Goal: Task Accomplishment & Management: Complete application form

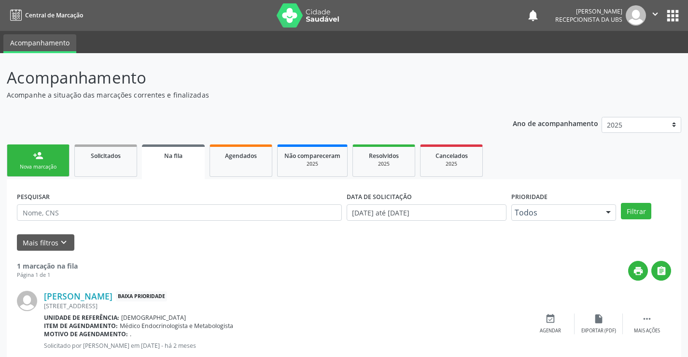
click at [48, 157] on link "person_add Nova marcação" at bounding box center [38, 160] width 63 height 32
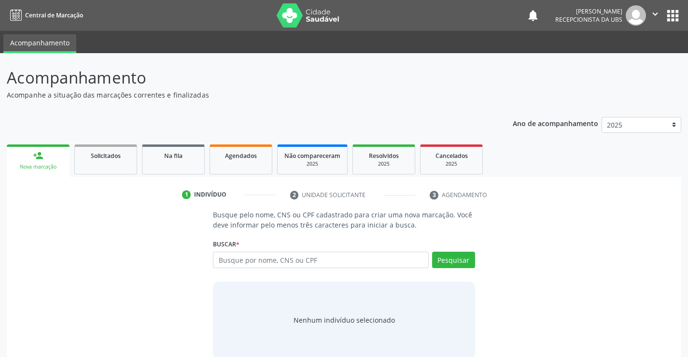
scroll to position [15, 0]
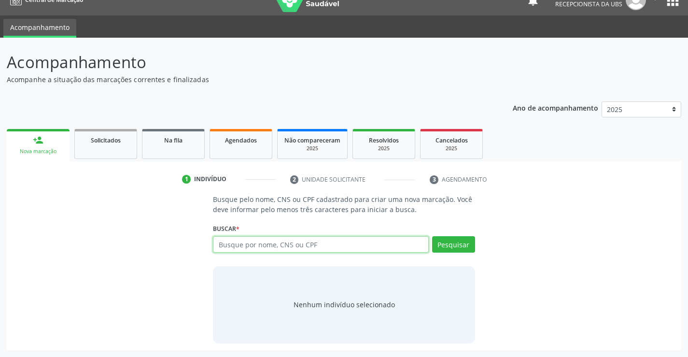
click at [313, 245] on input "text" at bounding box center [320, 244] width 215 height 16
type input "708009312814222"
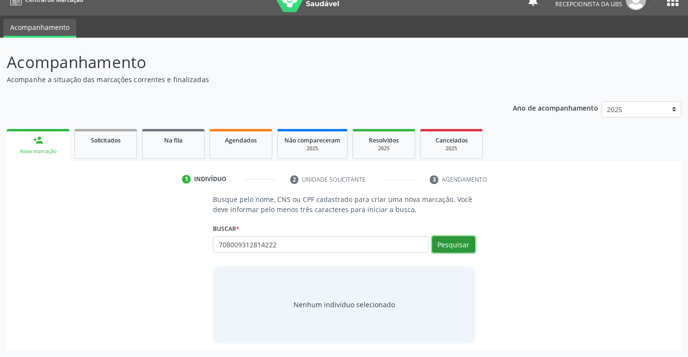
click at [443, 245] on button "Pesquisar" at bounding box center [453, 244] width 43 height 16
type input "708009312814222"
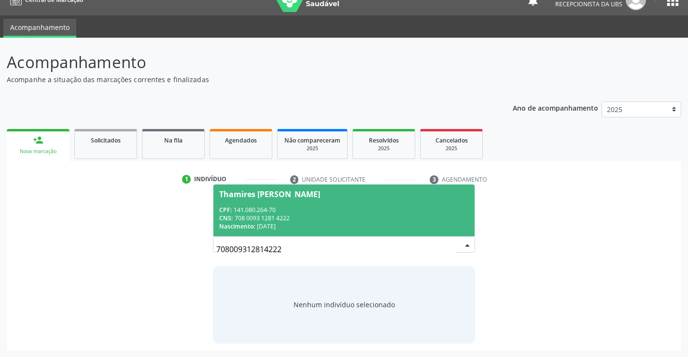
click at [265, 204] on span "Thamires Gomes Lacerda Nogueira CPF: 141.080.264-70 CNS: 708 0093 1281 4222 Nas…" at bounding box center [344, 211] width 261 height 52
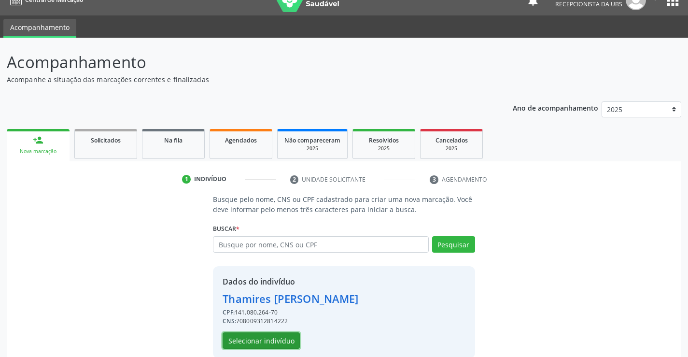
click at [253, 338] on button "Selecionar indivíduo" at bounding box center [261, 340] width 77 height 16
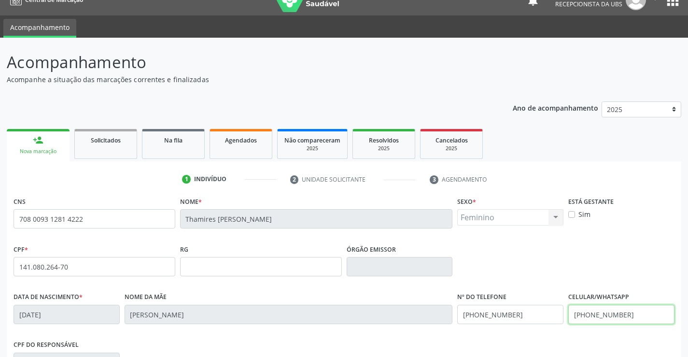
click at [642, 317] on input "[PHONE_NUMBER]" at bounding box center [622, 314] width 106 height 19
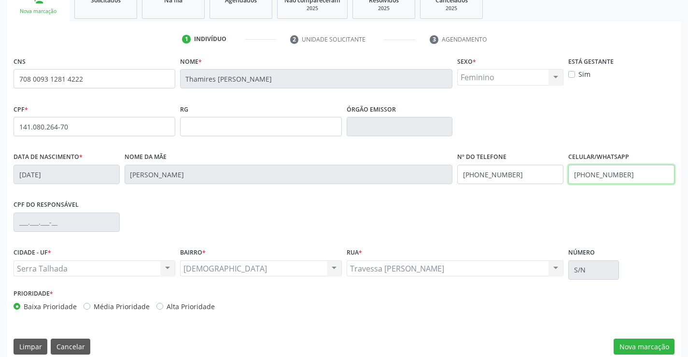
scroll to position [167, 0]
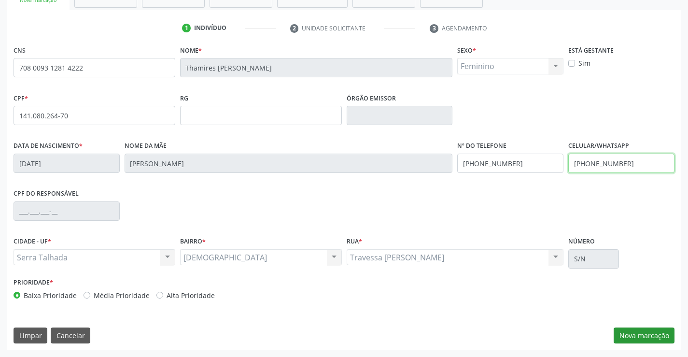
type input "(87) 98150-1758"
click at [640, 332] on button "Nova marcação" at bounding box center [644, 336] width 61 height 16
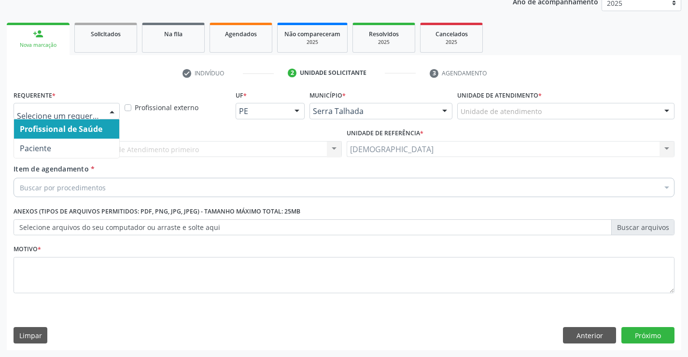
click at [112, 110] on div at bounding box center [112, 111] width 14 height 16
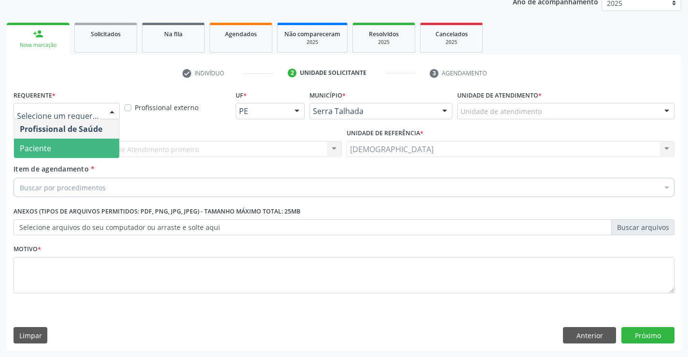
click at [62, 153] on span "Paciente" at bounding box center [66, 148] width 105 height 19
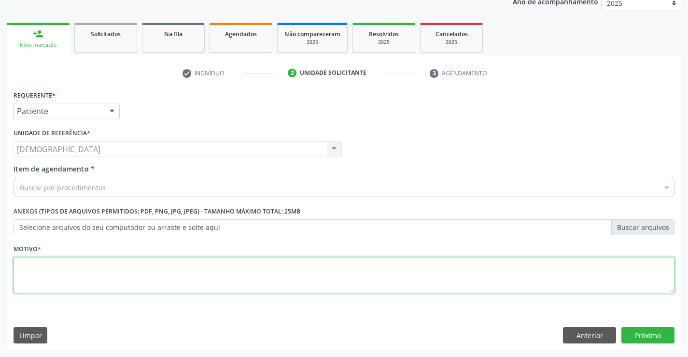
click at [40, 275] on textarea at bounding box center [344, 275] width 661 height 37
type textarea "."
click at [59, 181] on div "Buscar por procedimentos" at bounding box center [344, 187] width 661 height 19
click at [114, 112] on div at bounding box center [112, 111] width 14 height 16
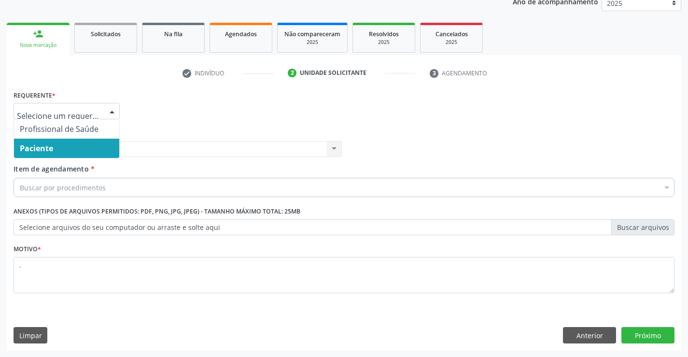
click at [86, 143] on span "Paciente" at bounding box center [66, 148] width 105 height 19
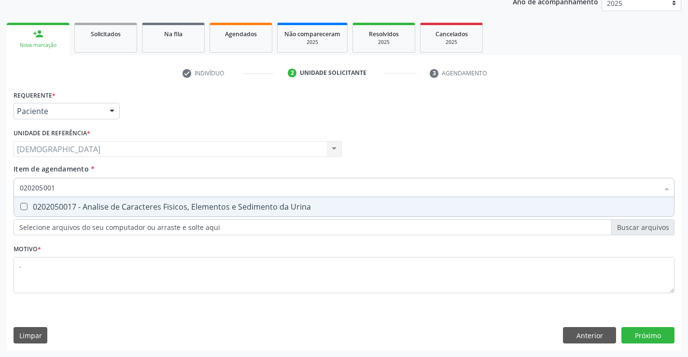
type input "0202050017"
click at [76, 206] on div "0202050017 - Analise de Caracteres Fisicos, Elementos e Sedimento da Urina" at bounding box center [344, 207] width 649 height 8
checkbox Urina "true"
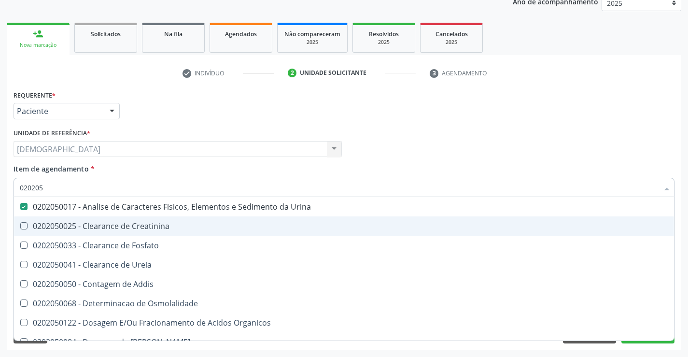
type input "02020"
checkbox Urina "false"
checkbox Fosfato "true"
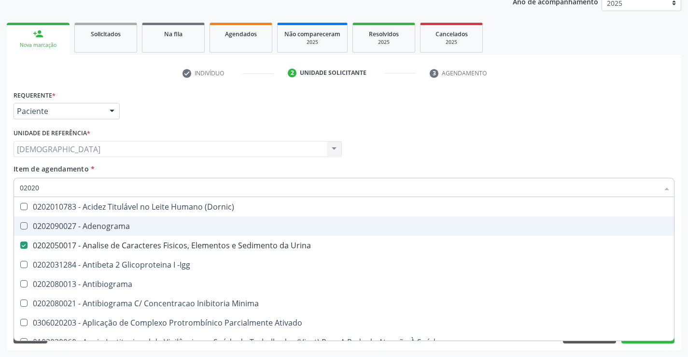
type input "020202"
checkbox Urina "false"
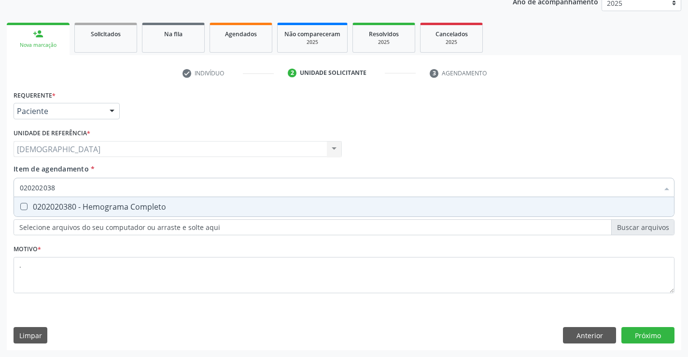
type input "0202020380"
click at [84, 211] on div "0202020380 - Hemograma Completo" at bounding box center [344, 207] width 649 height 8
checkbox Completo "true"
type input "02020203"
checkbox Completo "false"
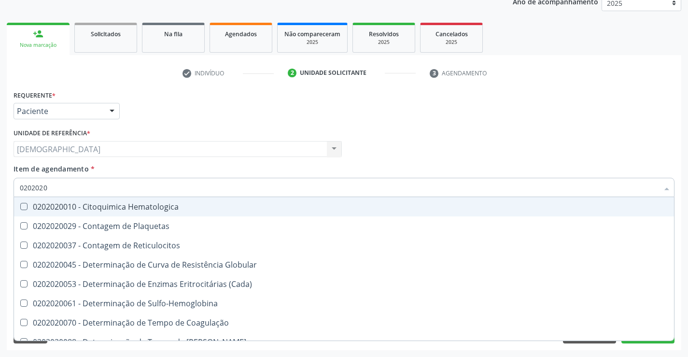
type input "020202"
checkbox Completo "false"
checkbox Leucograma "true"
type input "02020"
checkbox Reticulocitos "true"
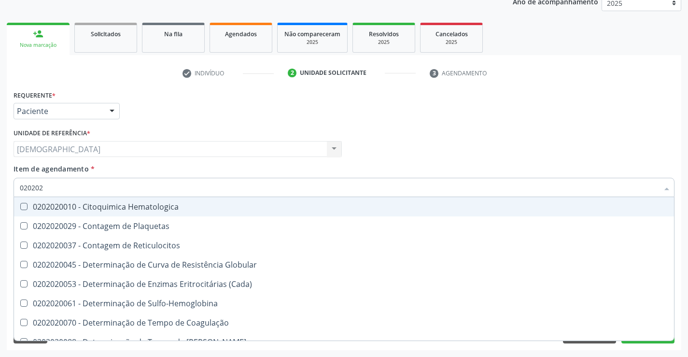
checkbox Completo "false"
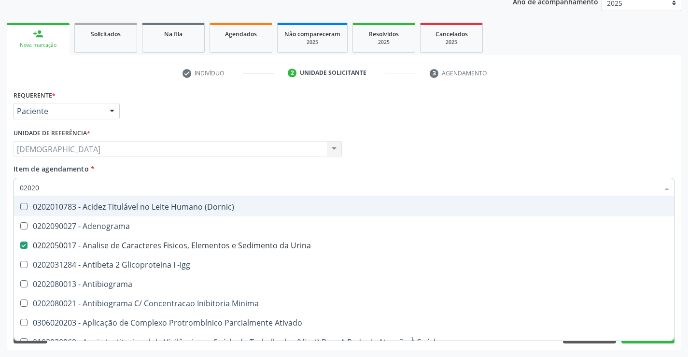
type input "020201"
checkbox Urina "false"
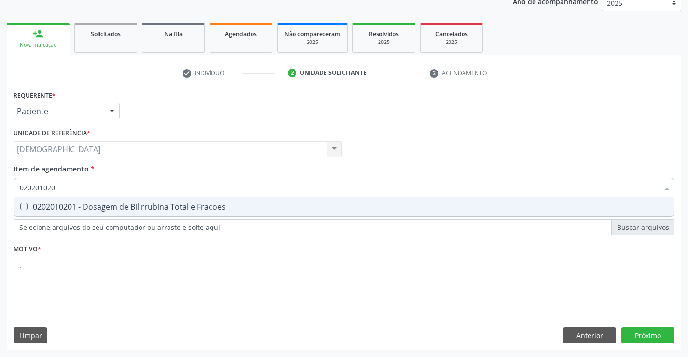
type input "0202010201"
click at [84, 211] on div "0202010201 - Dosagem de Bilirrubina Total e Fracoes" at bounding box center [344, 207] width 649 height 8
checkbox Fracoes "true"
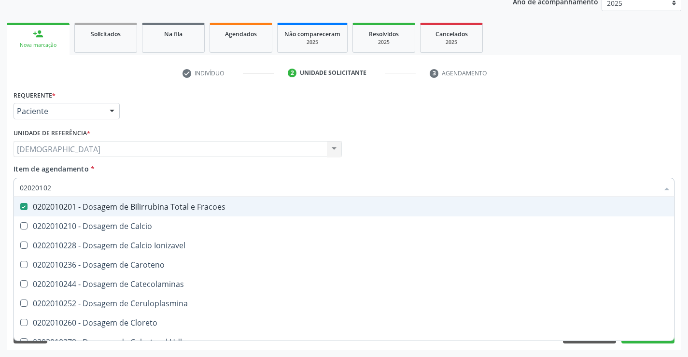
type input "0202010"
checkbox Fracoes "false"
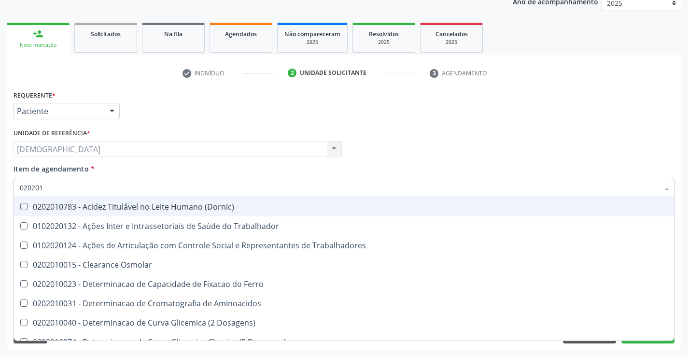
type input "02020"
checkbox Trabalhadores "true"
checkbox Fracoes "false"
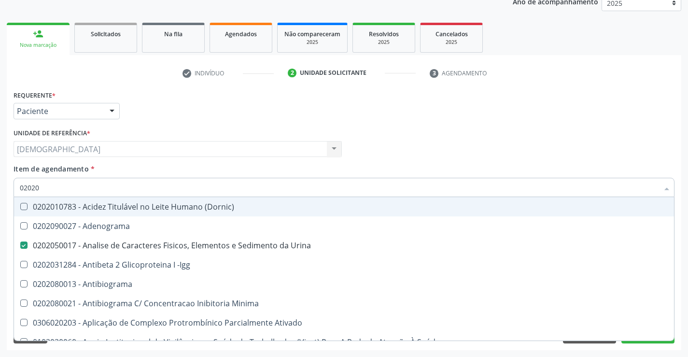
type input "020201"
checkbox Urina "false"
checkbox Plaquetas "true"
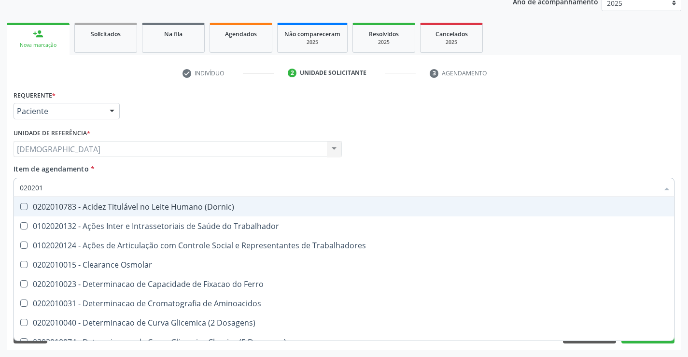
type input "0202010"
checkbox Vanilmandelico "true"
checkbox Fracoes "false"
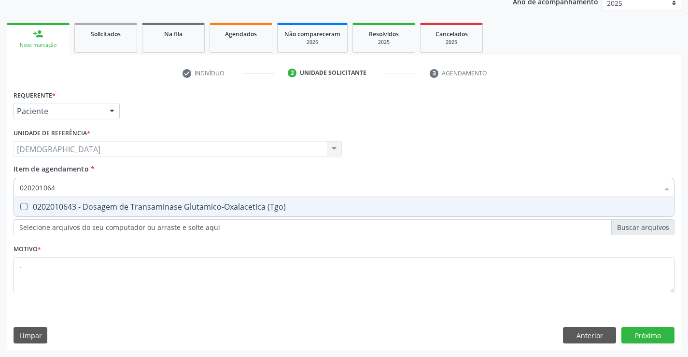
type input "0202010643"
click at [92, 206] on div "0202010643 - Dosagem de Transaminase Glutamico-Oxalacetica (Tgo)" at bounding box center [344, 207] width 649 height 8
checkbox \(Tgo\) "true"
type input "02020106"
checkbox \(Tgo\) "false"
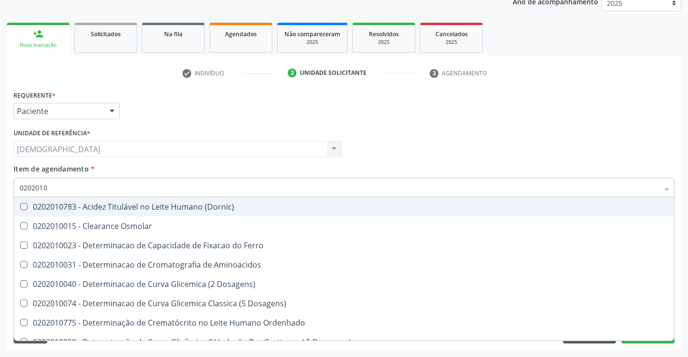
type input "020201"
checkbox Fracoes "false"
checkbox Total "true"
checkbox \(Tgo\) "false"
checkbox D-Xilose "true"
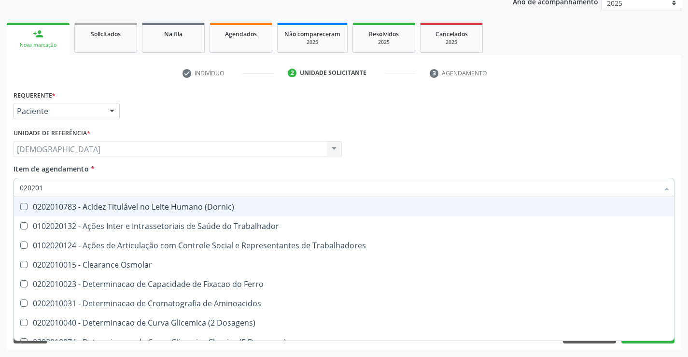
type input "02020"
checkbox Trabalhadores "true"
checkbox Fracoes "false"
checkbox \(Tgo\) "false"
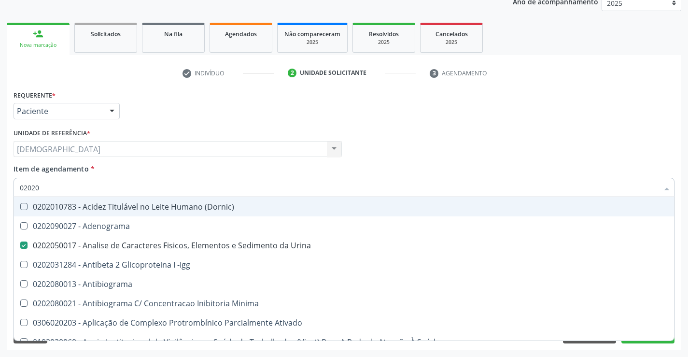
type input "020201"
checkbox Urina "false"
checkbox Plaquetas "true"
checkbox 17-Hidroxicorticosteroides "true"
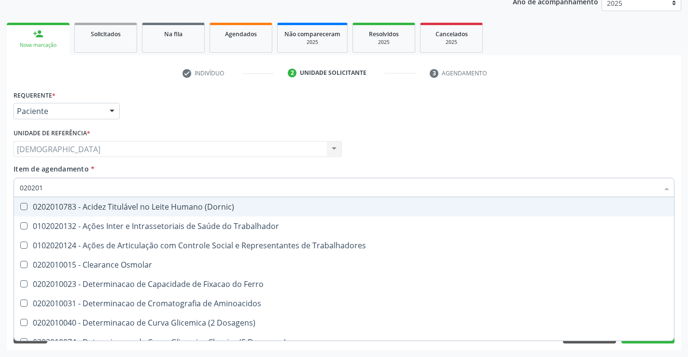
type input "0202010"
checkbox Vanilmandelico "true"
checkbox Fracoes "false"
checkbox Leucino-Aminopeptidase "true"
checkbox \(Tgo\) "false"
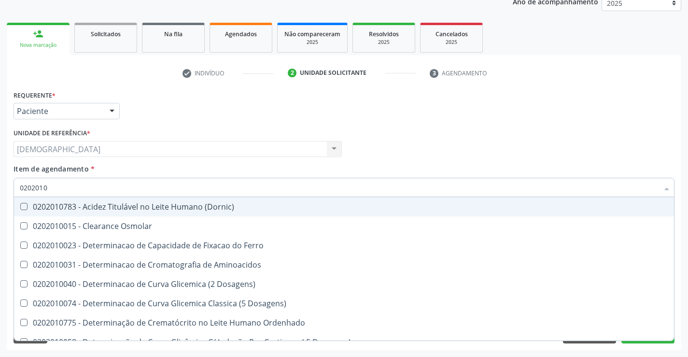
type input "02020106"
checkbox Dosagens\) "true"
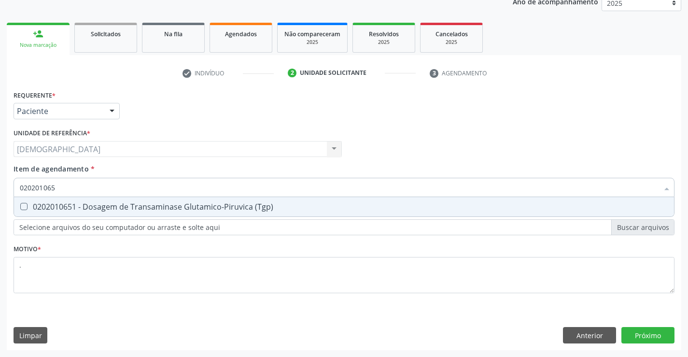
type input "0202010651"
click at [92, 211] on div "0202010651 - Dosagem de Transaminase Glutamico-Piruvica (Tgp)" at bounding box center [344, 207] width 649 height 8
checkbox \(Tgp\) "true"
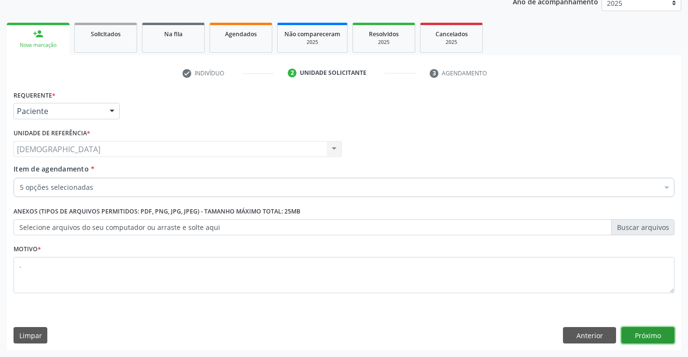
click at [662, 332] on button "Próximo" at bounding box center [648, 335] width 53 height 16
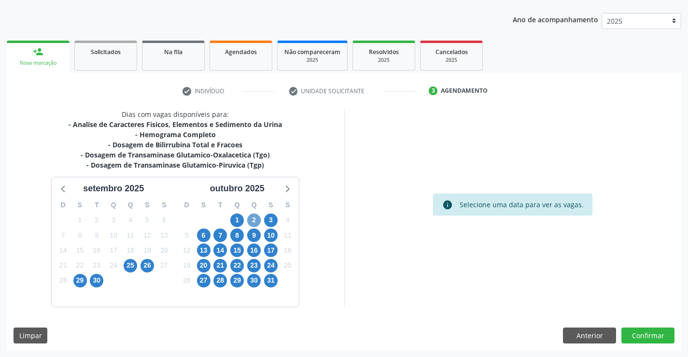
click at [250, 221] on span "2" at bounding box center [254, 221] width 14 height 14
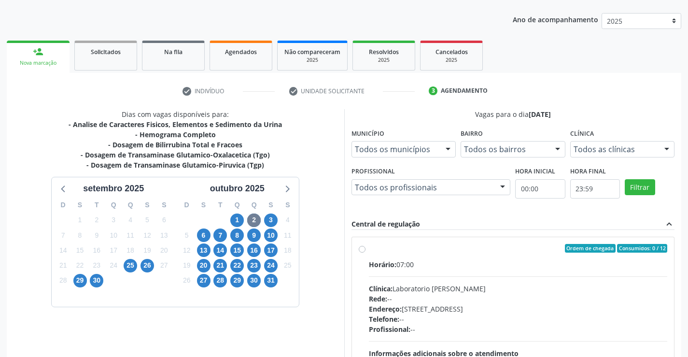
click at [377, 251] on div "Ordem de chegada Consumidos: 0 / 12" at bounding box center [518, 248] width 299 height 9
click at [366, 251] on input "Ordem de chegada Consumidos: 0 / 12 Horário: 07:00 Clínica: Laboratorio Jose Pa…" at bounding box center [362, 248] width 7 height 9
radio input "true"
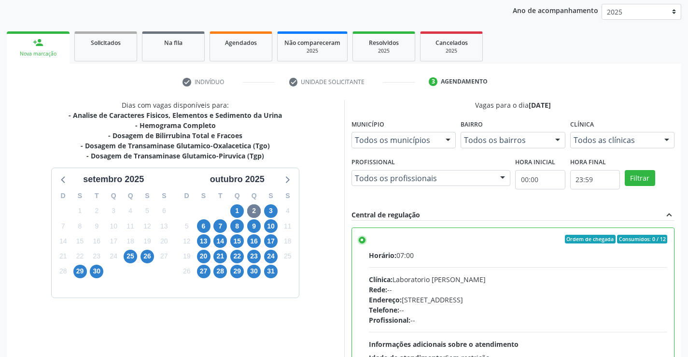
scroll to position [220, 0]
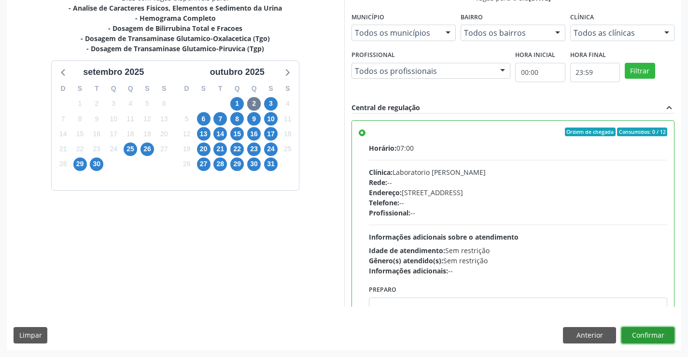
click at [645, 333] on button "Confirmar" at bounding box center [648, 335] width 53 height 16
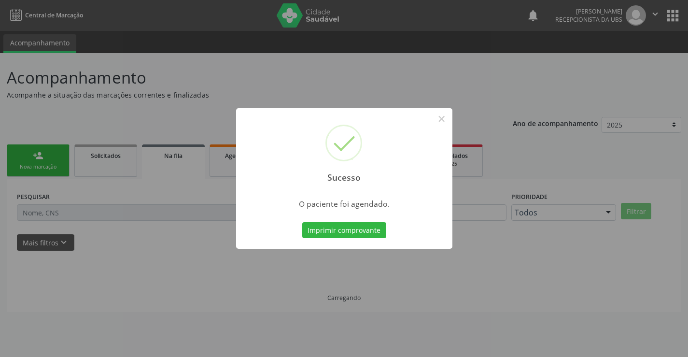
scroll to position [0, 0]
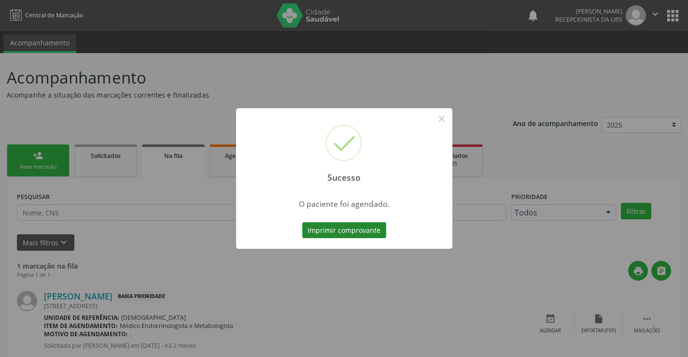
click at [317, 233] on button "Imprimir comprovante" at bounding box center [344, 230] width 84 height 16
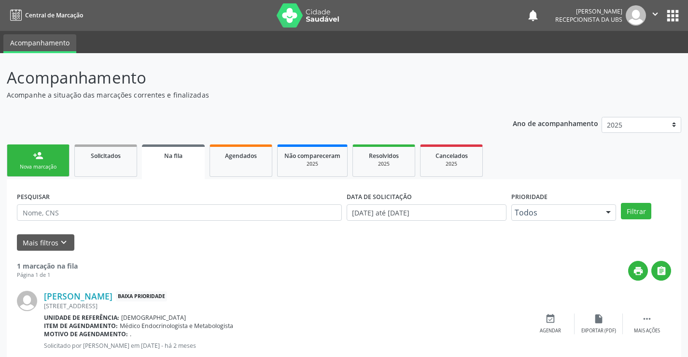
click at [43, 168] on div "Nova marcação" at bounding box center [38, 166] width 48 height 7
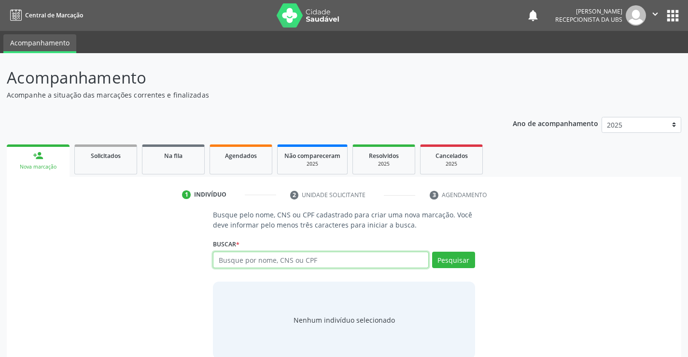
click at [271, 262] on input "text" at bounding box center [320, 260] width 215 height 16
type input "708009312814222"
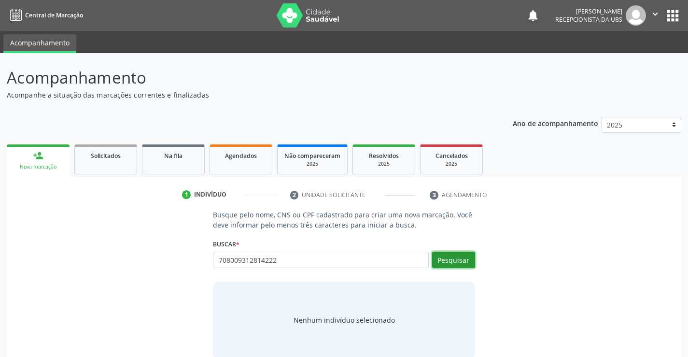
click at [462, 263] on button "Pesquisar" at bounding box center [453, 260] width 43 height 16
type input "708009312814222"
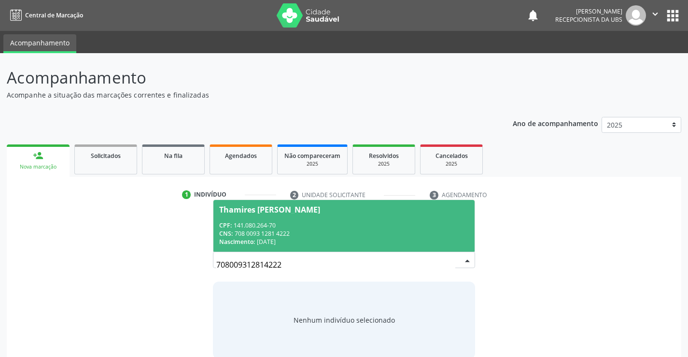
click at [257, 234] on div "CNS: 708 0093 1281 4222" at bounding box center [343, 233] width 249 height 8
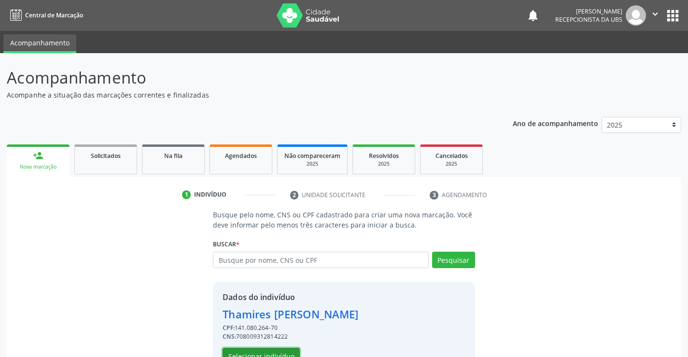
click at [258, 352] on button "Selecionar indivíduo" at bounding box center [261, 356] width 77 height 16
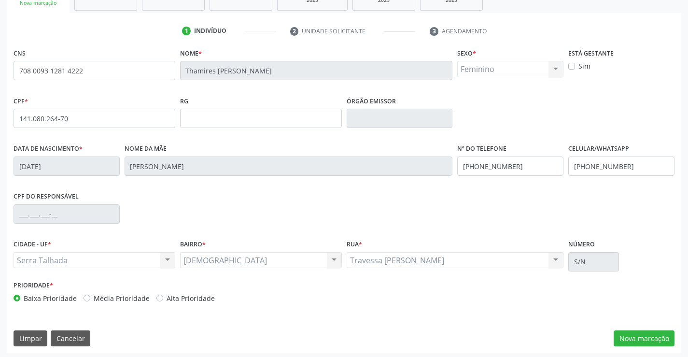
scroll to position [167, 0]
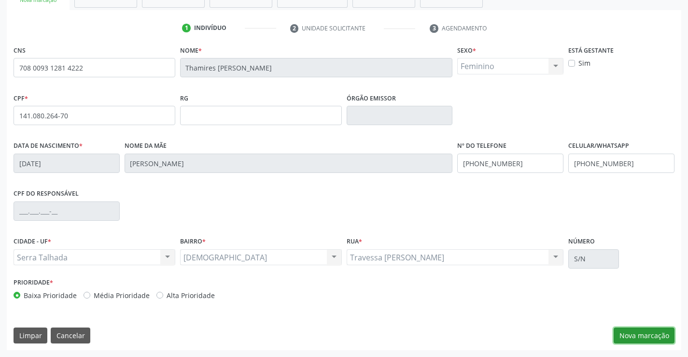
click at [631, 332] on button "Nova marcação" at bounding box center [644, 336] width 61 height 16
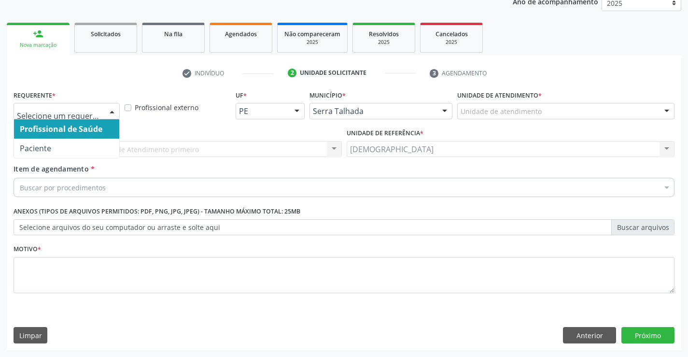
click at [113, 112] on div at bounding box center [112, 111] width 14 height 16
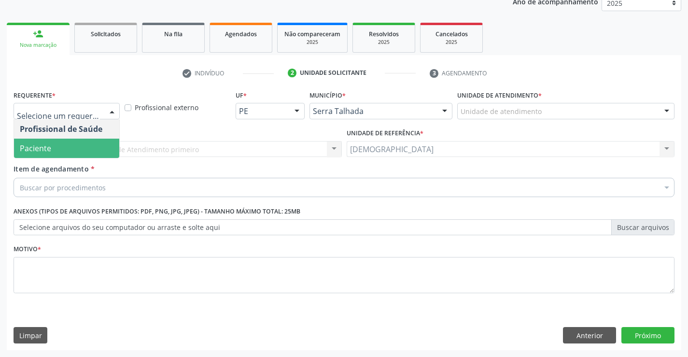
click at [64, 147] on span "Paciente" at bounding box center [66, 148] width 105 height 19
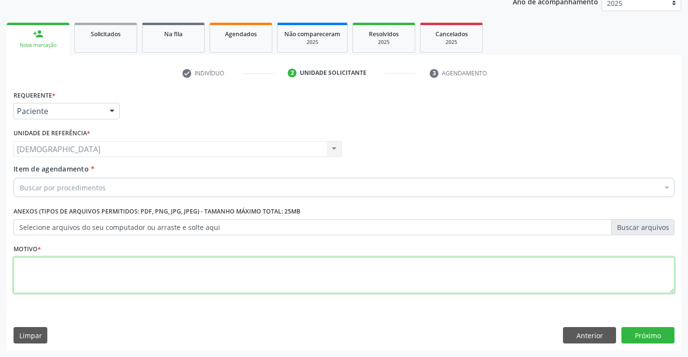
click at [64, 275] on textarea at bounding box center [344, 275] width 661 height 37
type textarea "."
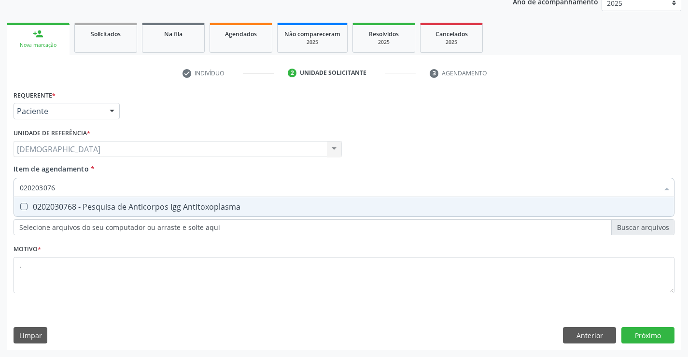
type input "0202030768"
click at [59, 203] on div "0202030768 - Pesquisa de Anticorpos Igg Antitoxoplasma" at bounding box center [344, 207] width 649 height 8
checkbox Antitoxoplasma "true"
click at [72, 185] on input "0202030768" at bounding box center [339, 187] width 639 height 19
type input "02020307"
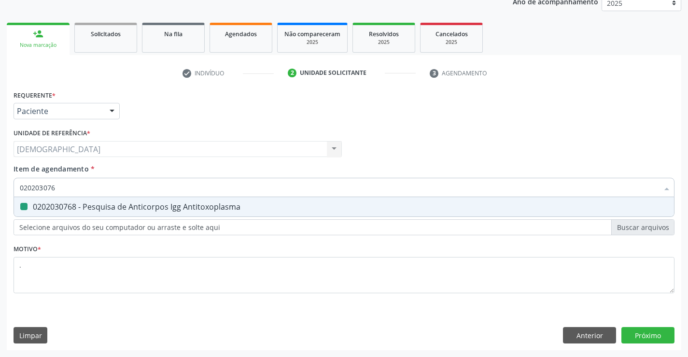
checkbox Antitoxoplasma "false"
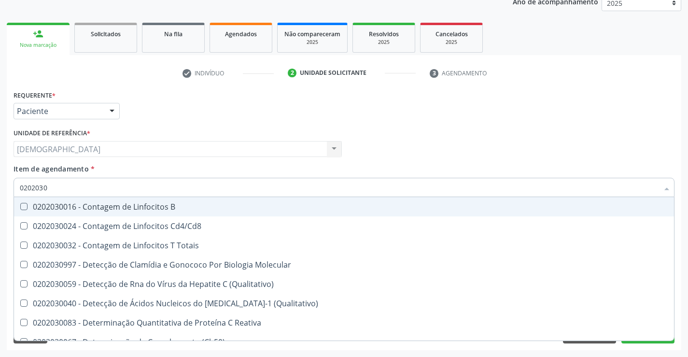
type input "020203"
checkbox Antitoxoplasma "false"
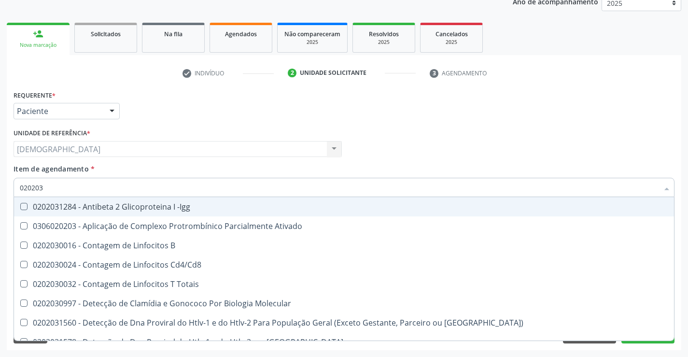
type input "02020"
checkbox Antitoxoplasma "false"
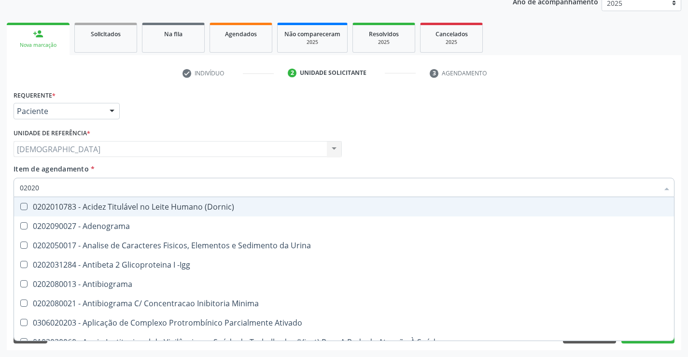
type input "020203"
checkbox Anti-Achr "true"
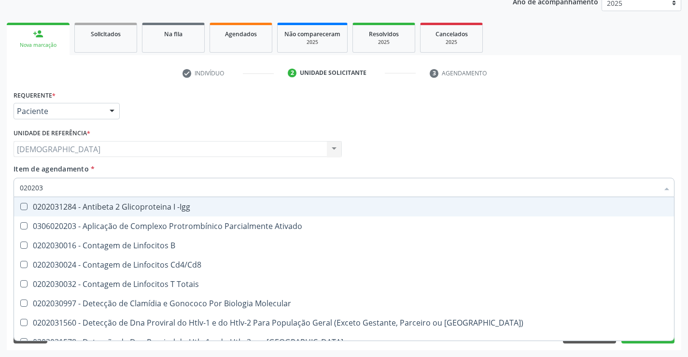
type input "0202030"
checkbox \(Ro\) "true"
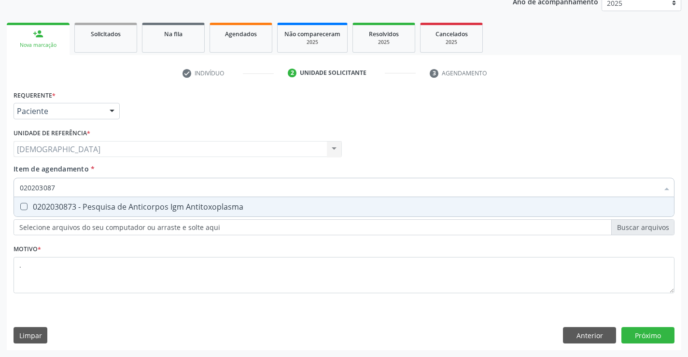
type input "0202030873"
click at [78, 205] on div "0202030873 - Pesquisa de Anticorpos Igm Antitoxoplasma" at bounding box center [344, 207] width 649 height 8
checkbox Antitoxoplasma "true"
type input "02020308"
checkbox Antitoxoplasma "false"
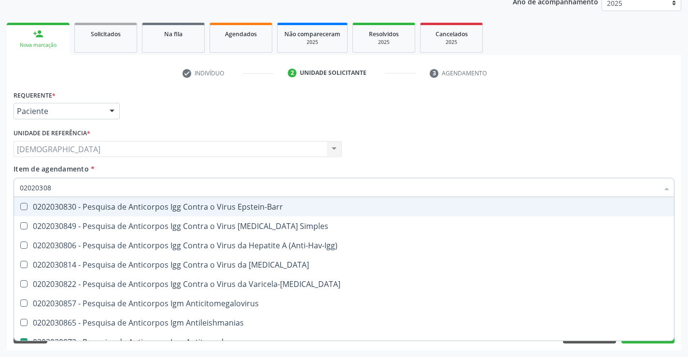
type input "0202030"
checkbox Antitoxoplasma "false"
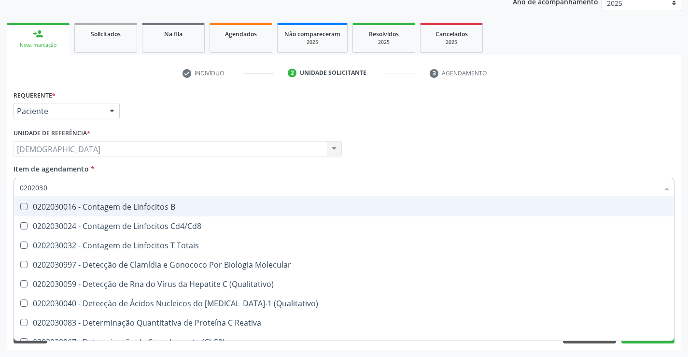
type input "020203"
checkbox Antitoxoplasma "false"
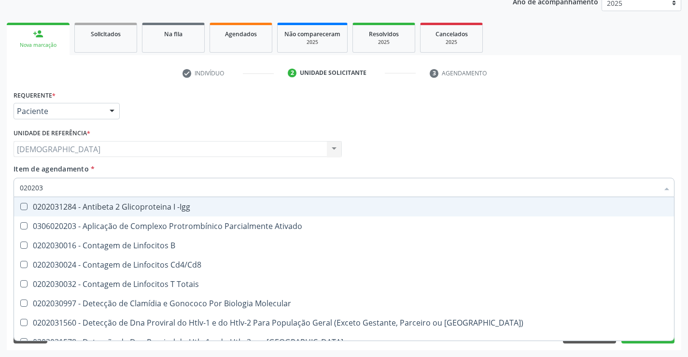
type input "02020"
checkbox Antitoxoplasma "false"
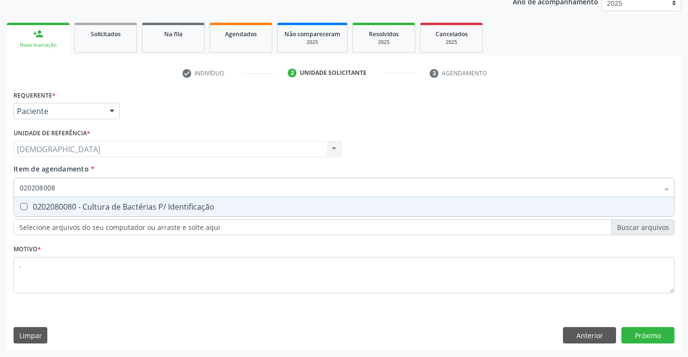
type input "0202080080"
click at [78, 205] on div "0202080080 - Cultura de Bactérias P/ Identificação" at bounding box center [344, 207] width 649 height 8
checkbox Identificação "true"
click at [648, 329] on div "Requerente * Paciente Profissional de Saúde Paciente Nenhum resultado encontrad…" at bounding box center [344, 219] width 675 height 262
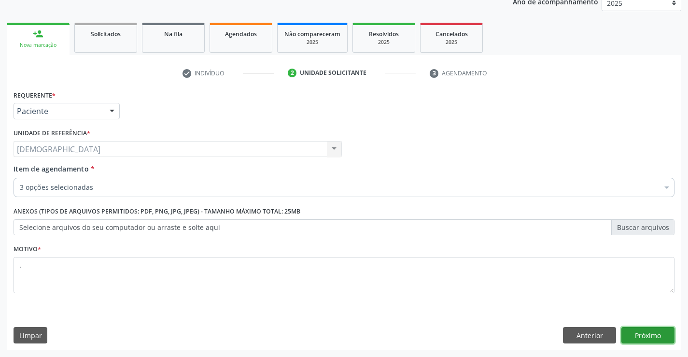
click at [629, 336] on button "Próximo" at bounding box center [648, 335] width 53 height 16
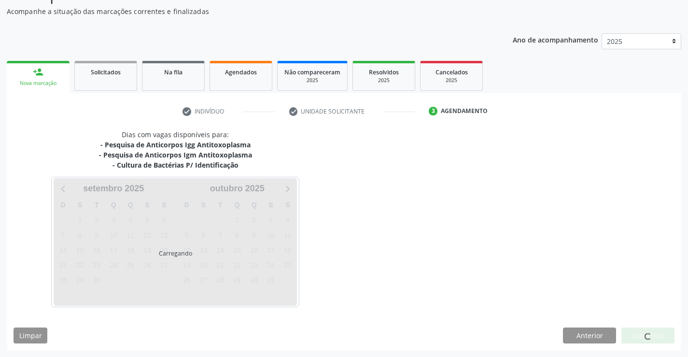
scroll to position [84, 0]
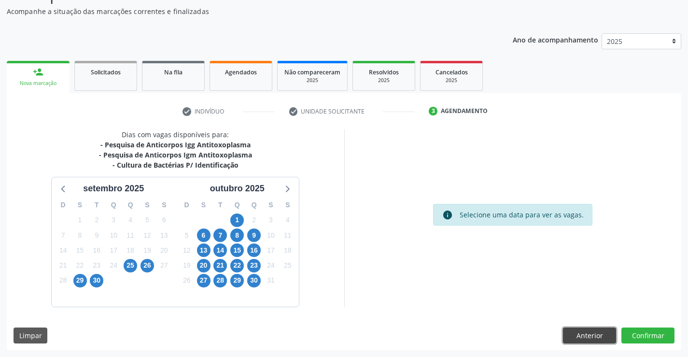
click at [589, 337] on button "Anterior" at bounding box center [589, 336] width 53 height 16
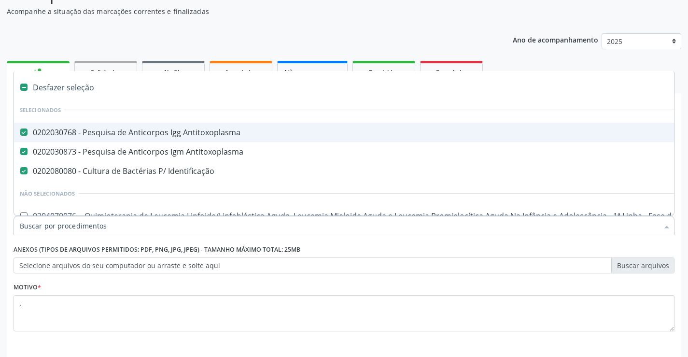
click at [663, 225] on div at bounding box center [667, 226] width 14 height 16
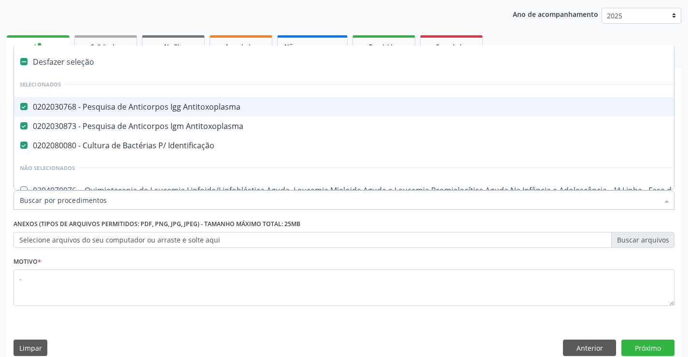
scroll to position [122, 0]
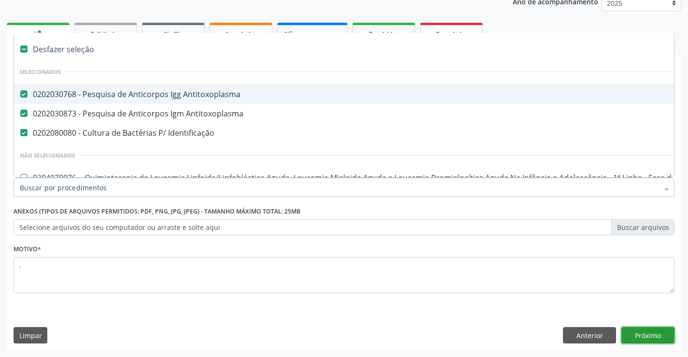
click at [645, 336] on button "Próximo" at bounding box center [648, 335] width 53 height 16
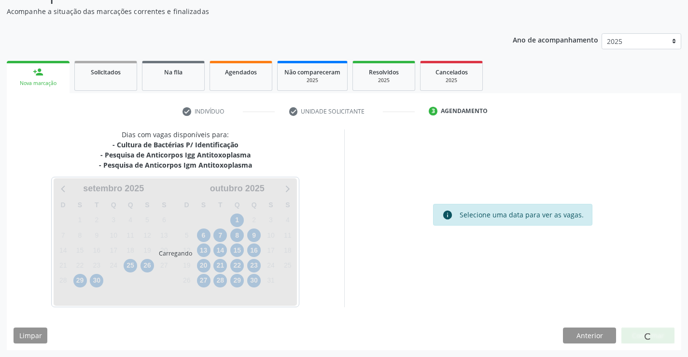
scroll to position [84, 0]
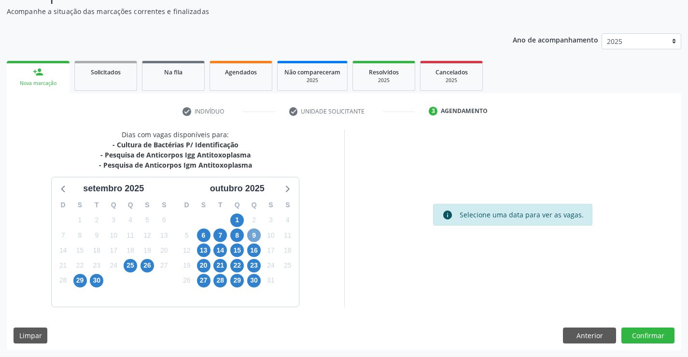
click at [254, 237] on span "9" at bounding box center [254, 236] width 14 height 14
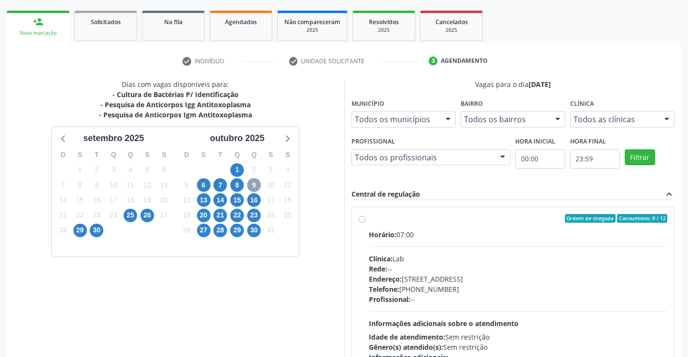
scroll to position [203, 0]
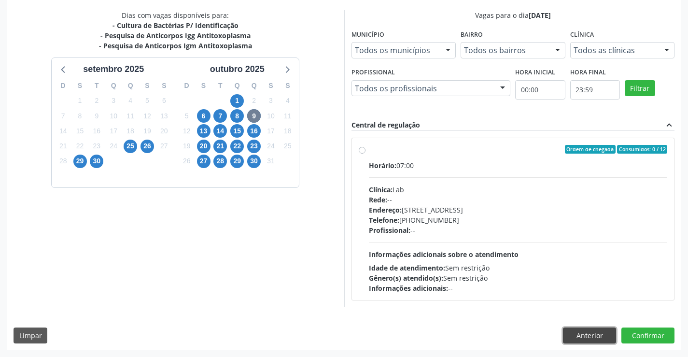
click at [592, 332] on button "Anterior" at bounding box center [589, 336] width 53 height 16
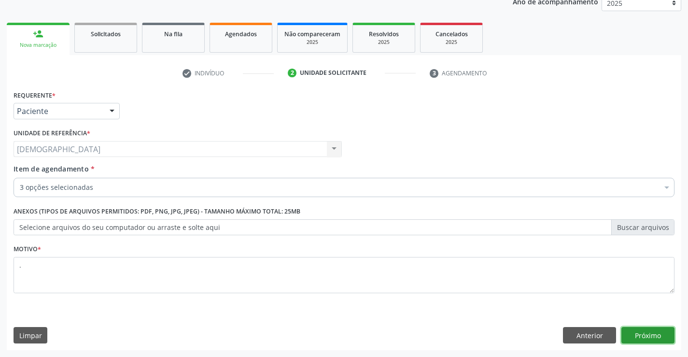
click at [646, 338] on button "Próximo" at bounding box center [648, 335] width 53 height 16
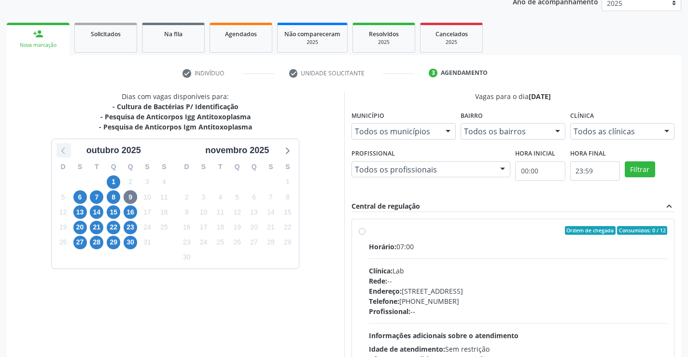
click at [62, 146] on icon at bounding box center [63, 150] width 13 height 13
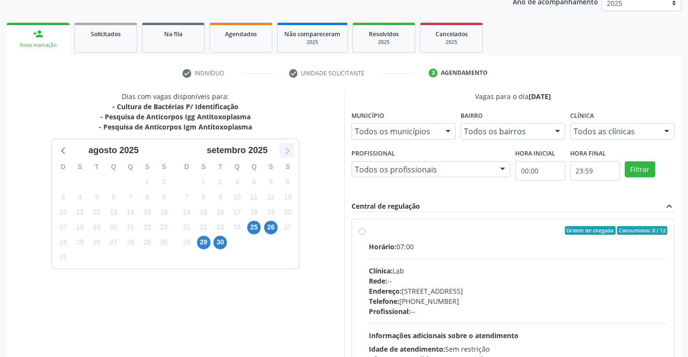
click at [287, 148] on icon at bounding box center [287, 150] width 13 height 13
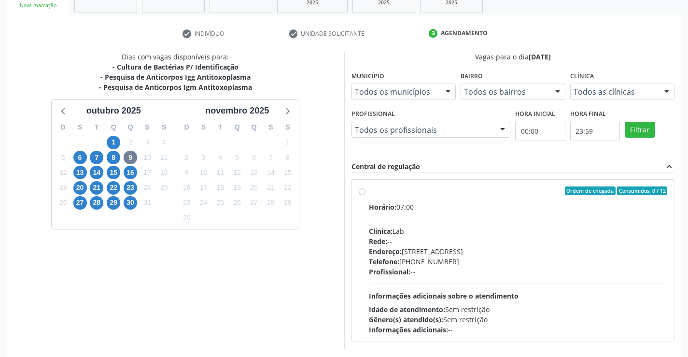
scroll to position [203, 0]
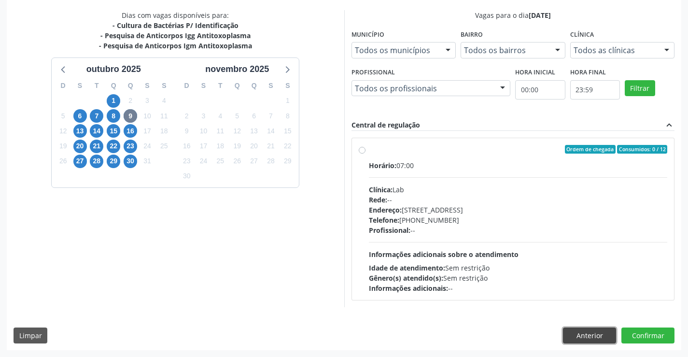
click at [586, 330] on button "Anterior" at bounding box center [589, 336] width 53 height 16
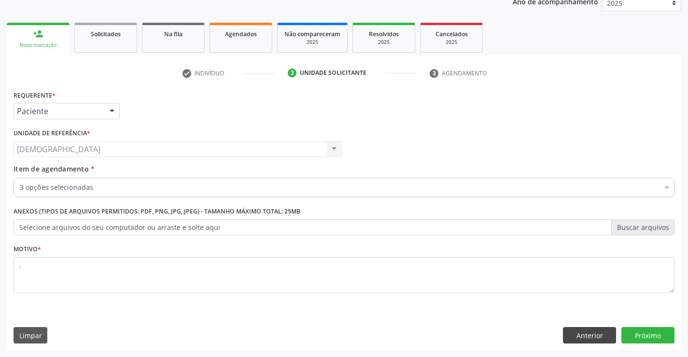
scroll to position [122, 0]
click at [658, 338] on button "Próximo" at bounding box center [648, 335] width 53 height 16
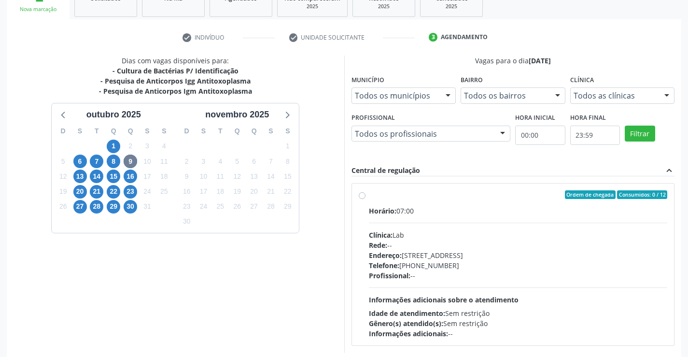
scroll to position [203, 0]
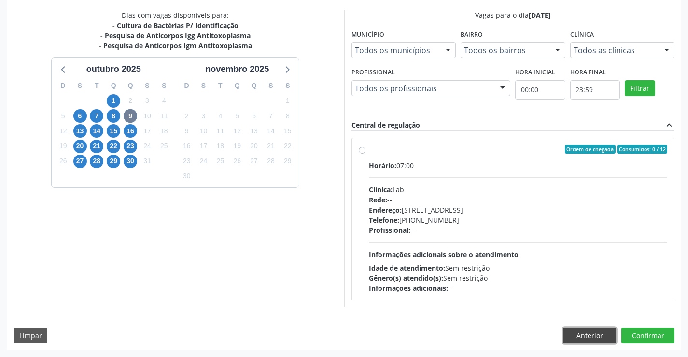
click at [575, 337] on button "Anterior" at bounding box center [589, 336] width 53 height 16
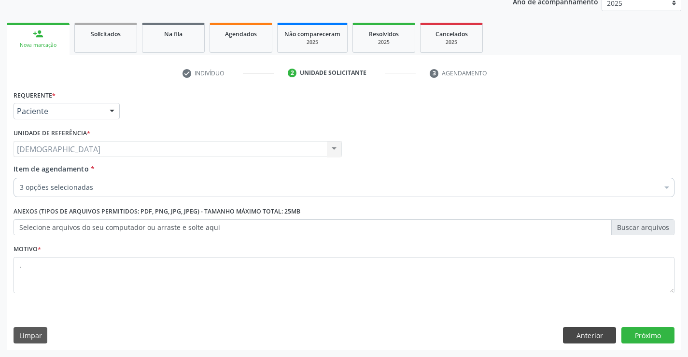
scroll to position [122, 0]
click at [580, 333] on button "Anterior" at bounding box center [589, 335] width 53 height 16
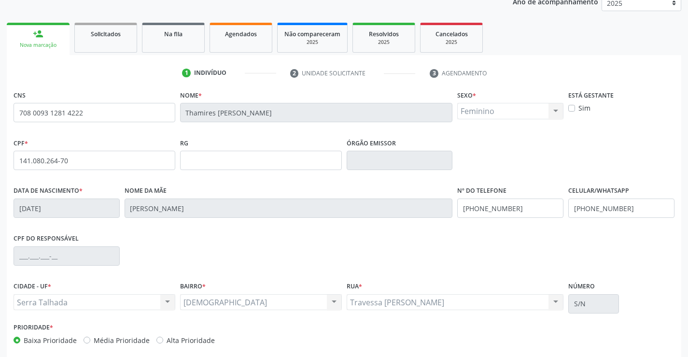
scroll to position [167, 0]
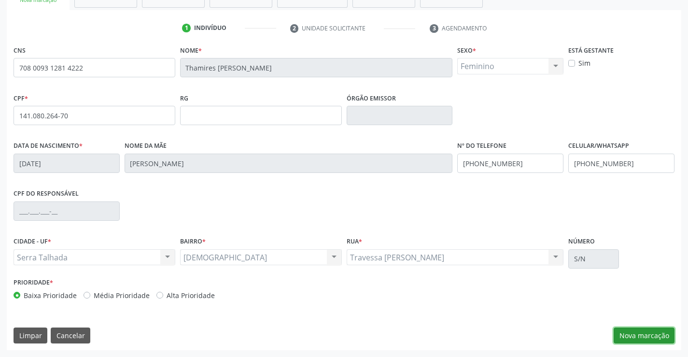
click at [637, 337] on button "Nova marcação" at bounding box center [644, 336] width 61 height 16
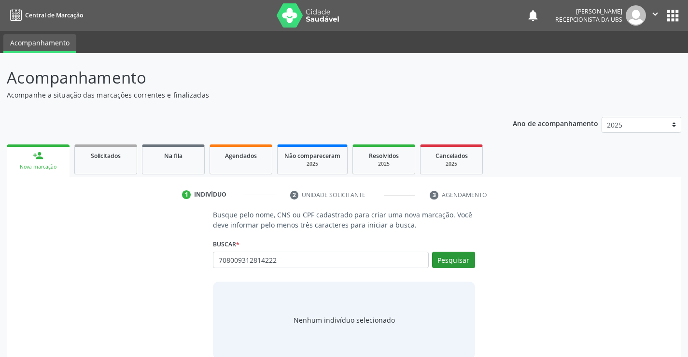
type input "708009312814222"
click at [456, 259] on button "Pesquisar" at bounding box center [453, 260] width 43 height 16
type input "708009312814222"
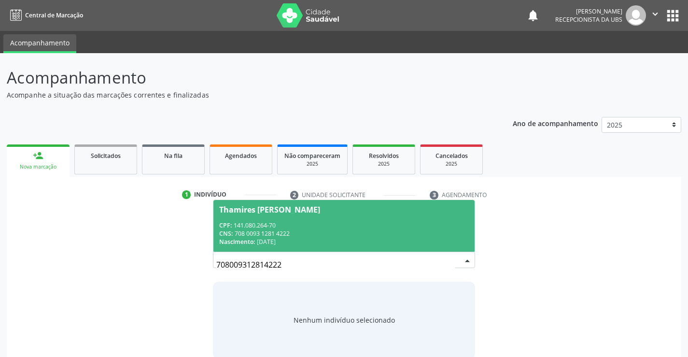
click at [418, 227] on div "CPF: 141.080.264-70" at bounding box center [343, 225] width 249 height 8
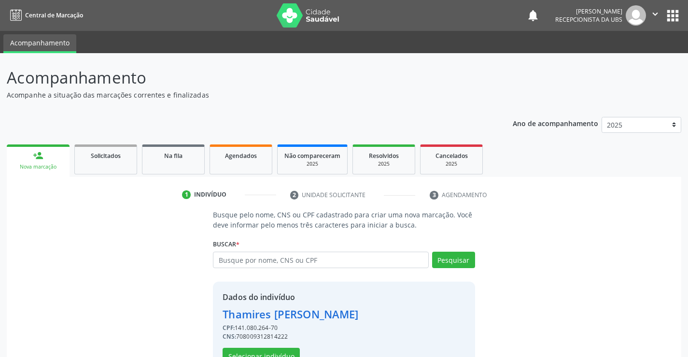
scroll to position [30, 0]
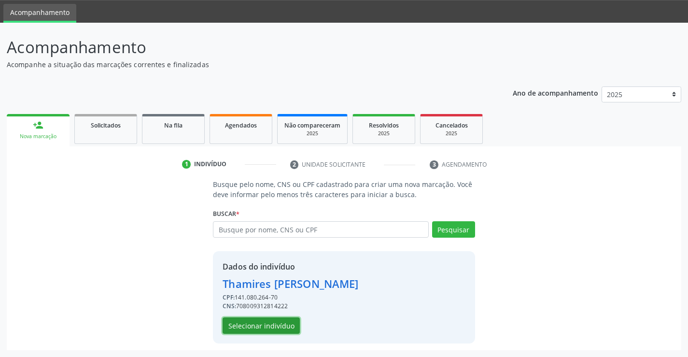
click at [243, 326] on button "Selecionar indivíduo" at bounding box center [261, 325] width 77 height 16
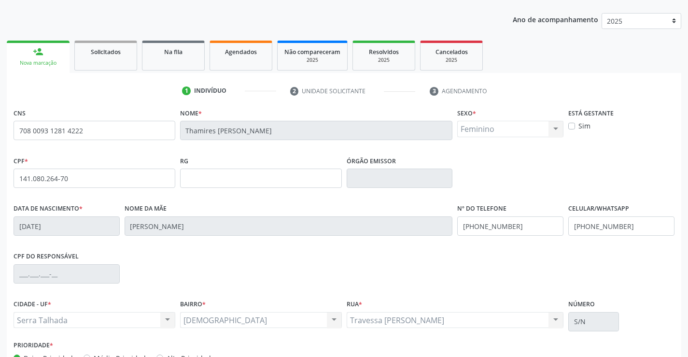
scroll to position [167, 0]
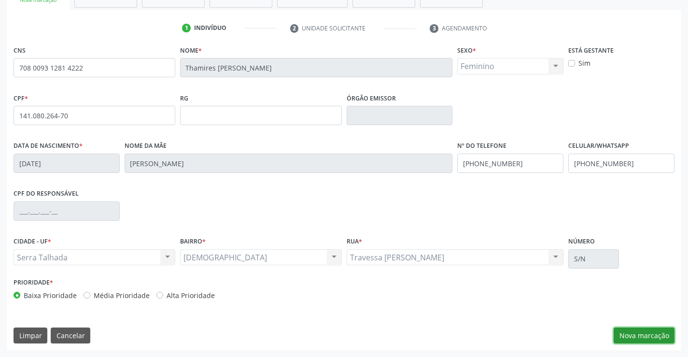
click at [657, 335] on button "Nova marcação" at bounding box center [644, 336] width 61 height 16
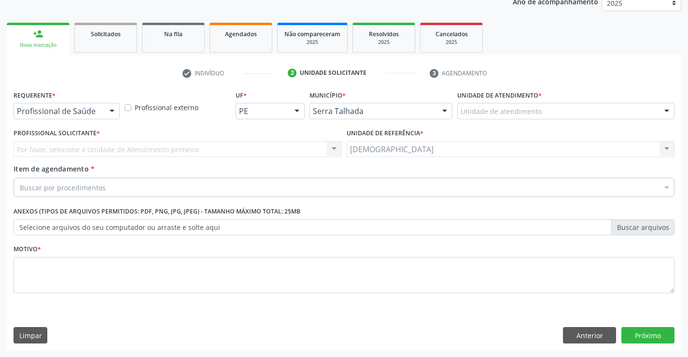
click at [111, 107] on div at bounding box center [112, 111] width 14 height 16
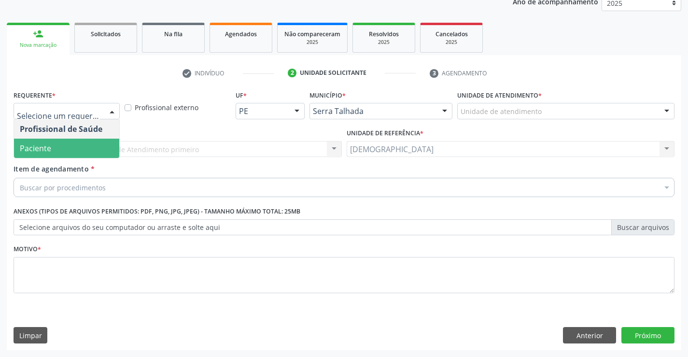
click at [95, 148] on span "Paciente" at bounding box center [66, 148] width 105 height 19
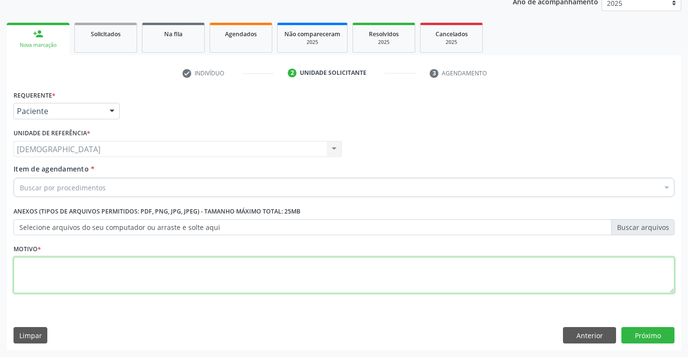
click at [95, 266] on textarea at bounding box center [344, 275] width 661 height 37
type textarea "."
click at [231, 187] on div "Buscar por procedimentos" at bounding box center [344, 187] width 661 height 19
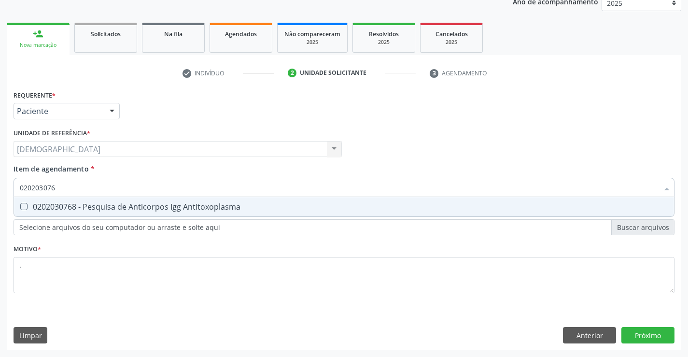
type input "0202030768"
click at [229, 205] on div "0202030768 - Pesquisa de Anticorpos Igg Antitoxoplasma" at bounding box center [344, 207] width 649 height 8
checkbox Antitoxoplasma "true"
type input "02020307"
checkbox Antitoxoplasma "false"
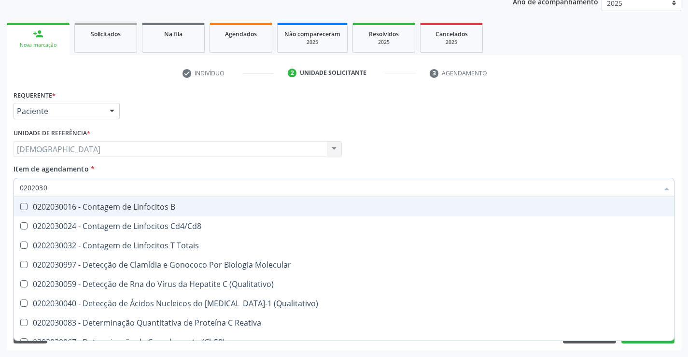
type input "020203"
checkbox Antitoxoplasma "false"
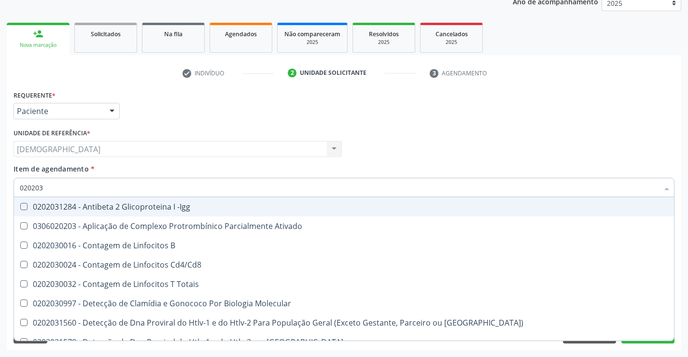
type input "02020"
checkbox Antitoxoplasma "false"
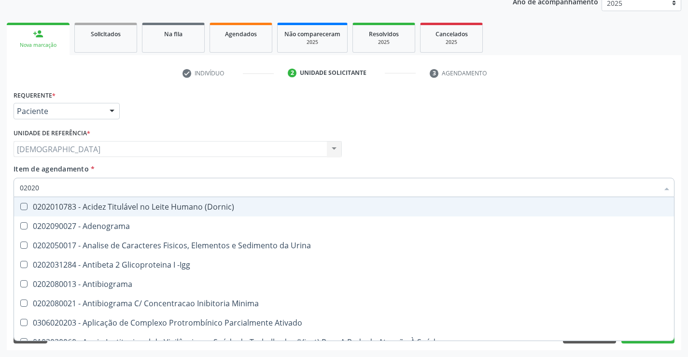
type input "0202"
checkbox Antitoxoplasma "false"
checkbox Fezes "true"
type input "02020"
checkbox Carini "true"
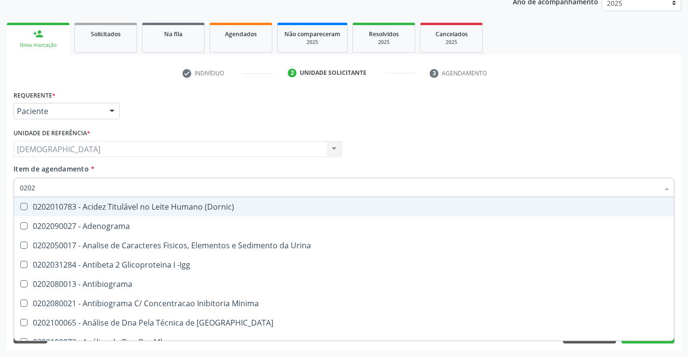
checkbox Antitoxoplasma "false"
type input "020203"
checkbox Anti-Achr "true"
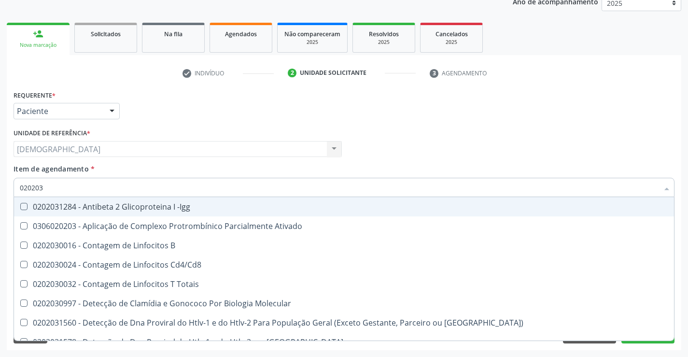
type input "0202030"
checkbox \(Ro\) "true"
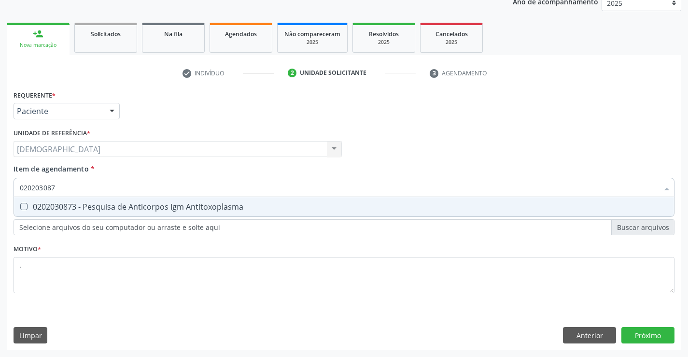
type input "0202030873"
click at [221, 203] on div "0202030873 - Pesquisa de Anticorpos Igm Antitoxoplasma" at bounding box center [344, 207] width 649 height 8
checkbox Antitoxoplasma "true"
type input "02020308"
checkbox Antitoxoplasma "false"
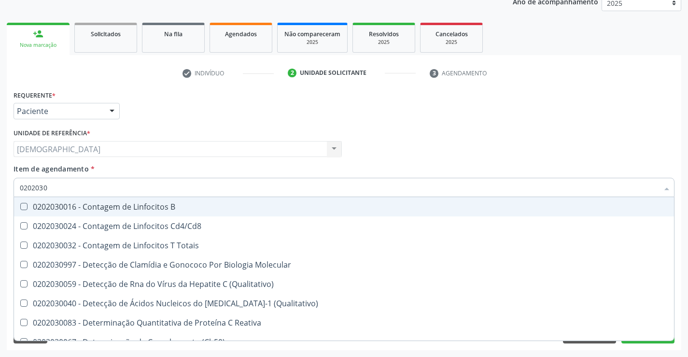
type input "020203"
checkbox Antitoxoplasma "false"
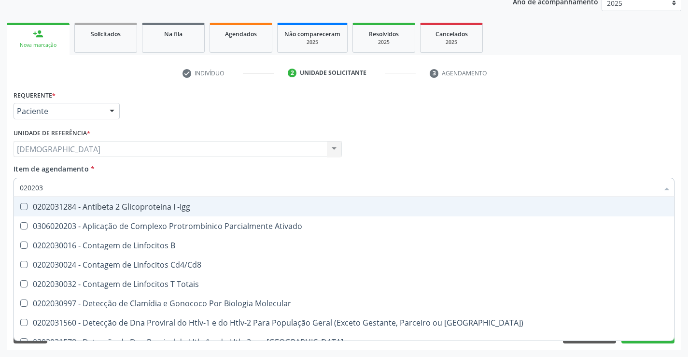
type input "02020"
checkbox Antitoxoplasma "false"
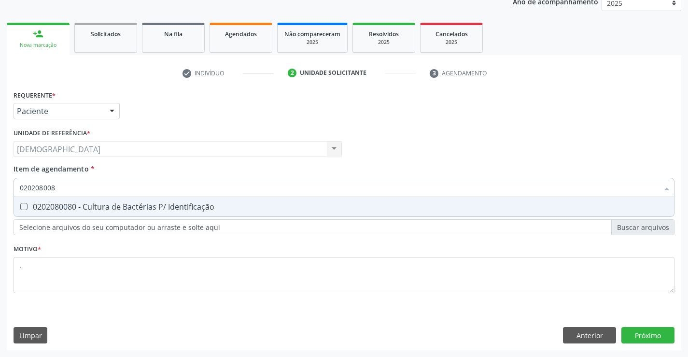
type input "0202080080"
click at [220, 206] on div "0202080080 - Cultura de Bactérias P/ Identificação" at bounding box center [344, 207] width 649 height 8
checkbox Identificação "true"
click at [646, 333] on div "Requerente * Paciente Profissional de Saúde Paciente Nenhum resultado encontrad…" at bounding box center [344, 219] width 675 height 262
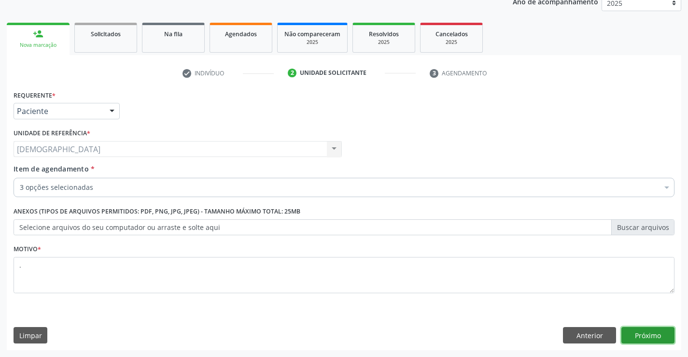
click at [646, 333] on button "Próximo" at bounding box center [648, 335] width 53 height 16
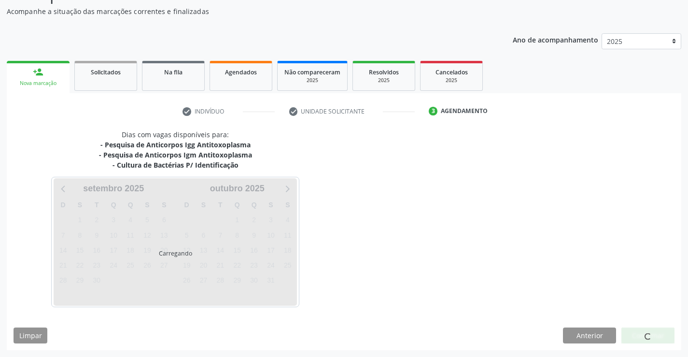
scroll to position [84, 0]
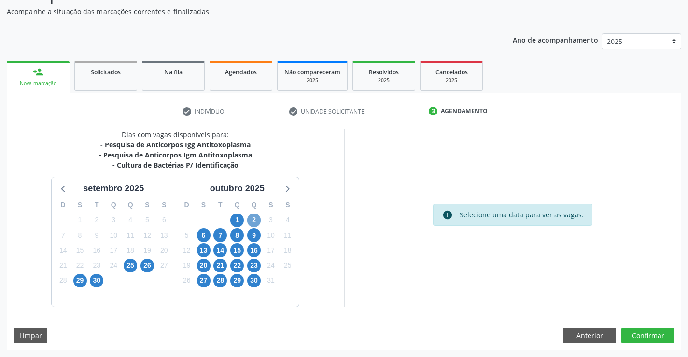
click at [254, 221] on span "2" at bounding box center [254, 221] width 14 height 14
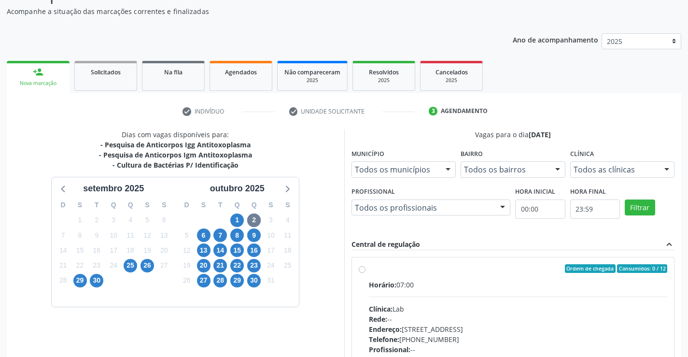
click at [368, 270] on div "Ordem de chegada Consumidos: 0 / 12 Horário: 07:00 Clínica: Lab Rede: -- Endere…" at bounding box center [513, 338] width 309 height 148
radio input "true"
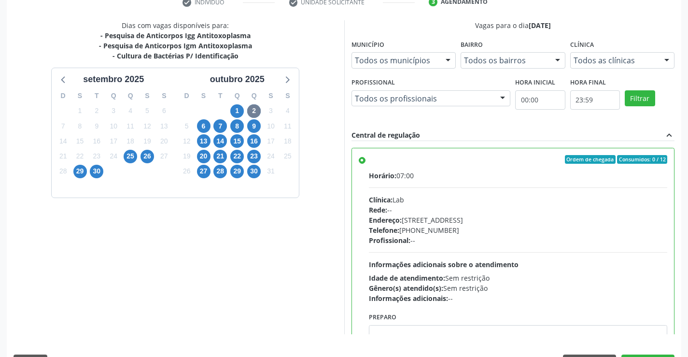
scroll to position [220, 0]
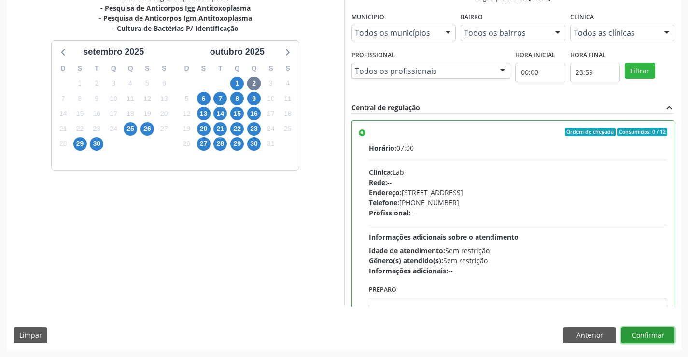
click at [630, 333] on button "Confirmar" at bounding box center [648, 335] width 53 height 16
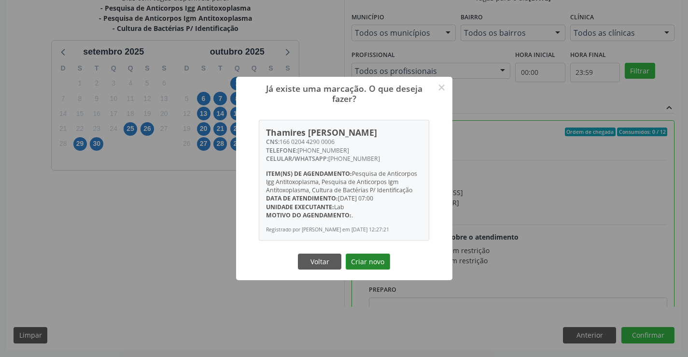
click at [360, 268] on button "Criar novo" at bounding box center [368, 262] width 44 height 16
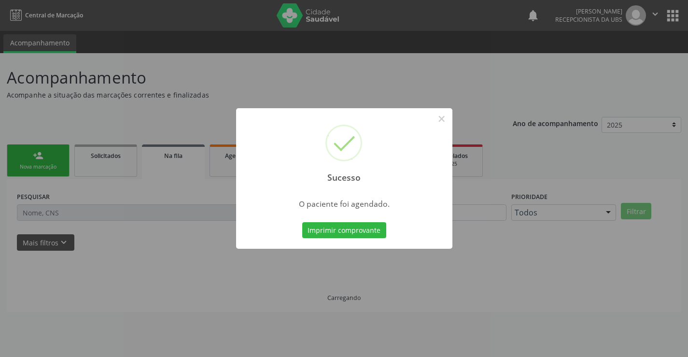
scroll to position [0, 0]
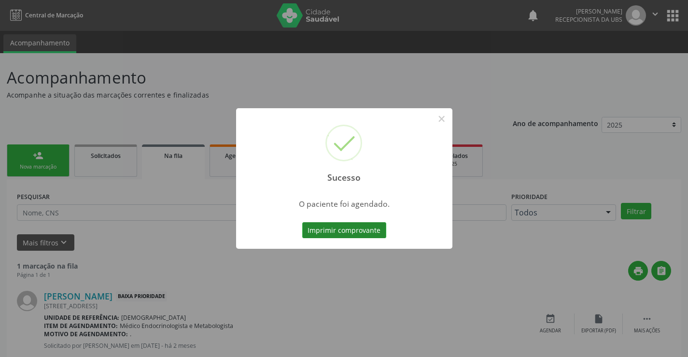
click at [326, 229] on button "Imprimir comprovante" at bounding box center [344, 230] width 84 height 16
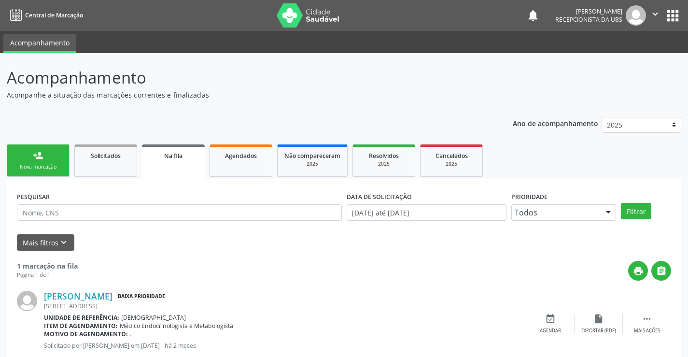
click at [53, 161] on link "person_add Nova marcação" at bounding box center [38, 160] width 63 height 32
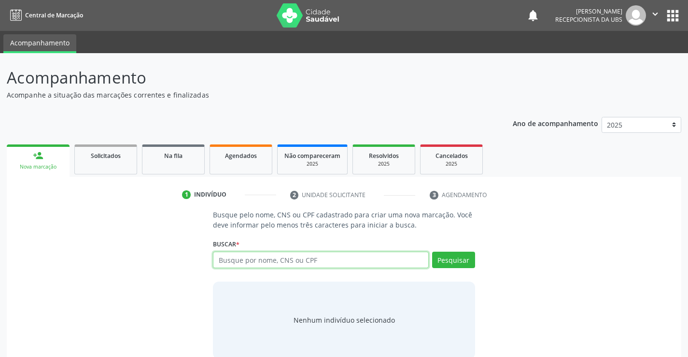
click at [340, 259] on input "text" at bounding box center [320, 260] width 215 height 16
type input "709005898438317"
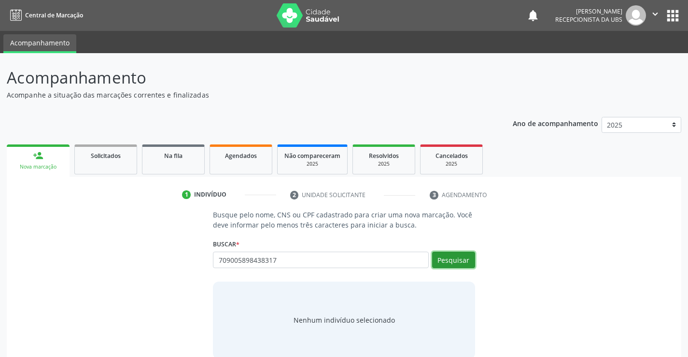
click at [458, 263] on button "Pesquisar" at bounding box center [453, 260] width 43 height 16
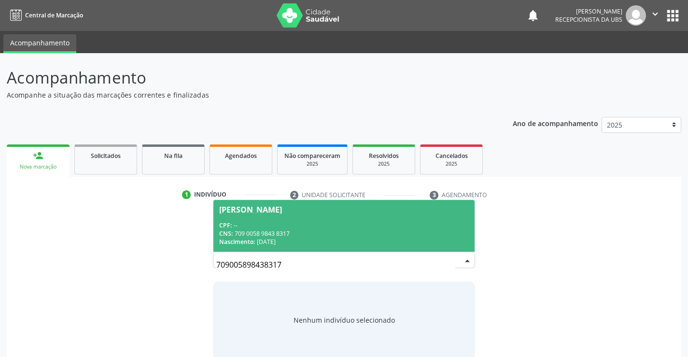
click at [301, 222] on div "CPF: --" at bounding box center [343, 225] width 249 height 8
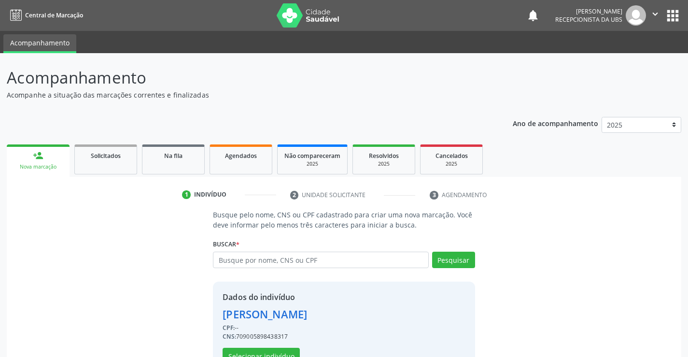
scroll to position [30, 0]
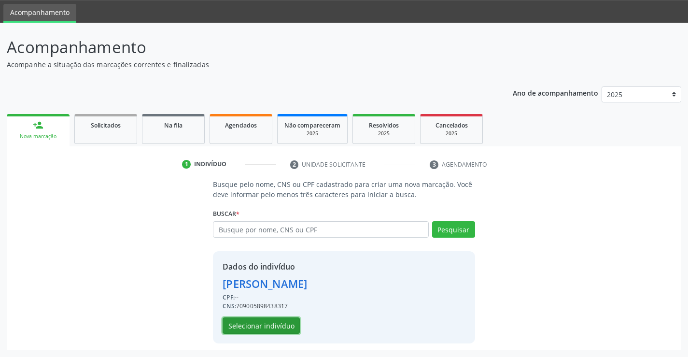
click at [262, 327] on button "Selecionar indivíduo" at bounding box center [261, 325] width 77 height 16
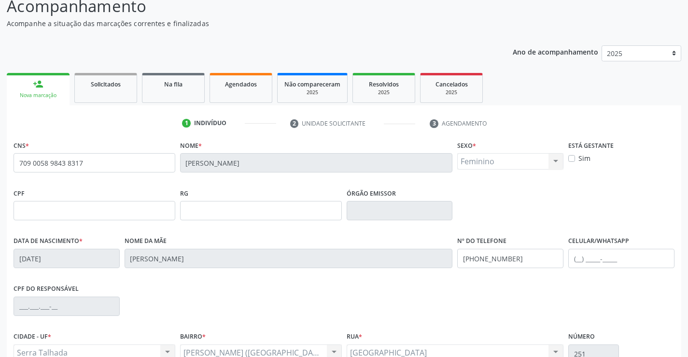
scroll to position [167, 0]
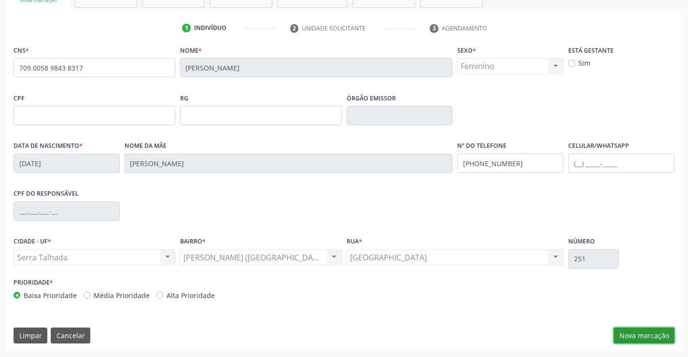
click at [650, 341] on button "Nova marcação" at bounding box center [644, 336] width 61 height 16
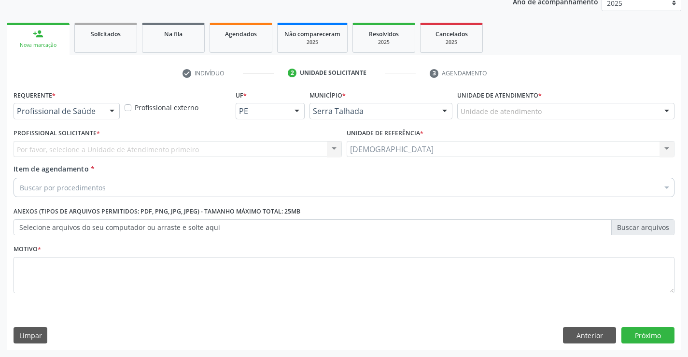
scroll to position [122, 0]
click at [601, 332] on button "Anterior" at bounding box center [589, 335] width 53 height 16
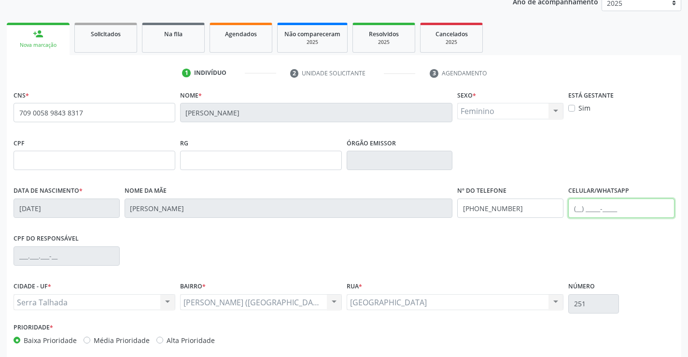
click at [586, 205] on input "text" at bounding box center [622, 208] width 106 height 19
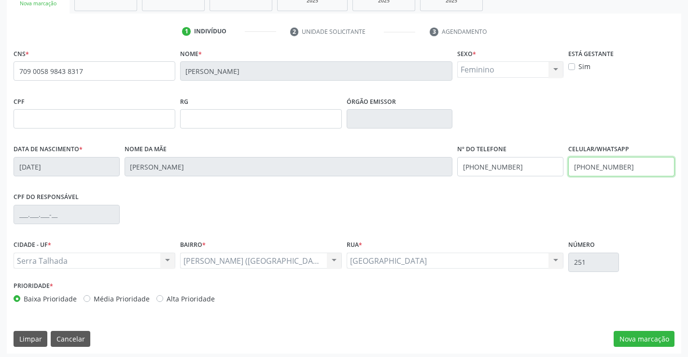
scroll to position [167, 0]
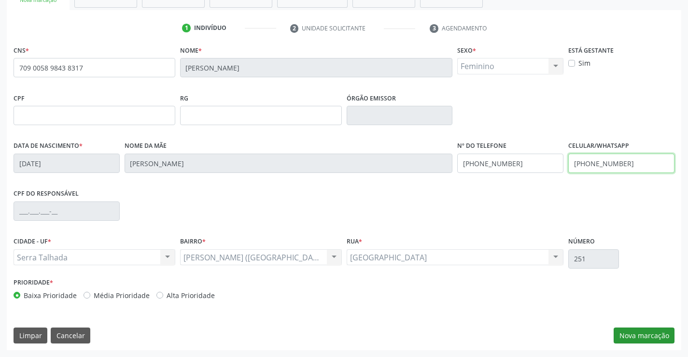
type input "[PHONE_NUMBER]"
click at [657, 339] on button "Nova marcação" at bounding box center [644, 336] width 61 height 16
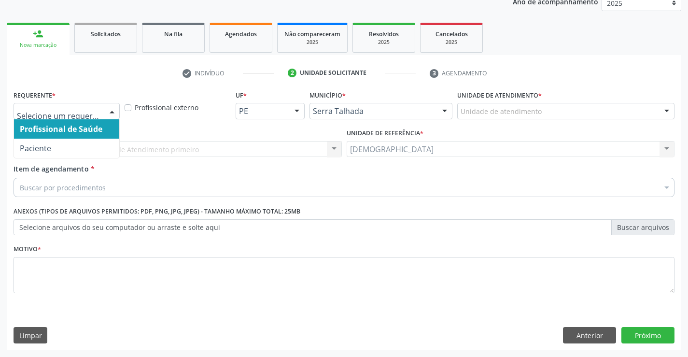
click at [113, 106] on div at bounding box center [112, 111] width 14 height 16
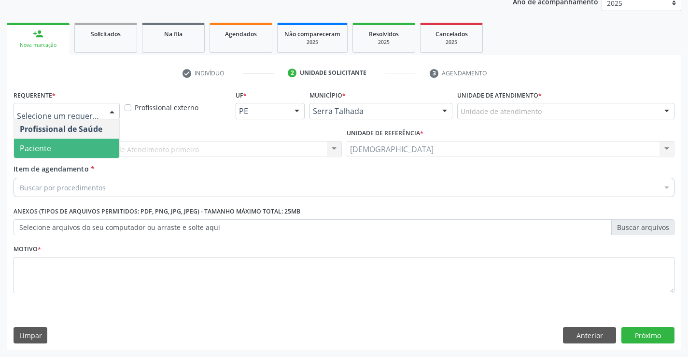
click at [87, 149] on span "Paciente" at bounding box center [66, 148] width 105 height 19
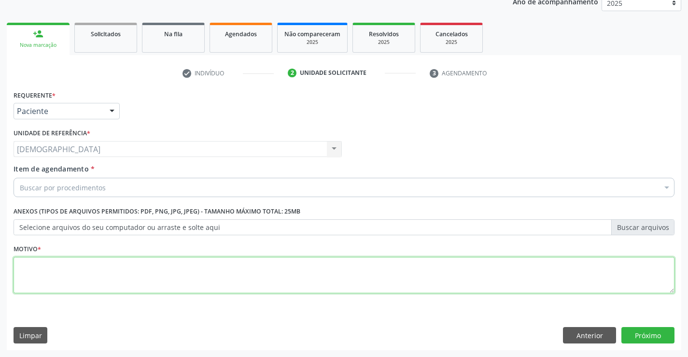
click at [140, 280] on textarea at bounding box center [344, 275] width 661 height 37
type textarea "."
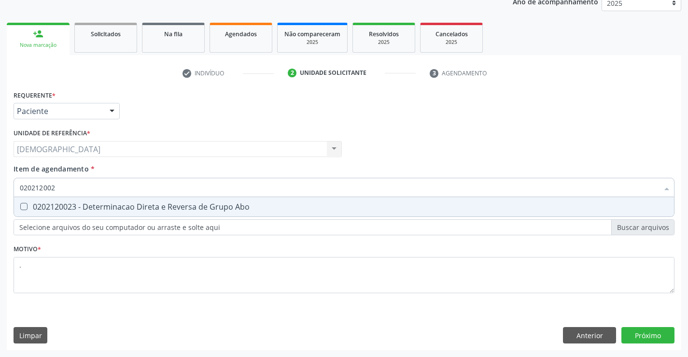
type input "0202120023"
click at [53, 208] on div "0202120023 - Determinacao Direta e Reversa de Grupo Abo" at bounding box center [344, 207] width 649 height 8
checkbox Abo "true"
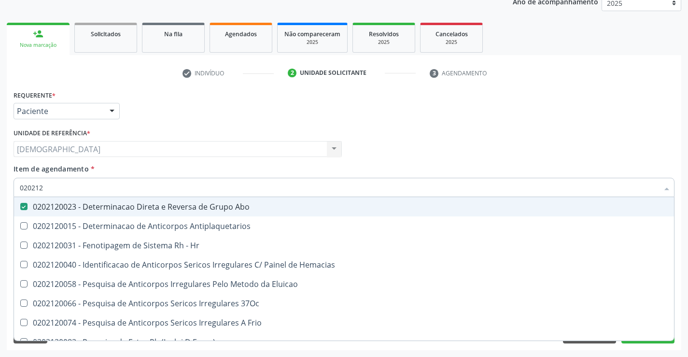
type input "02021"
checkbox Abo "false"
checkbox \(Tia\) "true"
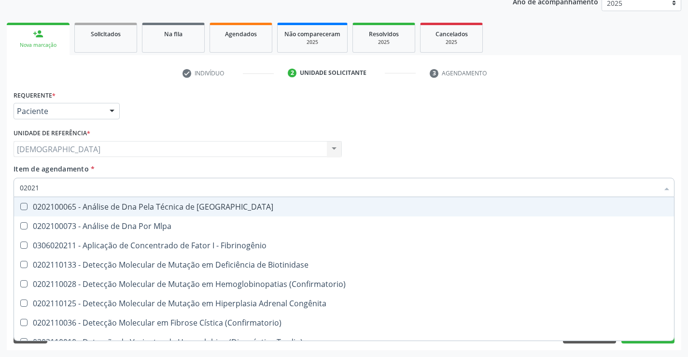
type input "0202"
checkbox Abo "false"
checkbox Exoma "true"
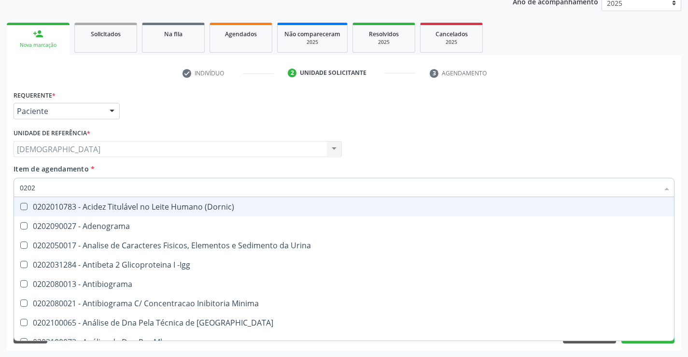
type input "02020"
checkbox Abo "false"
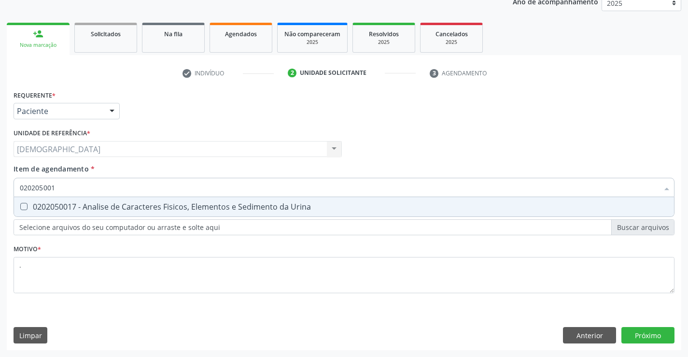
type input "0202050017"
click at [54, 208] on div "0202050017 - Analise de Caracteres Fisicos, Elementos e Sedimento da Urina" at bounding box center [344, 207] width 649 height 8
checkbox Urina "true"
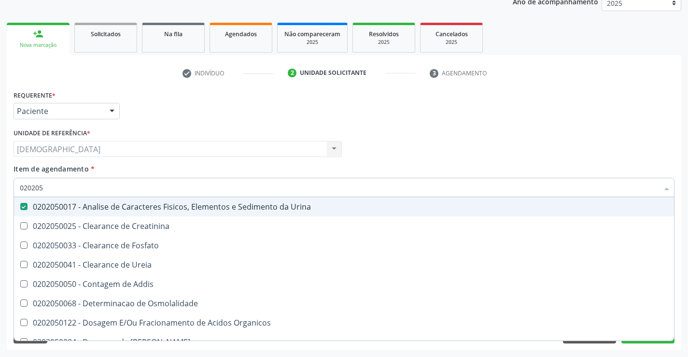
type input "02020"
checkbox Urina "false"
checkbox Fosfato "true"
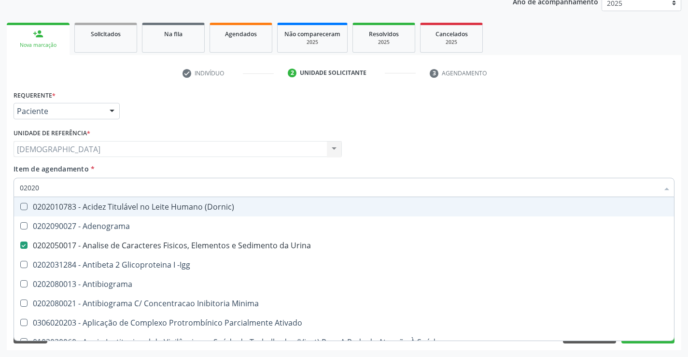
type input "0202"
checkbox Dosagens\) "true"
type input "02020"
checkbox Abo "false"
type input "020202"
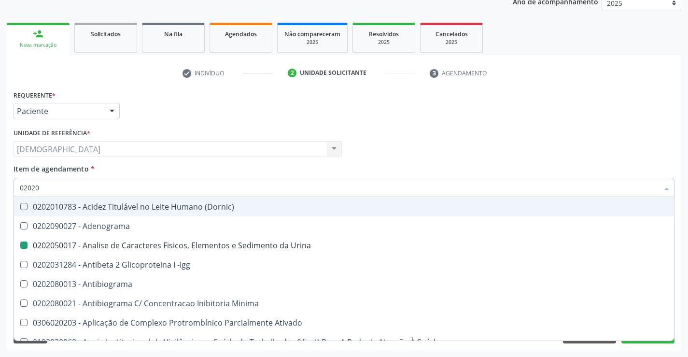
checkbox Urina "false"
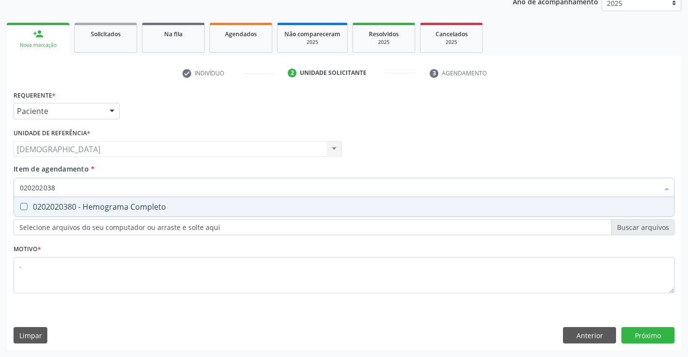
type input "0202020380"
click at [53, 205] on div "0202020380 - Hemograma Completo" at bounding box center [344, 207] width 649 height 8
checkbox Completo "true"
type input "02020203"
checkbox Completo "false"
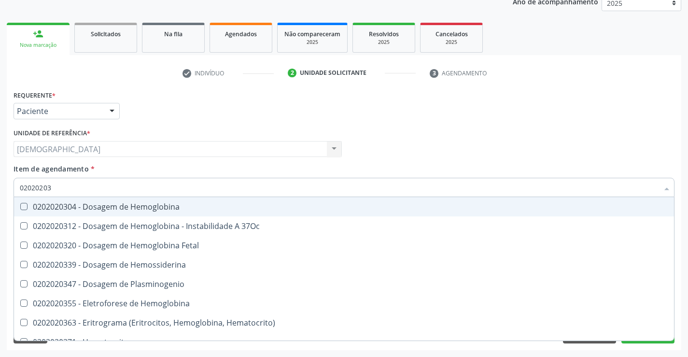
type input "0202020"
checkbox Completo "false"
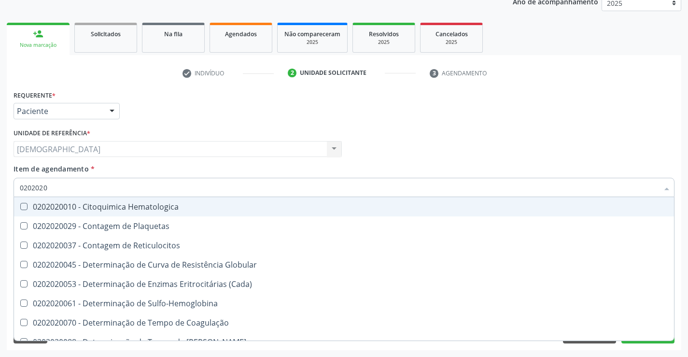
type input "020202"
checkbox Completo "false"
checkbox Leucograma "true"
type input "02020"
checkbox Reticulocitos "true"
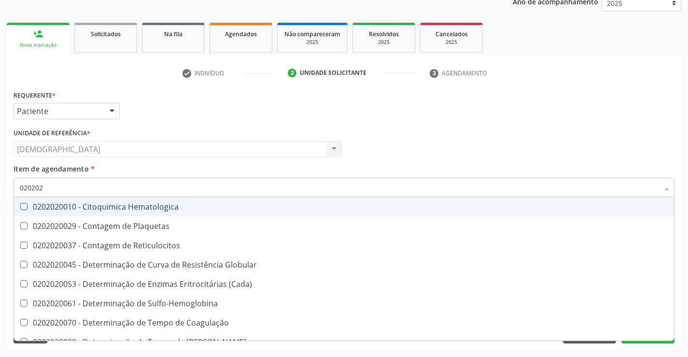
checkbox Completo "false"
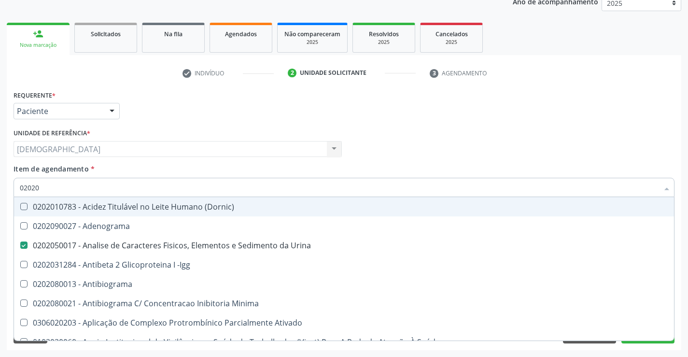
type input "020201"
checkbox Urina "false"
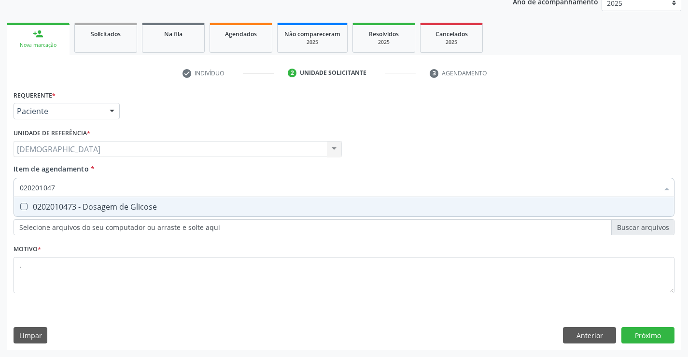
type input "0202010473"
click at [53, 205] on div "0202010473 - Dosagem de Glicose" at bounding box center [344, 207] width 649 height 8
checkbox Glicose "true"
type input "02020104"
checkbox Glicose "false"
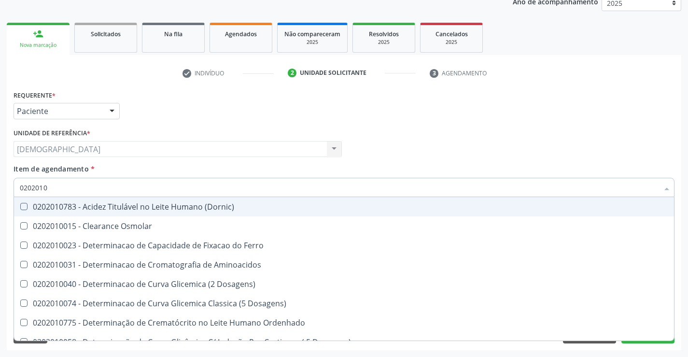
type input "020201"
checkbox Glicose "false"
checkbox Nt-Probnp\) "true"
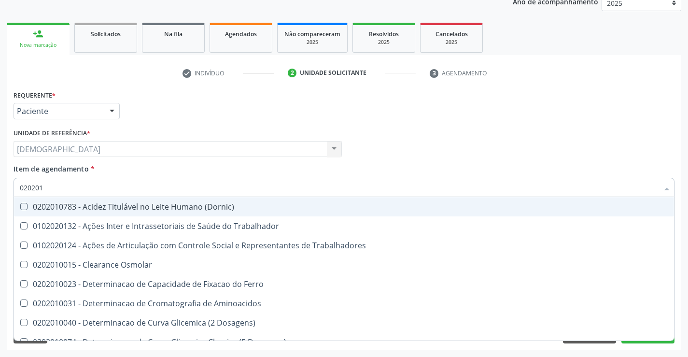
type input "02020"
checkbox Trabalhadores "true"
checkbox Glicose "false"
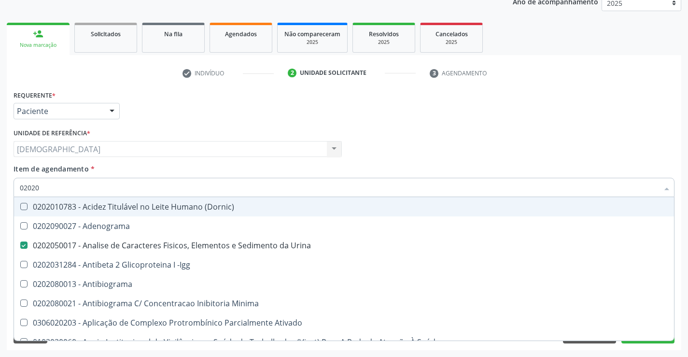
type input "020201"
checkbox Urina "false"
checkbox T3 "true"
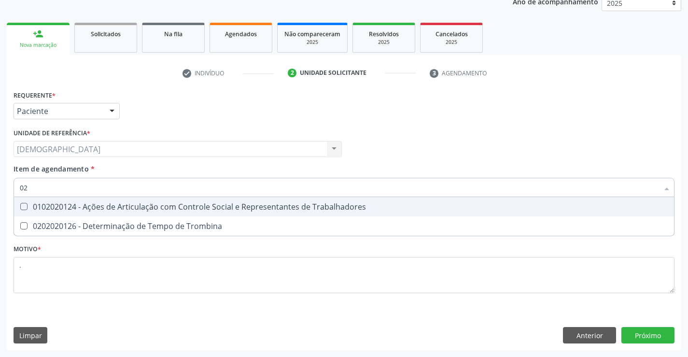
type input "0"
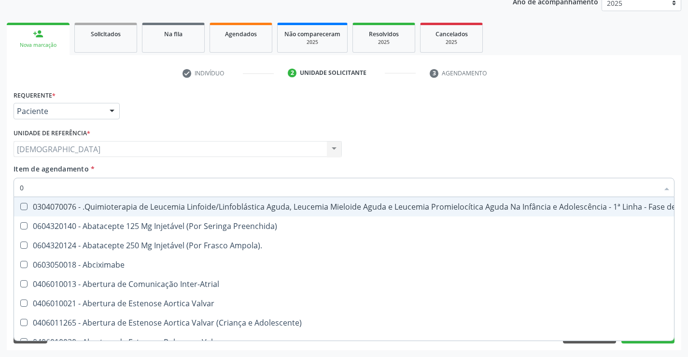
type input "02"
checkbox Coração "true"
checkbox Urina "false"
checkbox Mama "true"
checkbox Coclear "true"
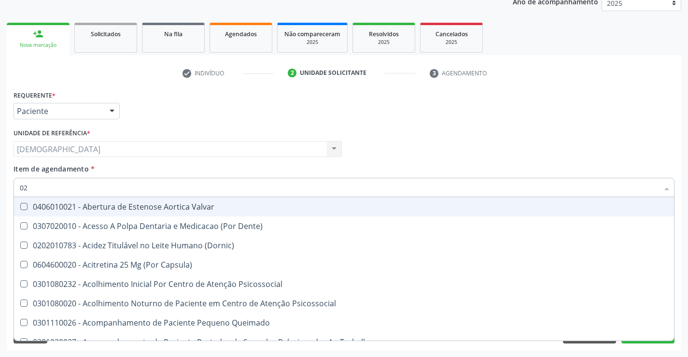
type input "020"
checkbox Terapeutica "true"
checkbox Urina "false"
checkbox Projecoes\) "true"
checkbox \(Qualitativo\) "true"
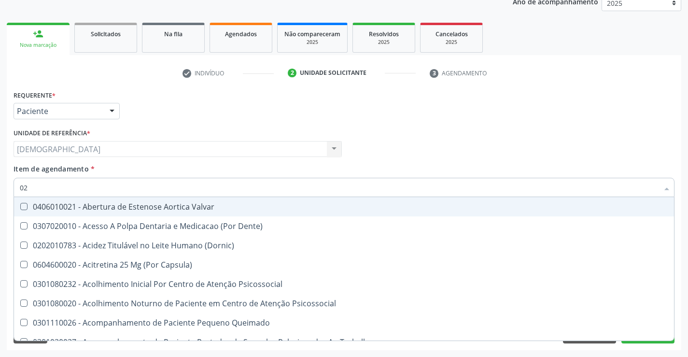
checkbox Abo "false"
checkbox Glicose "false"
checkbox \(T3\) "true"
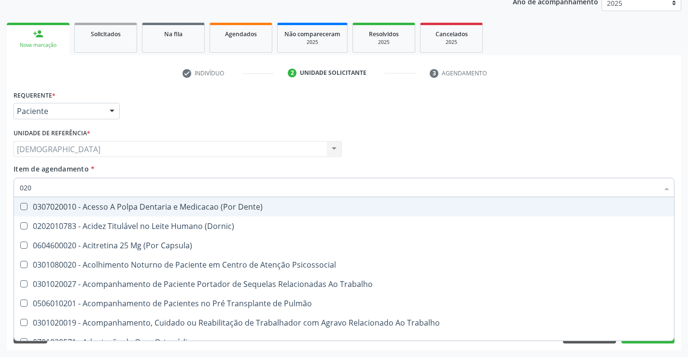
type input "0202"
checkbox Capsula\) "true"
checkbox Urina "false"
checkbox Coagulação\ "true"
checkbox Laser "true"
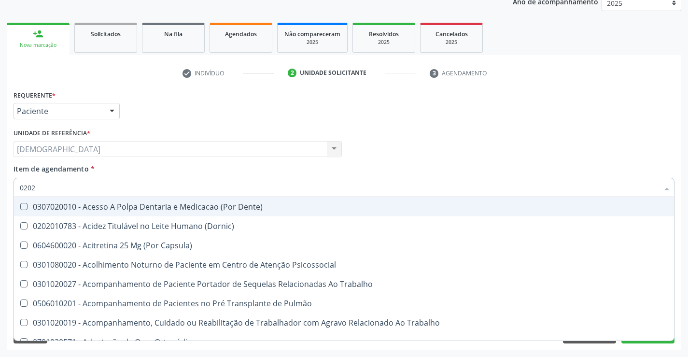
checkbox Biologica "true"
checkbox Abo "false"
checkbox Glicose "false"
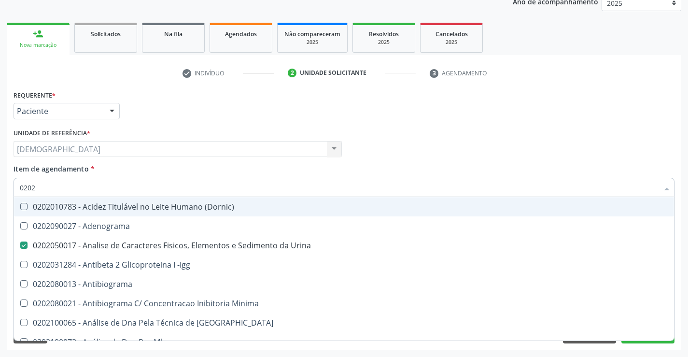
type input "02020"
checkbox Abo "false"
checkbox Xi "true"
checkbox Glicose "false"
checkbox Zinco "true"
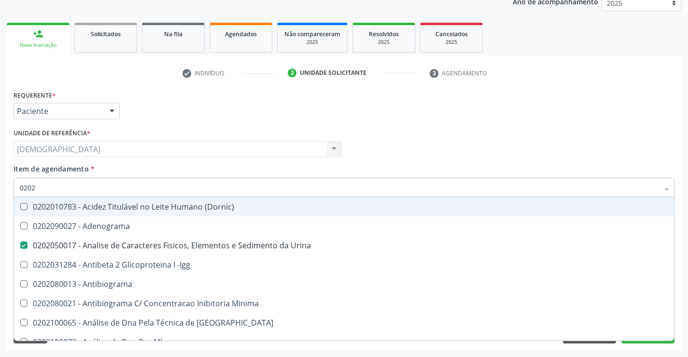
checkbox Completo "false"
type input "0202"
checkbox Dosagens\) "true"
checkbox Glicose "false"
checkbox Lactato "true"
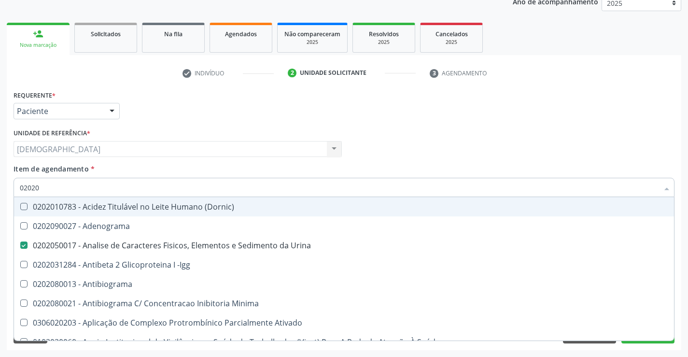
checkbox Completo "false"
checkbox Pylori "true"
type input "020"
checkbox Urina "false"
checkbox Creatinina "true"
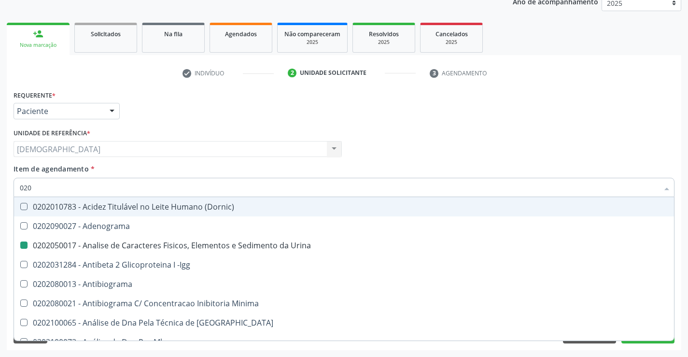
checkbox Abo "false"
checkbox Glicose "false"
checkbox Completo "false"
checkbox Estriado "true"
checkbox Boston "true"
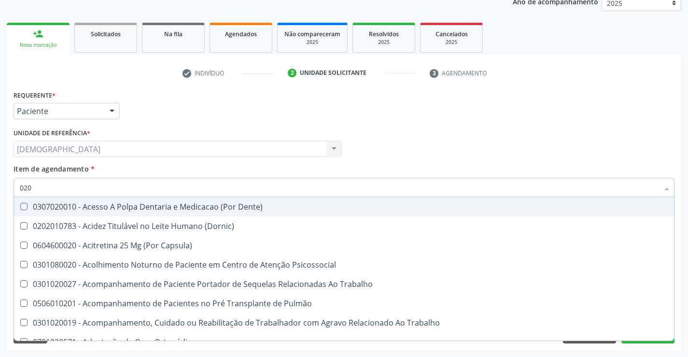
type input "0202"
checkbox Capsula\) "true"
checkbox Urina "false"
checkbox Coagulação\ "true"
checkbox Laser "true"
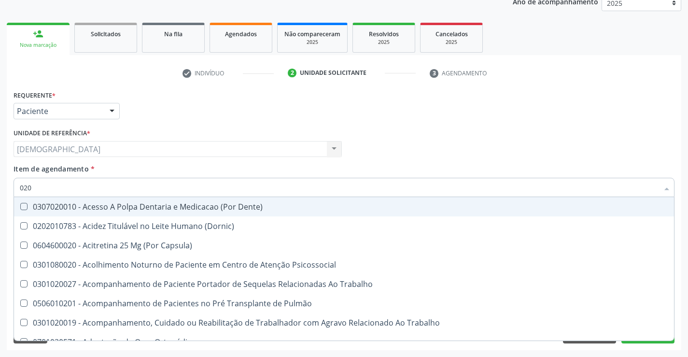
checkbox Biologica "true"
checkbox Abo "false"
checkbox Glicose "false"
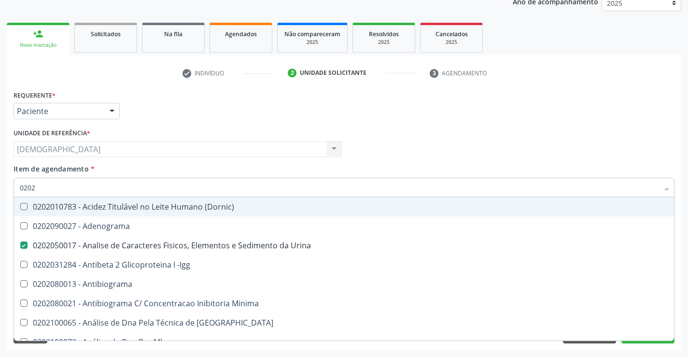
type input "02021"
checkbox Urina "false"
checkbox Ativado "true"
checkbox Abo "false"
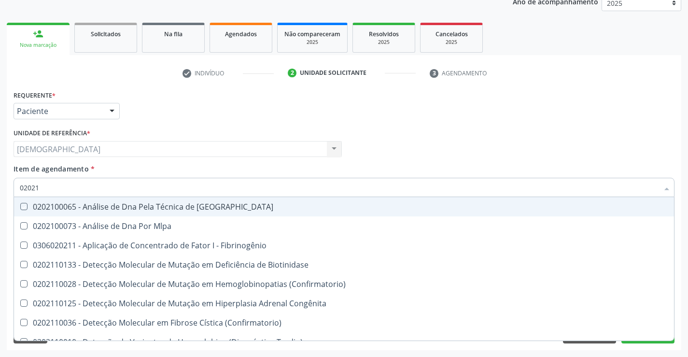
type input "020212"
checkbox Blot "true"
checkbox Abo "false"
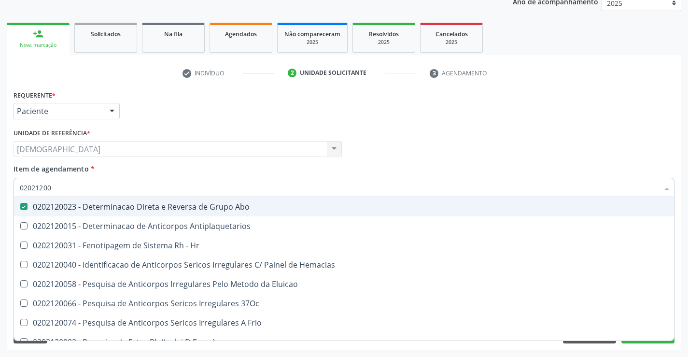
type input "020212008"
checkbox Abo "false"
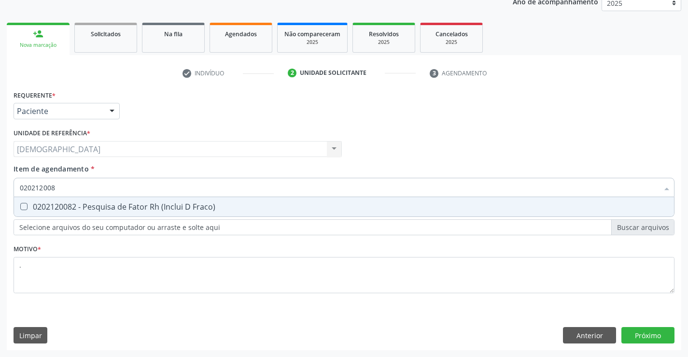
type input "0202120082"
click at [68, 206] on div "0202120082 - Pesquisa de Fator Rh (Inclui D Fraco)" at bounding box center [344, 207] width 649 height 8
checkbox Fraco\) "true"
click at [656, 336] on div "Requerente * Paciente Profissional de Saúde Paciente Nenhum resultado encontrad…" at bounding box center [344, 219] width 675 height 262
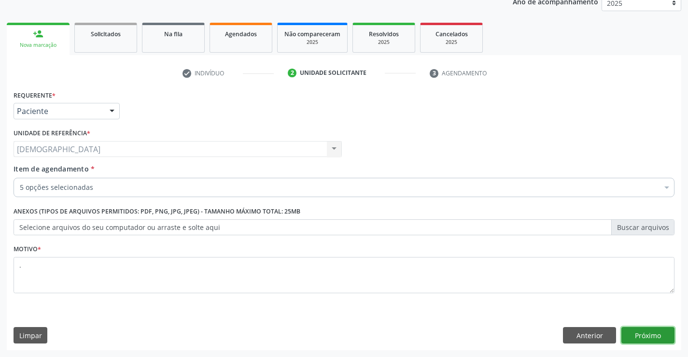
click at [643, 334] on button "Próximo" at bounding box center [648, 335] width 53 height 16
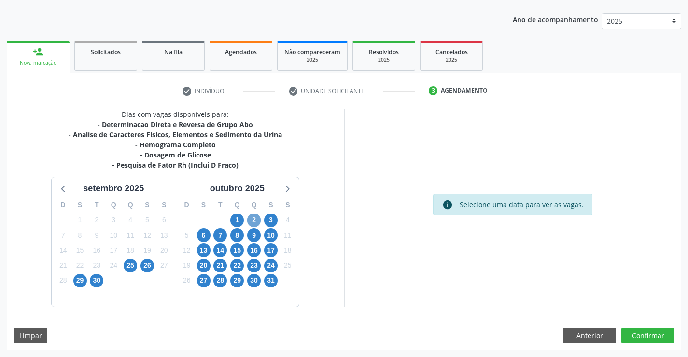
click at [253, 218] on span "2" at bounding box center [254, 221] width 14 height 14
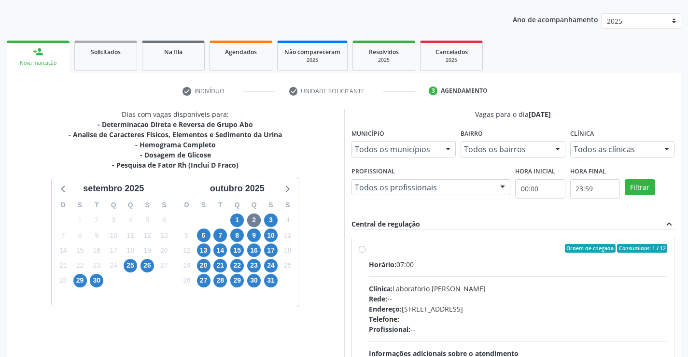
click at [384, 249] on div "Ordem de chegada Consumidos: 1 / 12" at bounding box center [518, 248] width 299 height 9
click at [366, 249] on input "Ordem de chegada Consumidos: 1 / 12 Horário: 07:00 Clínica: Laboratorio [PERSON…" at bounding box center [362, 248] width 7 height 9
radio input "true"
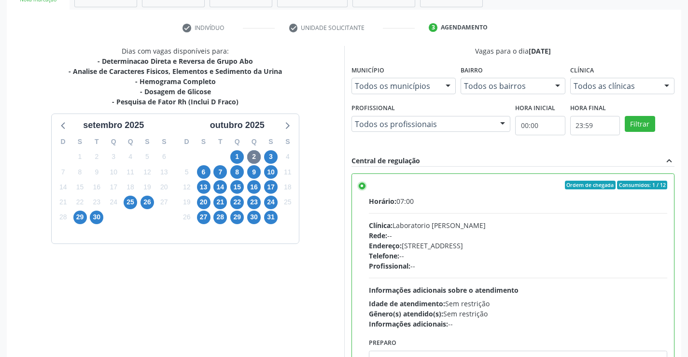
scroll to position [220, 0]
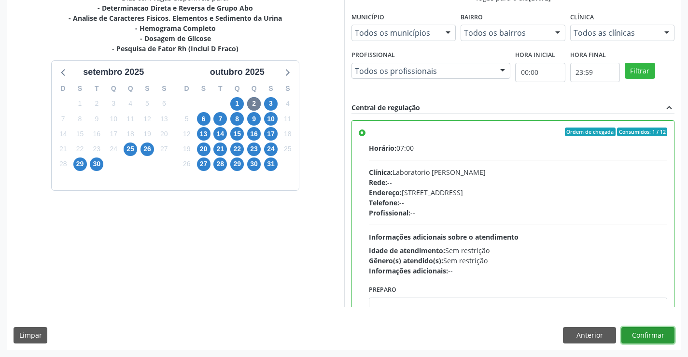
click at [658, 335] on button "Confirmar" at bounding box center [648, 335] width 53 height 16
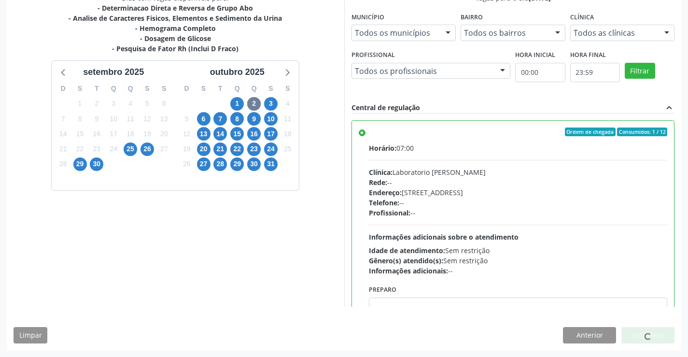
scroll to position [0, 0]
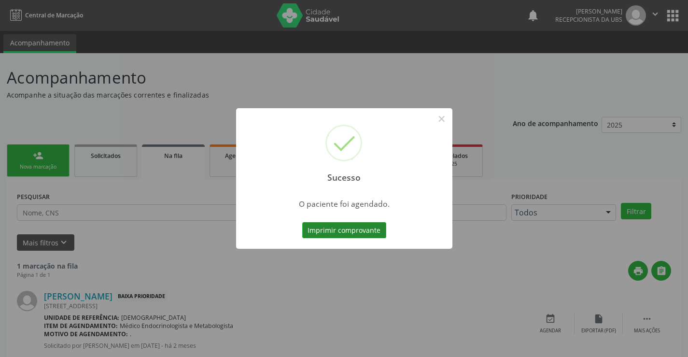
click at [334, 234] on button "Imprimir comprovante" at bounding box center [344, 230] width 84 height 16
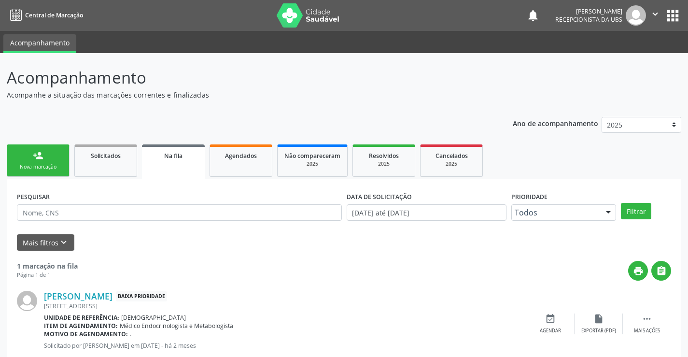
click at [32, 149] on link "person_add Nova marcação" at bounding box center [38, 160] width 63 height 32
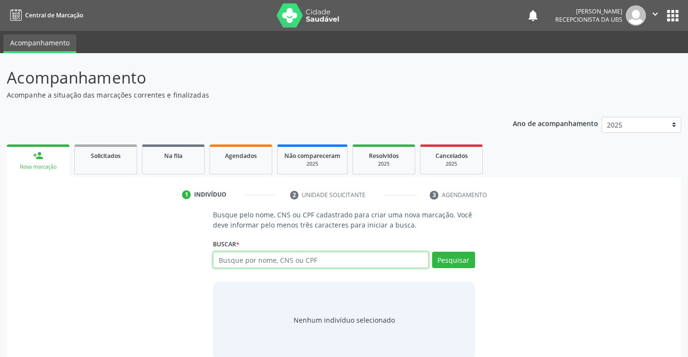
click at [315, 257] on input "text" at bounding box center [320, 260] width 215 height 16
type input "709005898438317"
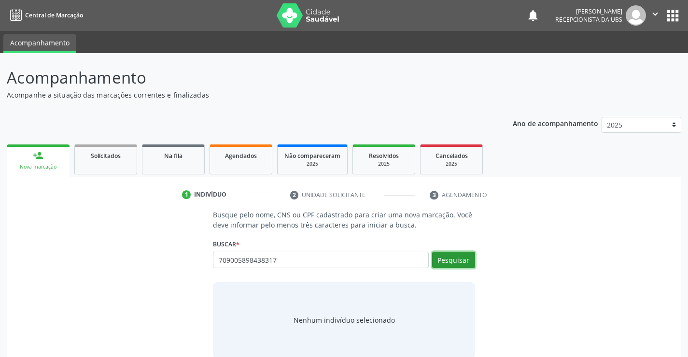
click at [443, 260] on button "Pesquisar" at bounding box center [453, 260] width 43 height 16
type input "709005898438317"
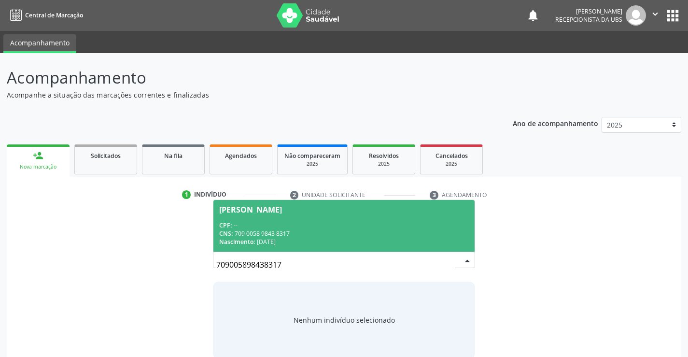
click at [303, 233] on div "CNS: 709 0058 9843 8317" at bounding box center [343, 233] width 249 height 8
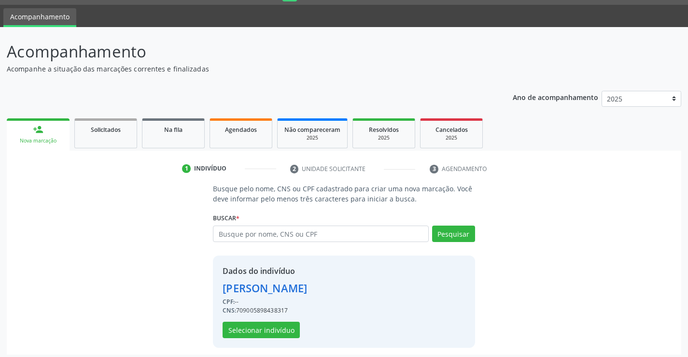
scroll to position [30, 0]
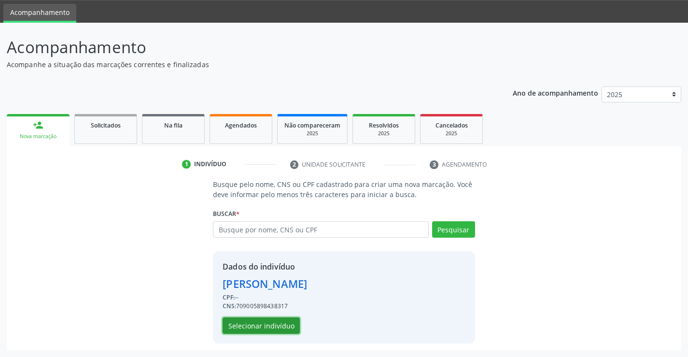
click at [233, 326] on button "Selecionar indivíduo" at bounding box center [261, 325] width 77 height 16
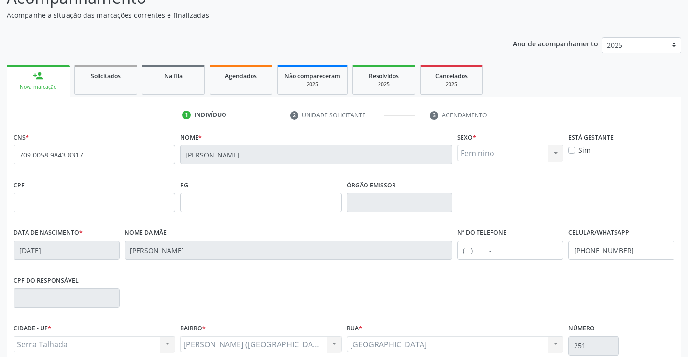
scroll to position [167, 0]
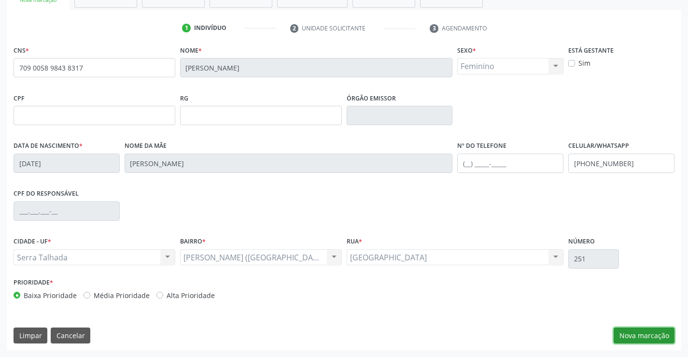
click at [652, 336] on button "Nova marcação" at bounding box center [644, 336] width 61 height 16
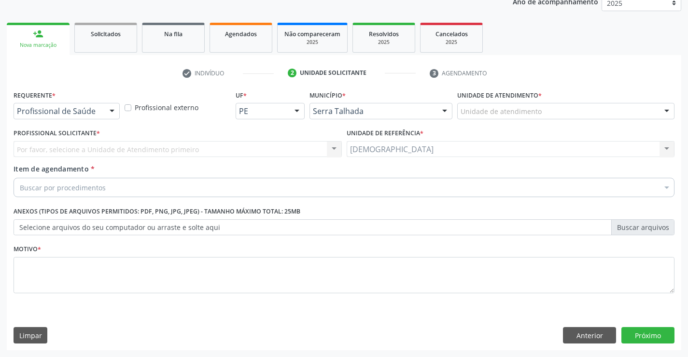
scroll to position [122, 0]
click at [114, 115] on div at bounding box center [112, 111] width 14 height 16
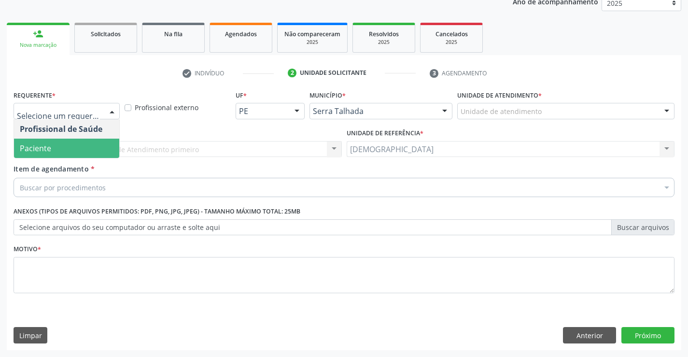
click at [61, 148] on span "Paciente" at bounding box center [66, 148] width 105 height 19
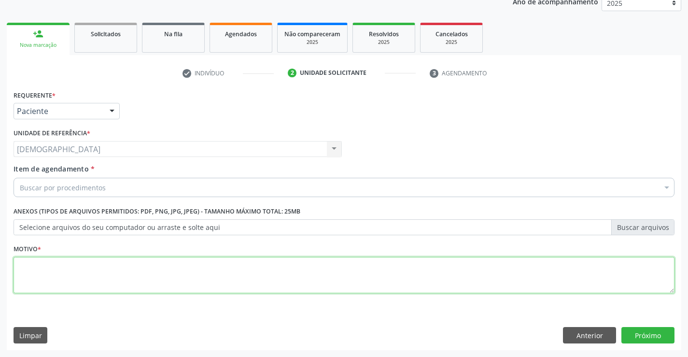
click at [30, 273] on textarea at bounding box center [344, 275] width 661 height 37
type textarea "."
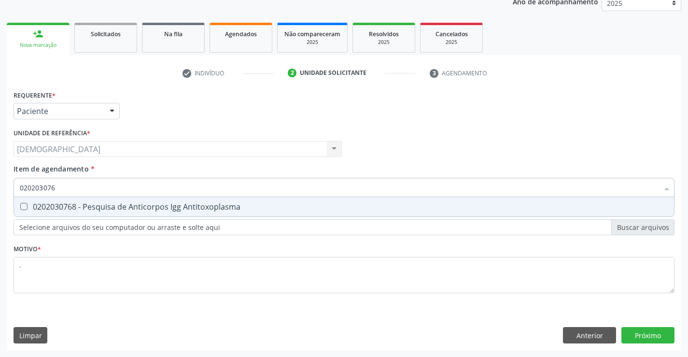
type input "0202030768"
click at [73, 211] on div "0202030768 - Pesquisa de Anticorpos Igg Antitoxoplasma" at bounding box center [344, 207] width 649 height 8
checkbox Antitoxoplasma "true"
type input "02020307"
checkbox Antitoxoplasma "false"
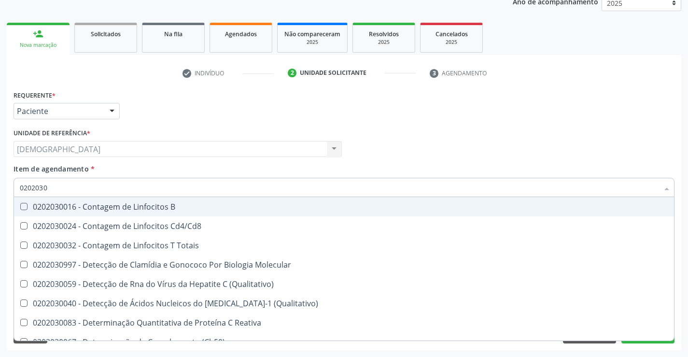
type input "020203"
checkbox Antitoxoplasma "false"
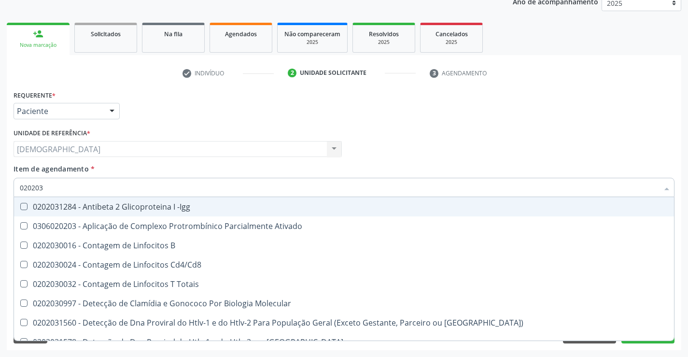
type input "0202030"
checkbox \(Ro\) "true"
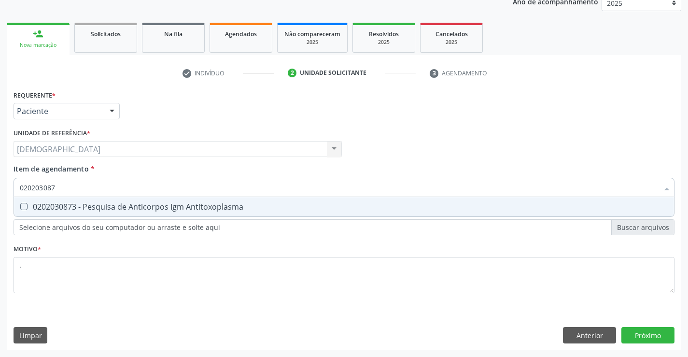
type input "0202030873"
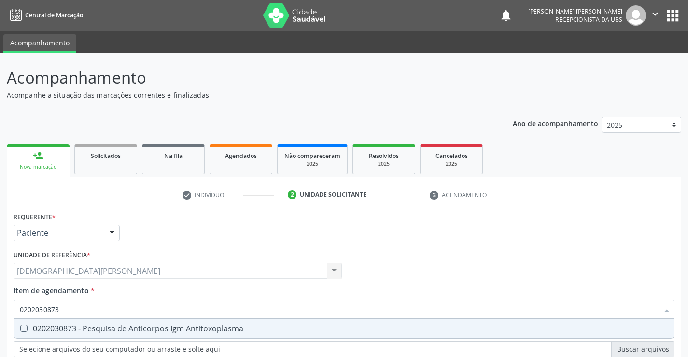
scroll to position [122, 0]
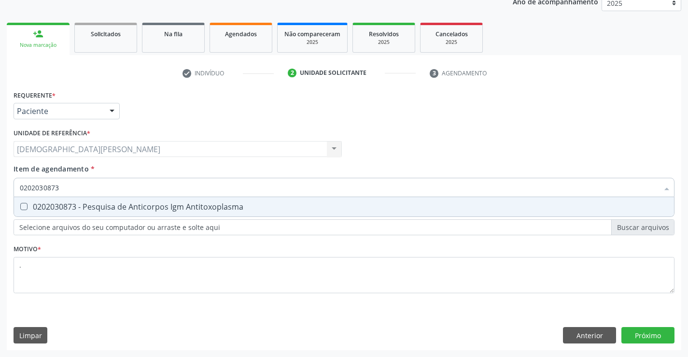
click at [81, 203] on div "0202030873 - Pesquisa de Anticorpos Igm Antitoxoplasma" at bounding box center [344, 207] width 649 height 8
checkbox Antitoxoplasma "true"
type input "02020308"
checkbox Antitoxoplasma "false"
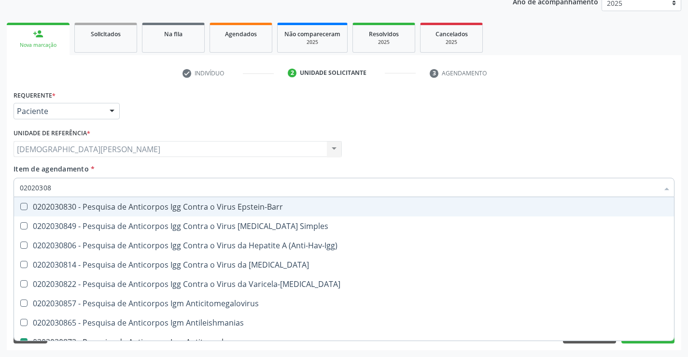
type input "0202030"
checkbox Antitoxoplasma "false"
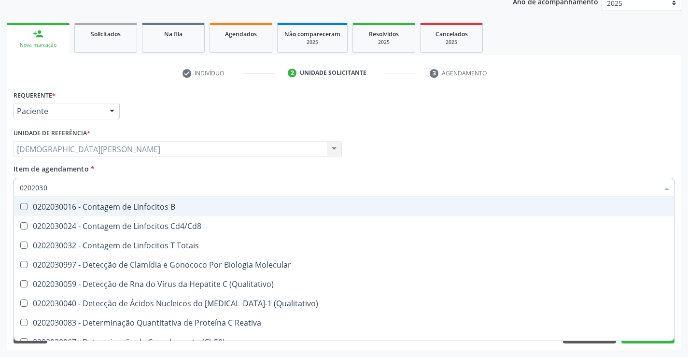
type input "020203"
checkbox Antitoxoplasma "false"
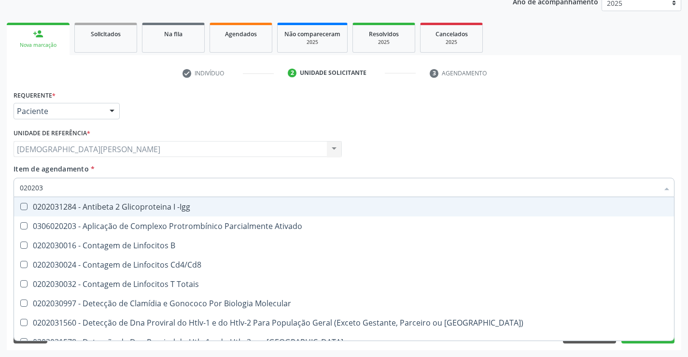
type input "02020"
checkbox Antitoxoplasma "false"
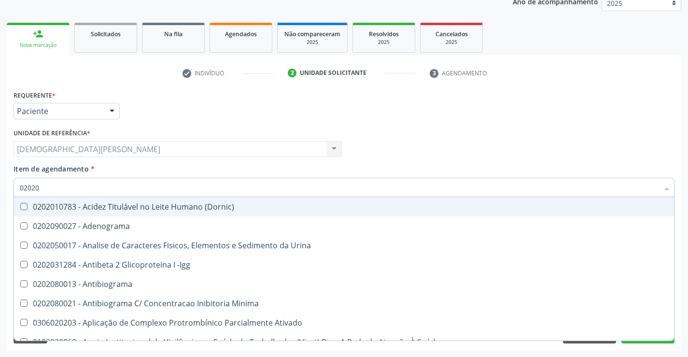
type input "0202"
checkbox Antitoxoplasma "false"
checkbox Fezes "true"
checkbox \(Urina\) "true"
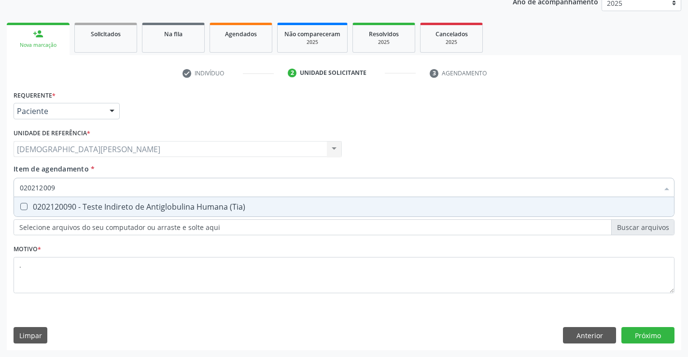
type input "0202120090"
click at [81, 203] on div "0202120090 - Teste Indireto de Antiglobulina Humana (Tia)" at bounding box center [344, 207] width 649 height 8
checkbox \(Tia\) "true"
type input "02021200"
checkbox \(Tia\) "false"
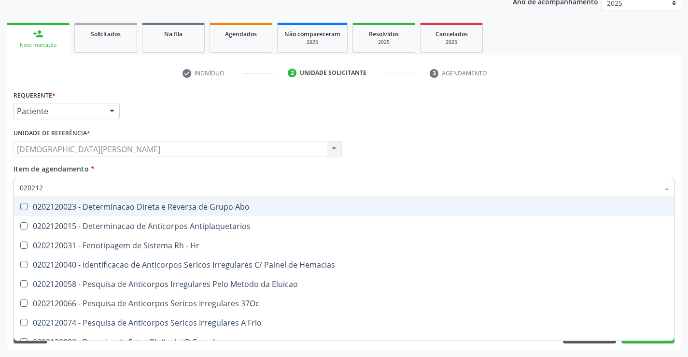
type input "02021"
checkbox \(Tia\) "false"
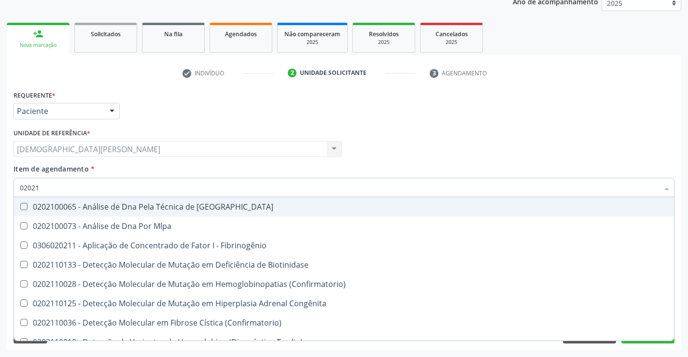
type input "0202"
checkbox \(Tia\) "false"
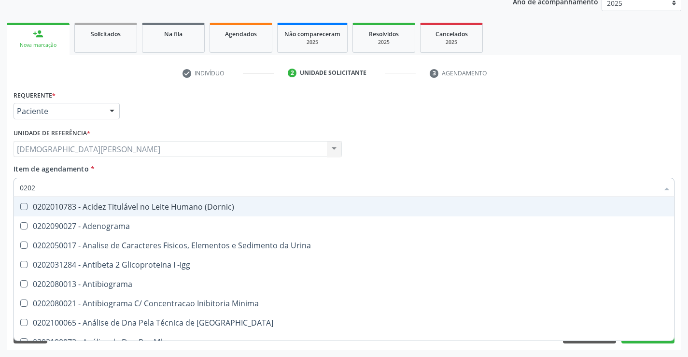
type input "02020"
checkbox Carini "true"
checkbox Parceria\) "true"
checkbox Antitoxoplasma "false"
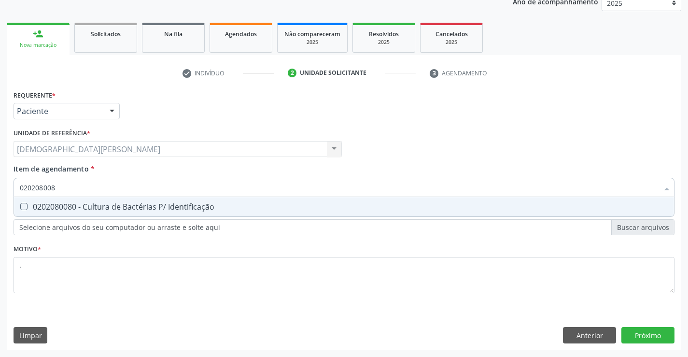
type input "0202080080"
click at [81, 203] on div "0202080080 - Cultura de Bactérias P/ Identificação" at bounding box center [344, 207] width 649 height 8
checkbox Identificação "true"
click at [651, 339] on div "Requerente * Paciente Profissional de Saúde Paciente Nenhum resultado encontrad…" at bounding box center [344, 219] width 675 height 262
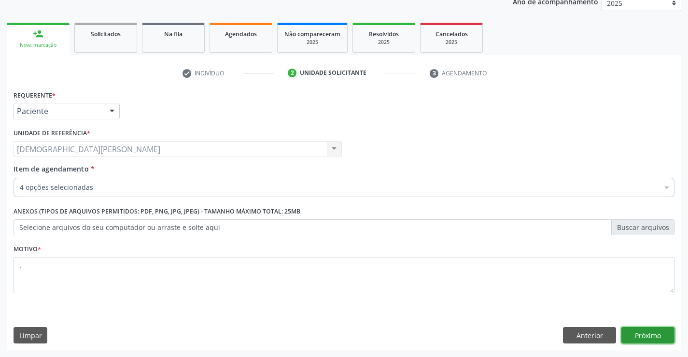
click at [651, 334] on button "Próximo" at bounding box center [648, 335] width 53 height 16
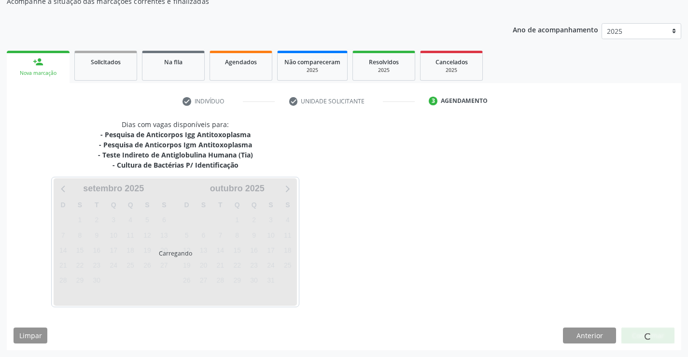
scroll to position [94, 0]
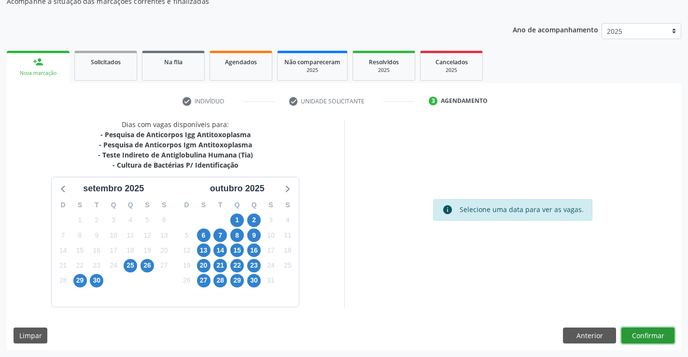
click at [647, 338] on button "Confirmar" at bounding box center [648, 336] width 53 height 16
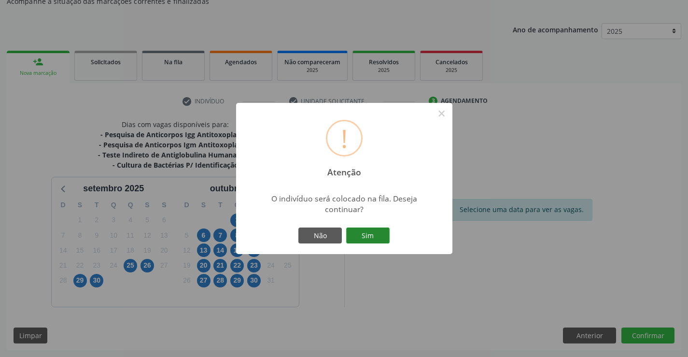
click at [378, 237] on button "Sim" at bounding box center [367, 236] width 43 height 16
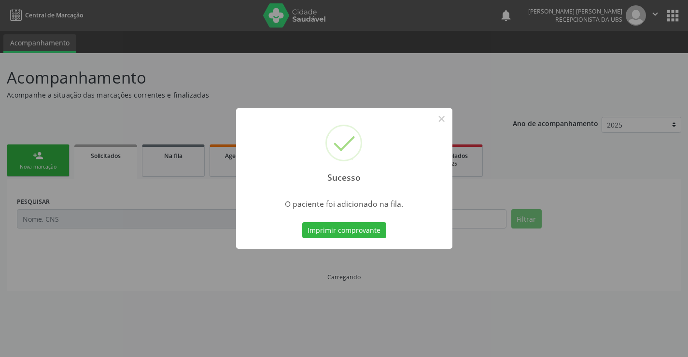
scroll to position [0, 0]
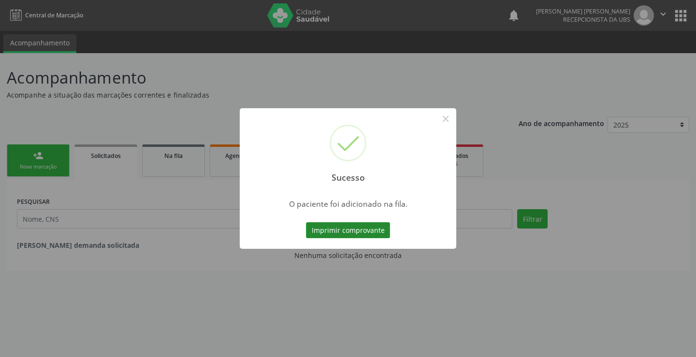
click at [337, 226] on button "Imprimir comprovante" at bounding box center [348, 230] width 84 height 16
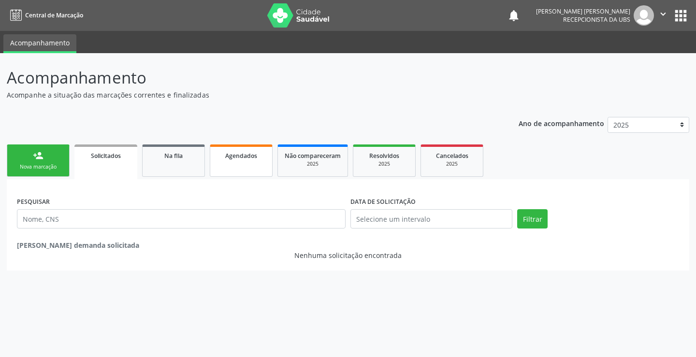
click at [232, 163] on link "Agendados" at bounding box center [241, 160] width 63 height 32
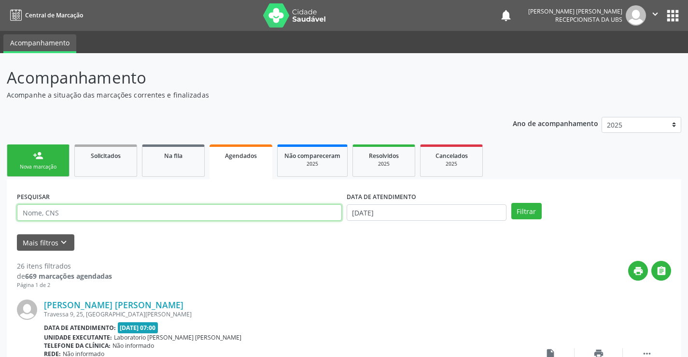
click at [210, 214] on input "text" at bounding box center [179, 212] width 325 height 16
type input "709005898438317"
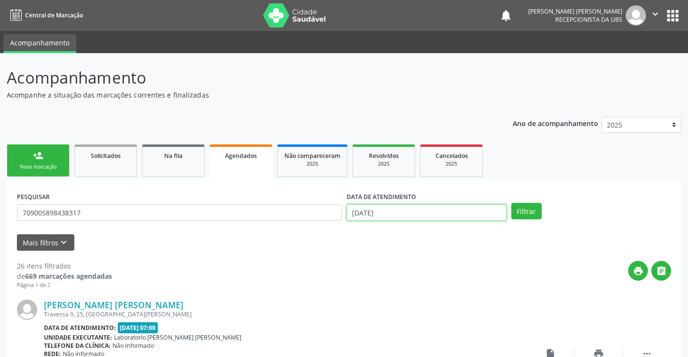
click at [478, 210] on input "25/09/2025" at bounding box center [427, 212] width 160 height 16
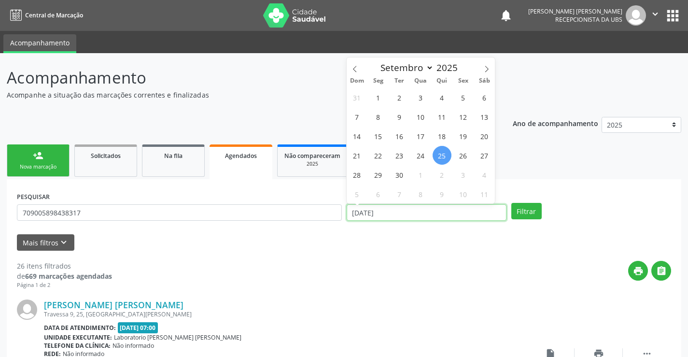
click at [478, 211] on input "25/09/2025" at bounding box center [427, 212] width 160 height 16
click at [519, 209] on button "Filtrar" at bounding box center [527, 211] width 30 height 16
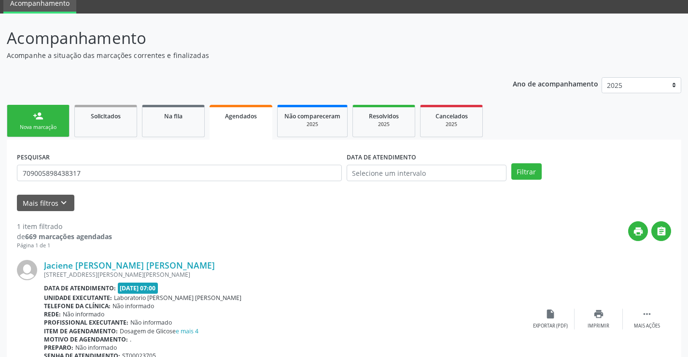
scroll to position [88, 0]
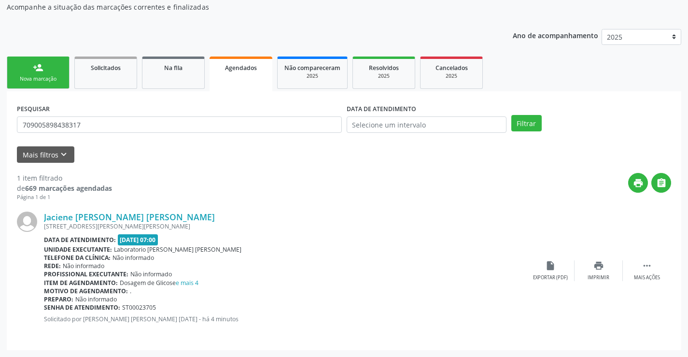
click at [38, 72] on div "person_add" at bounding box center [38, 67] width 11 height 11
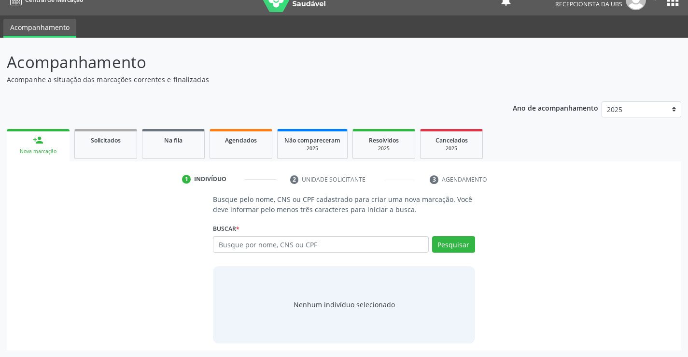
scroll to position [15, 0]
click at [46, 149] on div "Nova marcação" at bounding box center [38, 151] width 49 height 7
click at [244, 245] on input "text" at bounding box center [320, 244] width 215 height 16
click at [52, 155] on div "Nova marcação" at bounding box center [38, 151] width 49 height 7
click at [59, 151] on div "Nova marcação" at bounding box center [38, 151] width 49 height 7
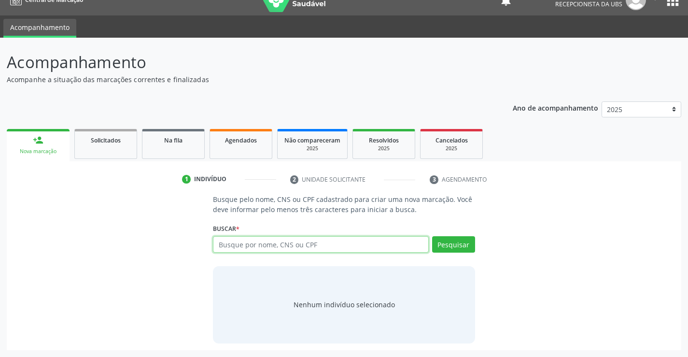
click at [399, 242] on input "text" at bounding box center [320, 244] width 215 height 16
type input "70905898438317"
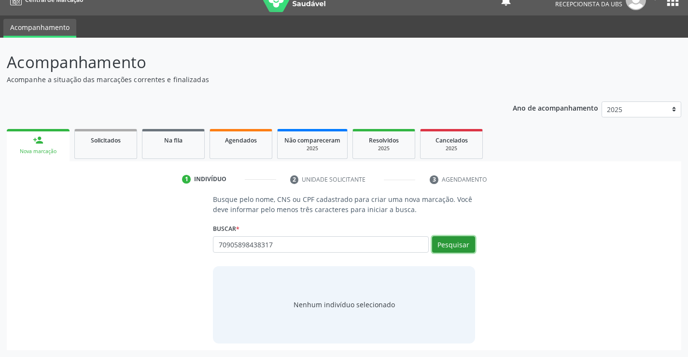
click at [451, 248] on button "Pesquisar" at bounding box center [453, 244] width 43 height 16
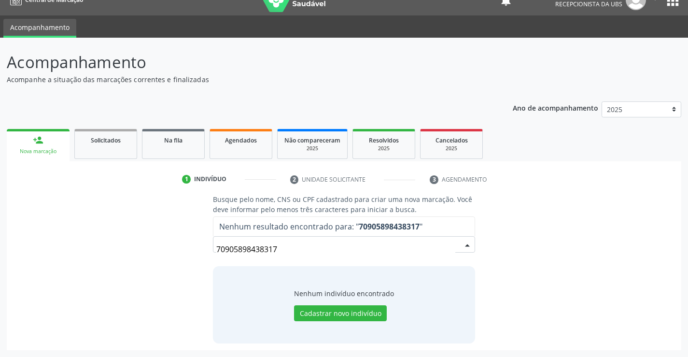
click at [30, 148] on div "Nova marcação" at bounding box center [38, 151] width 49 height 7
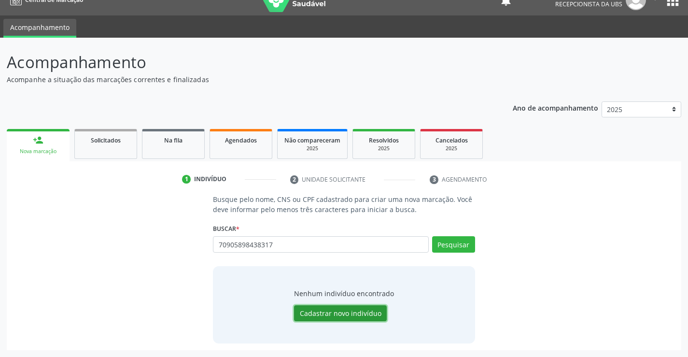
click at [316, 313] on button "Cadastrar novo indivíduo" at bounding box center [340, 313] width 93 height 16
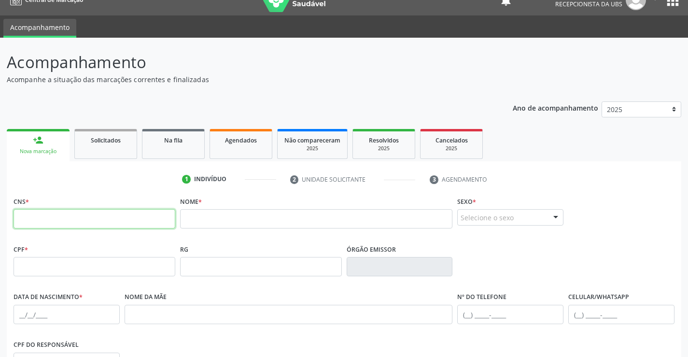
click at [25, 227] on input "text" at bounding box center [95, 218] width 162 height 19
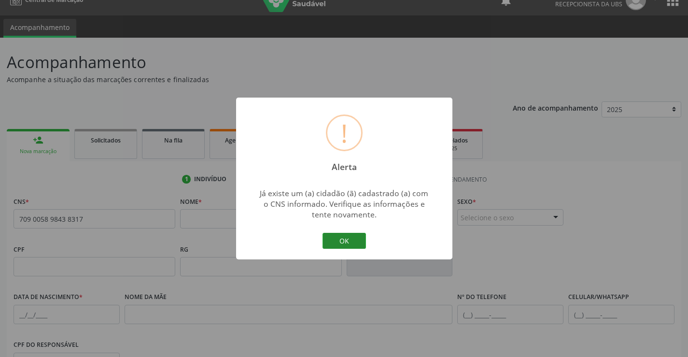
click at [334, 238] on button "OK" at bounding box center [344, 241] width 43 height 16
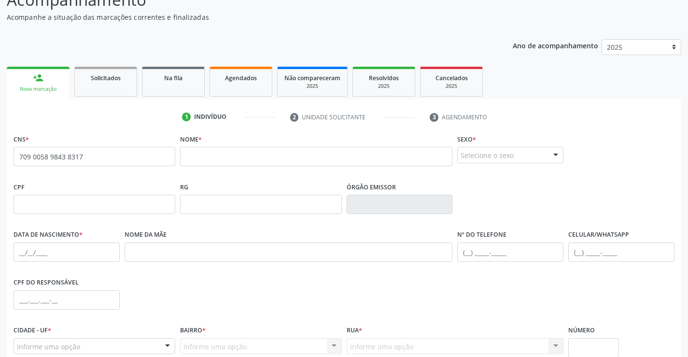
scroll to position [167, 0]
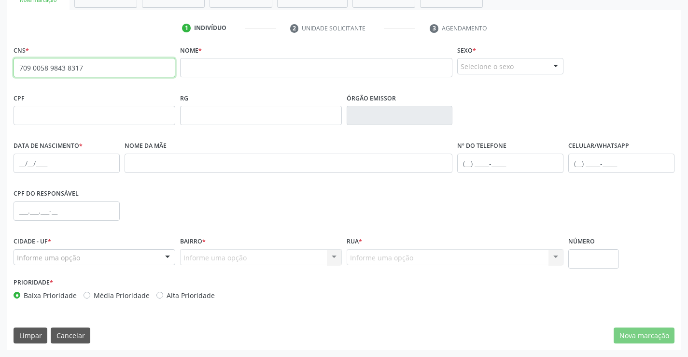
click at [167, 66] on input "709 0058 9843 8317" at bounding box center [95, 67] width 162 height 19
click at [205, 59] on input "text" at bounding box center [316, 67] width 273 height 19
click at [83, 62] on input "709 0058 9843 8317" at bounding box center [95, 67] width 162 height 19
click at [120, 71] on input "709 0058 9843 8317" at bounding box center [95, 67] width 162 height 19
click at [100, 71] on input "709 0058 9843 8317" at bounding box center [95, 67] width 162 height 19
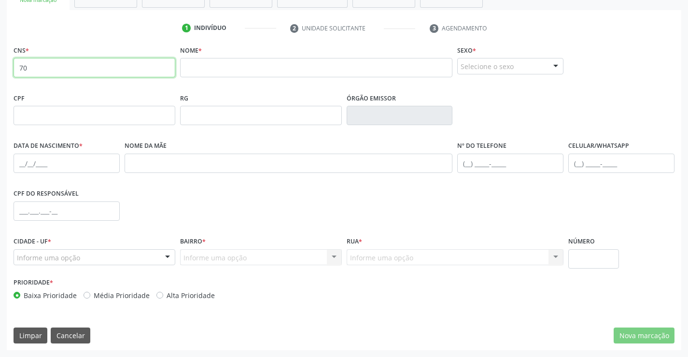
type input "7"
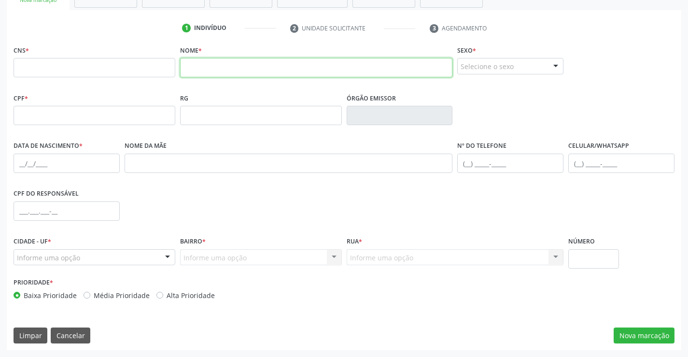
click at [184, 71] on input "text" at bounding box center [316, 67] width 273 height 19
click at [313, 73] on input "JACIENE PEREIRA DA SILVA" at bounding box center [316, 67] width 273 height 19
type input "JACIENE PEREIRA DA SILVA"
click at [25, 332] on button "Limpar" at bounding box center [31, 336] width 34 height 16
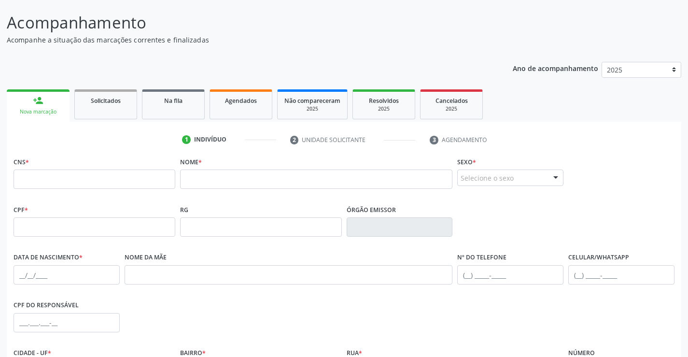
scroll to position [54, 0]
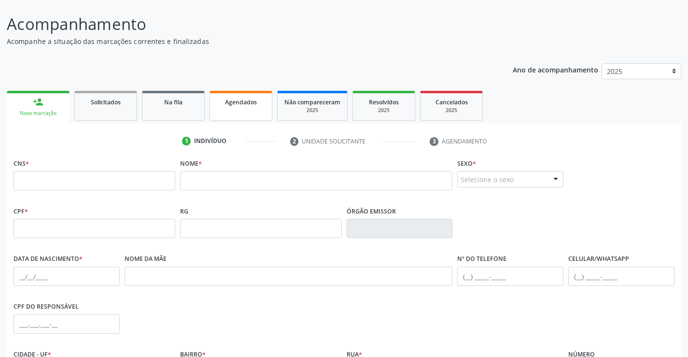
click at [242, 102] on span "Agendados" at bounding box center [241, 102] width 32 height 8
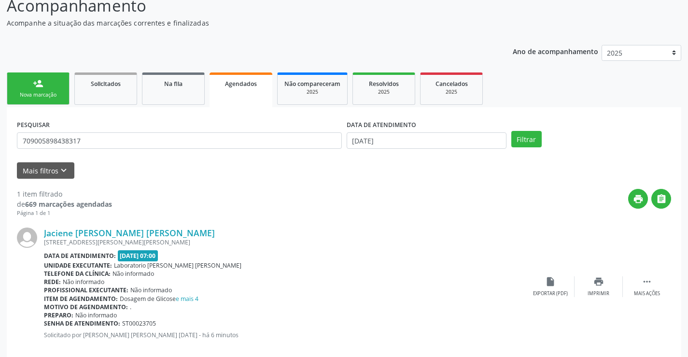
scroll to position [88, 0]
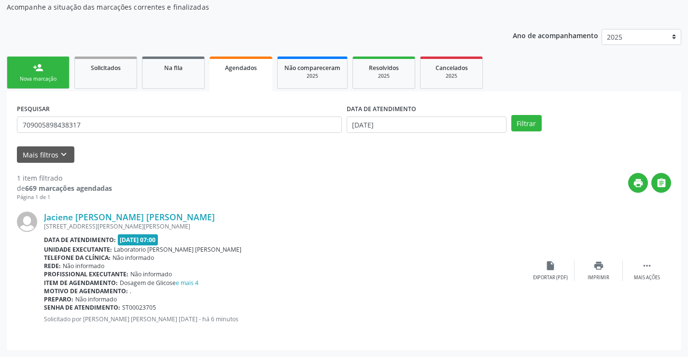
click at [34, 74] on link "person_add Nova marcação" at bounding box center [38, 73] width 63 height 32
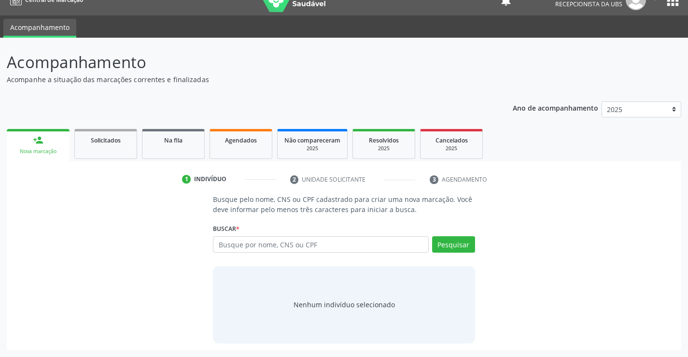
scroll to position [15, 0]
click at [321, 247] on input "text" at bounding box center [320, 244] width 215 height 16
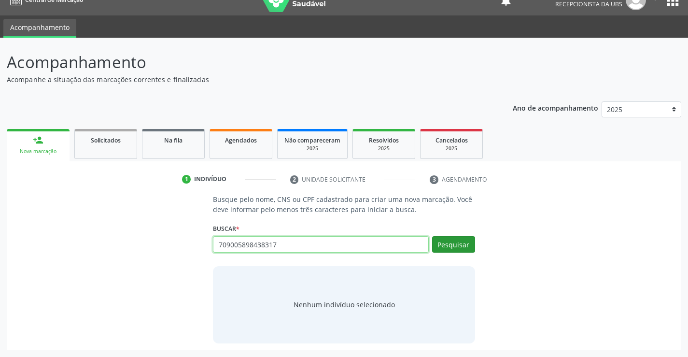
type input "709005898438317"
click at [451, 244] on button "Pesquisar" at bounding box center [453, 244] width 43 height 16
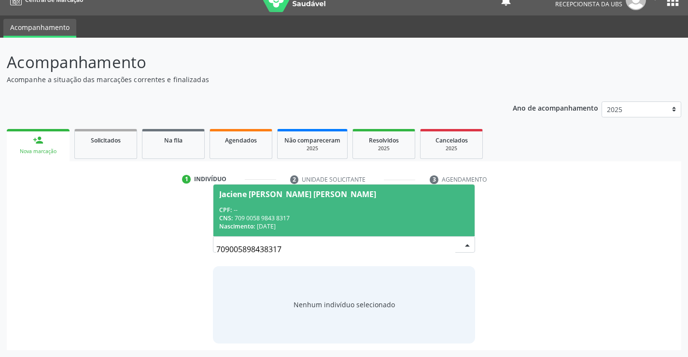
click at [247, 207] on div "CPF: --" at bounding box center [343, 210] width 249 height 8
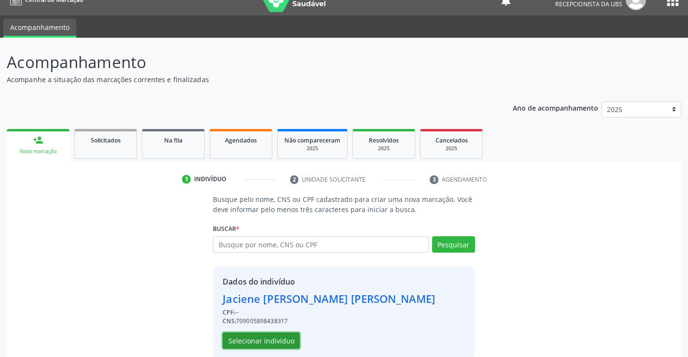
click at [253, 343] on button "Selecionar indivíduo" at bounding box center [261, 340] width 77 height 16
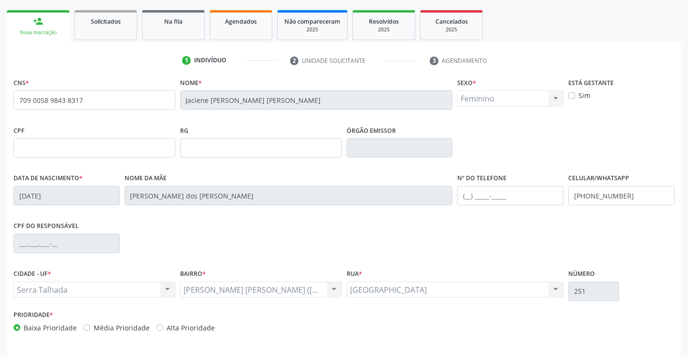
scroll to position [167, 0]
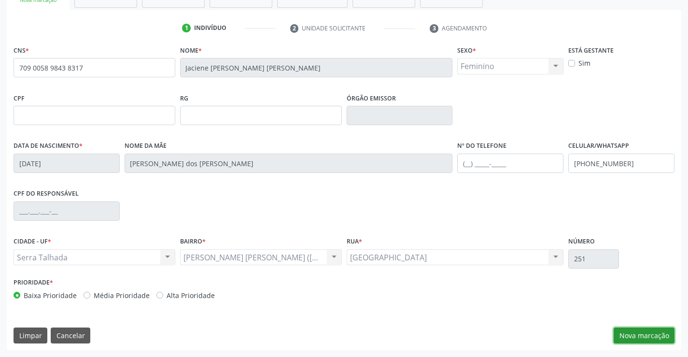
click at [653, 337] on button "Nova marcação" at bounding box center [644, 336] width 61 height 16
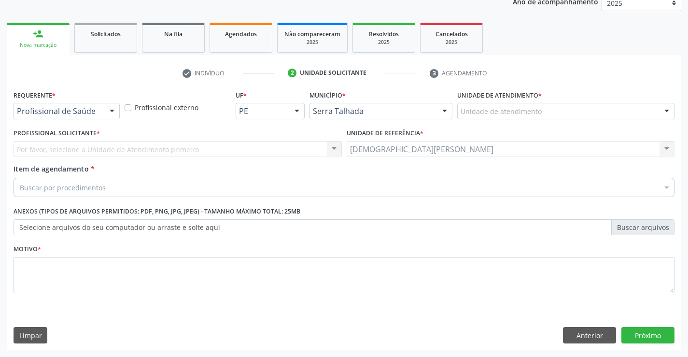
scroll to position [122, 0]
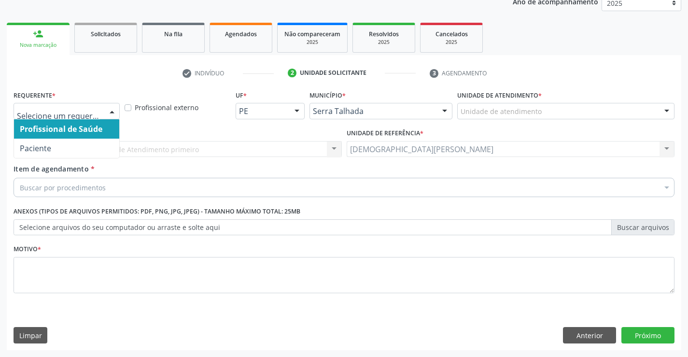
click at [111, 113] on div at bounding box center [112, 111] width 14 height 16
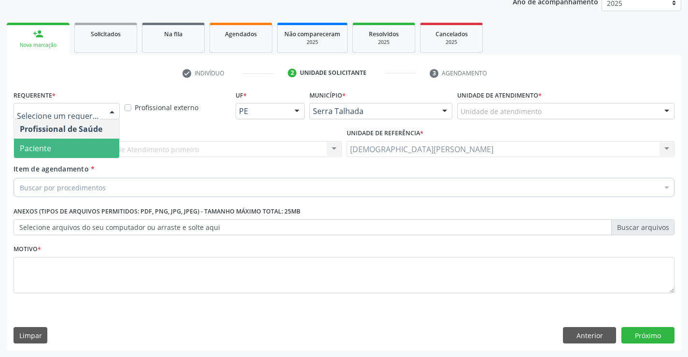
click at [58, 147] on span "Paciente" at bounding box center [66, 148] width 105 height 19
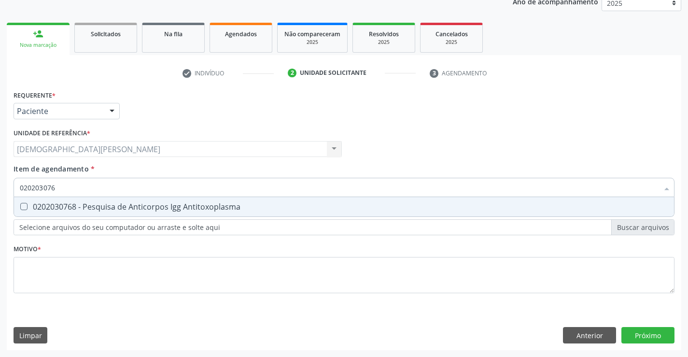
type input "0202030768"
click at [55, 213] on span "0202030768 - Pesquisa de Anticorpos Igg Antitoxoplasma" at bounding box center [344, 206] width 660 height 19
checkbox Antitoxoplasma "true"
type input "02020307"
checkbox Antitoxoplasma "false"
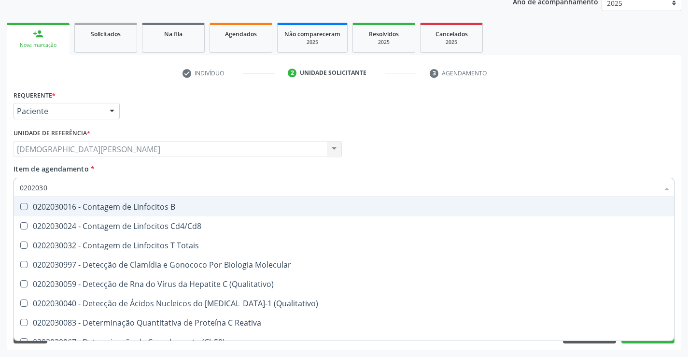
type input "020203"
checkbox Antitoxoplasma "false"
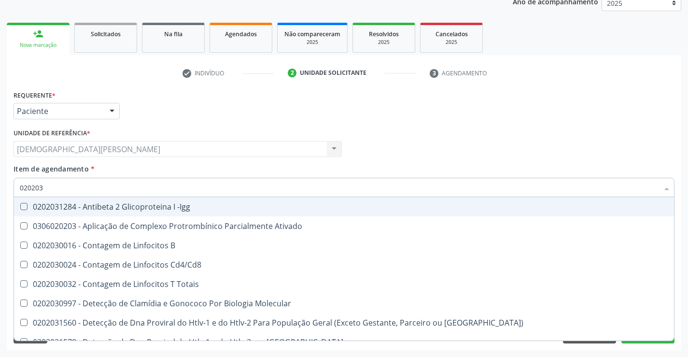
type input "0202030"
checkbox \(Ro\) "true"
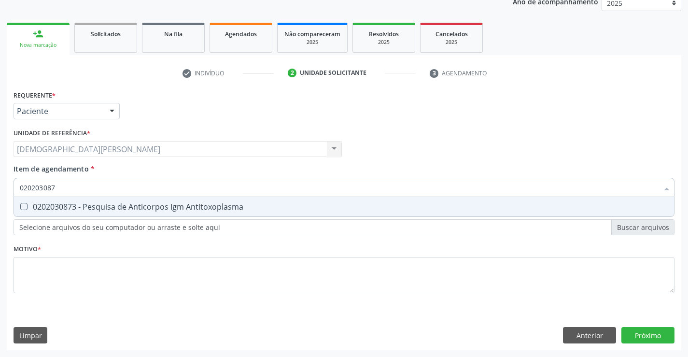
type input "0202030873"
click at [75, 207] on div "0202030873 - Pesquisa de Anticorpos Igm Antitoxoplasma" at bounding box center [344, 207] width 649 height 8
checkbox Antitoxoplasma "true"
type input "02020308"
checkbox Antitoxoplasma "false"
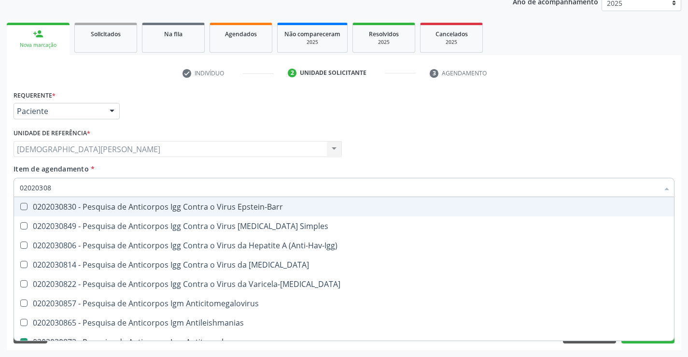
type input "0202030"
checkbox Antitoxoplasma "false"
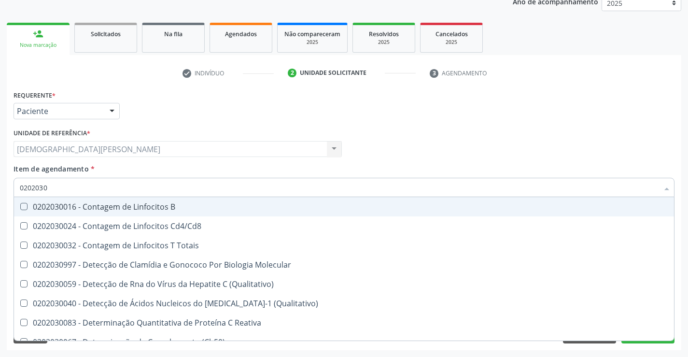
type input "020203"
checkbox Antitoxoplasma "false"
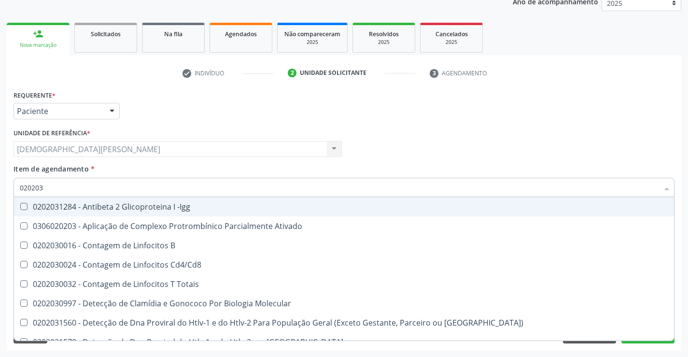
type input "02020"
checkbox Antitoxoplasma "false"
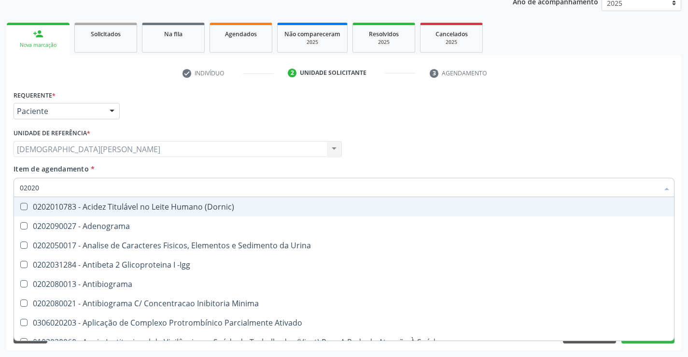
type input "0202"
checkbox Antitoxoplasma "false"
checkbox Fezes "true"
checkbox \(Urina\) "true"
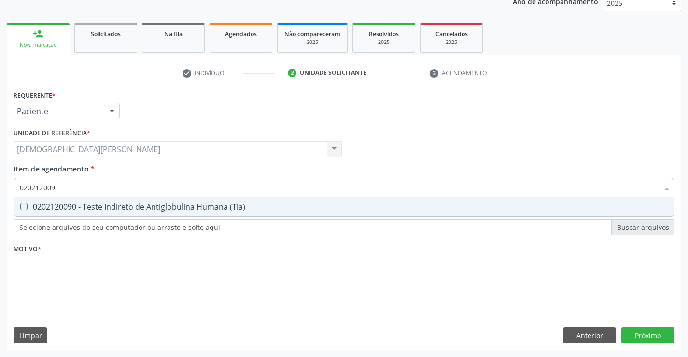
type input "0202120090"
click at [88, 204] on div "0202120090 - Teste Indireto de Antiglobulina Humana (Tia)" at bounding box center [344, 207] width 649 height 8
checkbox \(Tia\) "true"
type input "02021200"
checkbox \(Tia\) "false"
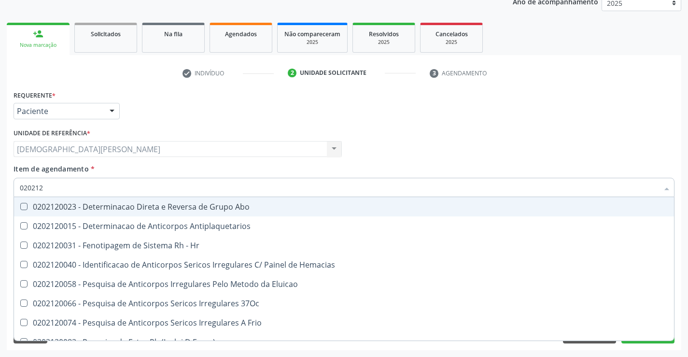
type input "02021"
checkbox \(Tia\) "false"
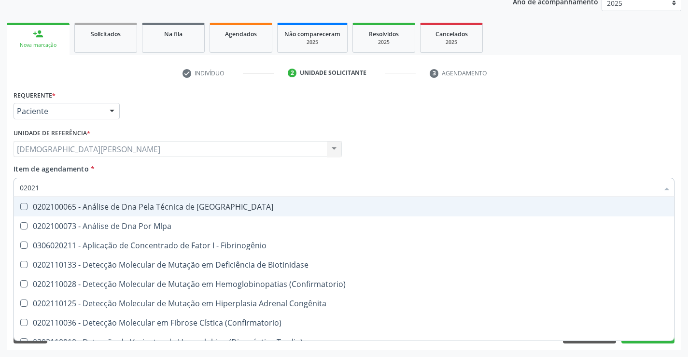
type input "0202"
checkbox \(Tia\) "false"
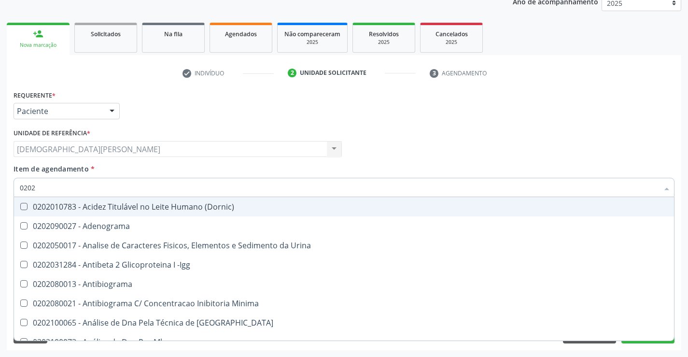
type input "02020"
checkbox Carini "true"
checkbox Parceria\) "true"
checkbox Antitoxoplasma "false"
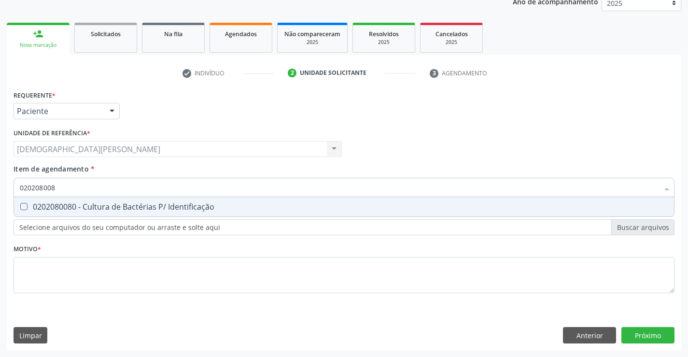
type input "0202080080"
click at [102, 203] on div "0202080080 - Cultura de Bactérias P/ Identificação" at bounding box center [344, 207] width 649 height 8
checkbox Identificação "true"
click at [370, 293] on div "Requerente * Paciente Profissional de Saúde Paciente Nenhum resultado encontrad…" at bounding box center [344, 197] width 661 height 219
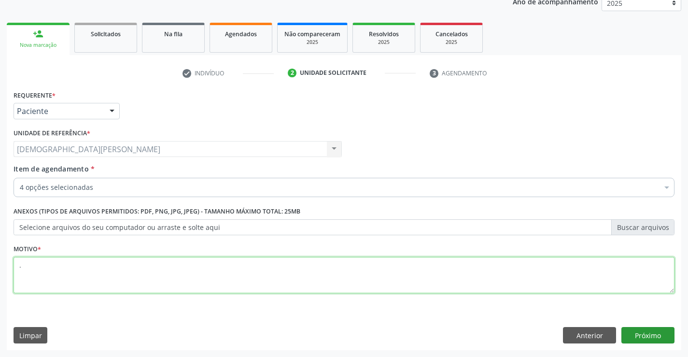
type textarea "."
click at [651, 340] on button "Próximo" at bounding box center [648, 335] width 53 height 16
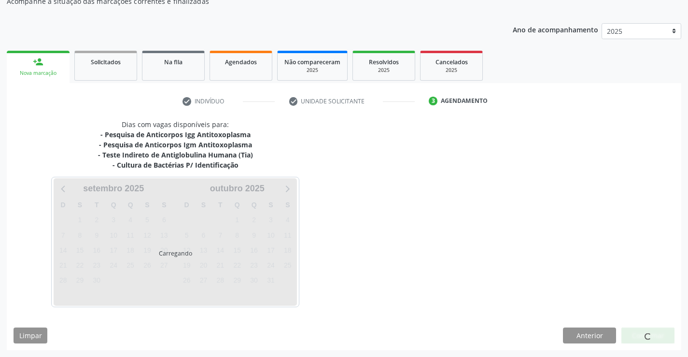
scroll to position [94, 0]
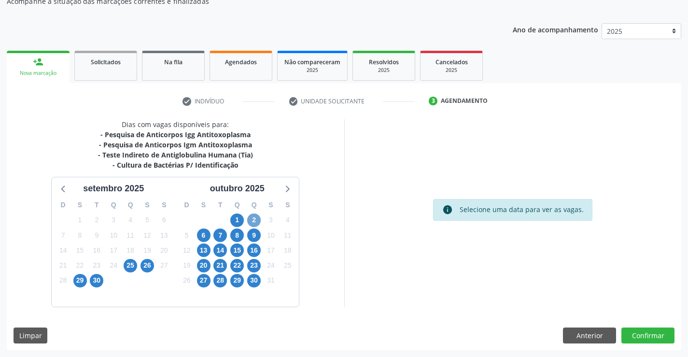
click at [258, 218] on span "2" at bounding box center [254, 221] width 14 height 14
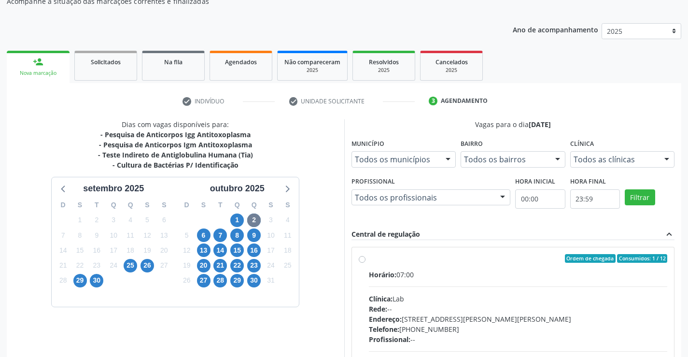
click at [426, 260] on div "Ordem de chegada Consumidos: 1 / 12" at bounding box center [518, 258] width 299 height 9
click at [366, 260] on input "Ordem de chegada Consumidos: 1 / 12 Horário: 07:00 Clínica: Lab Rede: -- Endere…" at bounding box center [362, 258] width 7 height 9
radio input "true"
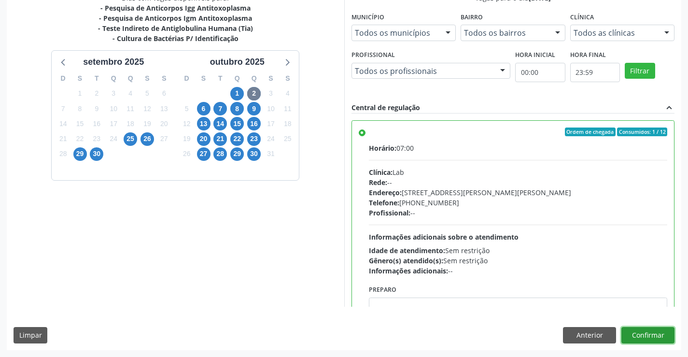
click at [647, 335] on button "Confirmar" at bounding box center [648, 335] width 53 height 16
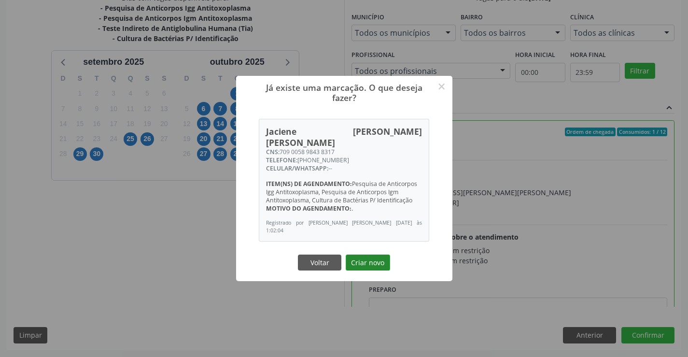
click at [378, 261] on button "Criar novo" at bounding box center [368, 263] width 44 height 16
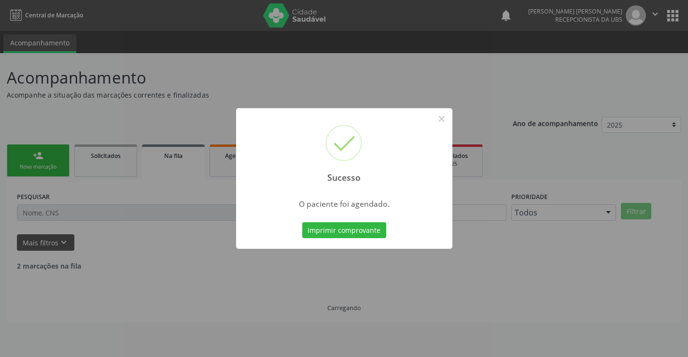
scroll to position [0, 0]
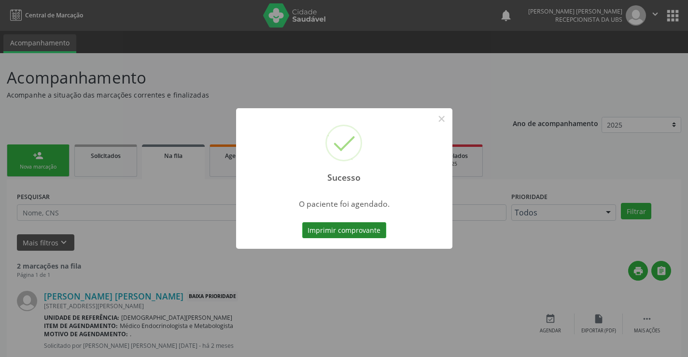
click at [333, 230] on button "Imprimir comprovante" at bounding box center [344, 230] width 84 height 16
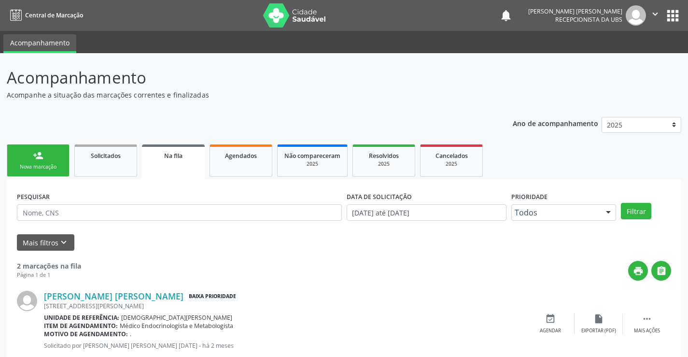
click at [653, 16] on icon "" at bounding box center [655, 14] width 11 height 11
click at [641, 61] on link "Sair" at bounding box center [631, 59] width 67 height 14
